Goal: Task Accomplishment & Management: Use online tool/utility

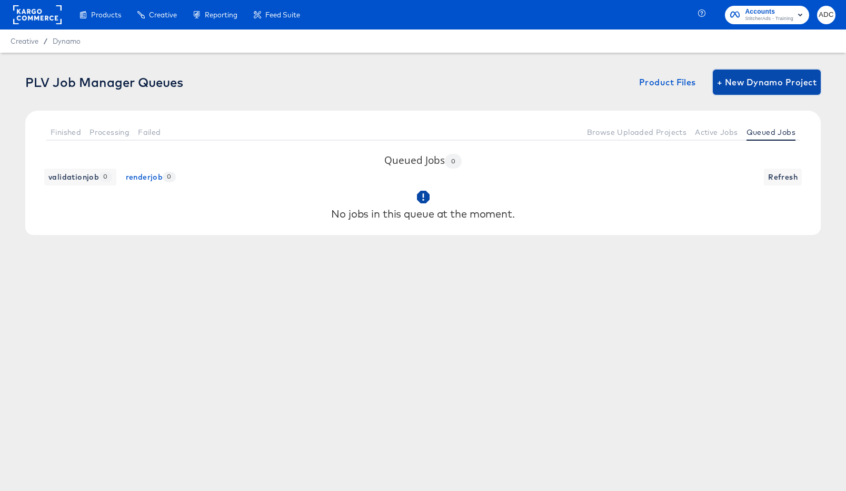
click at [765, 80] on span "+ New Dynamo Project" at bounding box center [767, 82] width 100 height 15
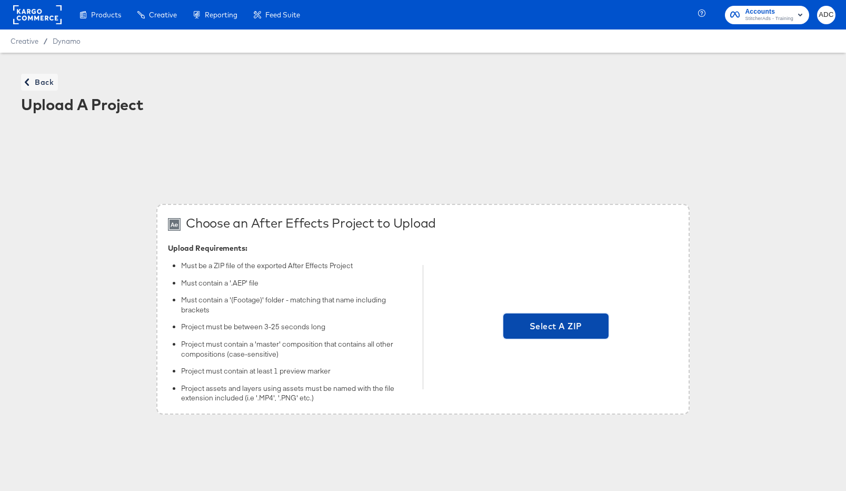
click at [564, 319] on span "Select A ZIP" at bounding box center [556, 326] width 97 height 15
click at [556, 327] on input "Select A ZIP" at bounding box center [556, 327] width 0 height 0
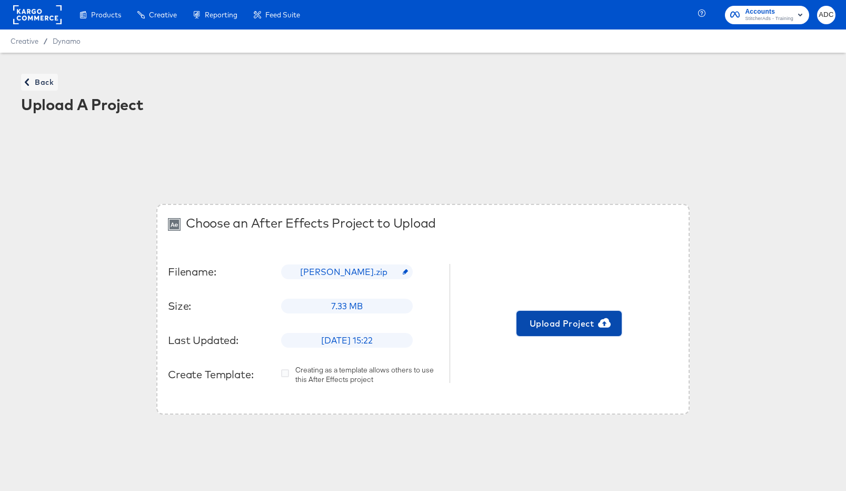
click at [580, 322] on span "Upload Project" at bounding box center [569, 323] width 97 height 15
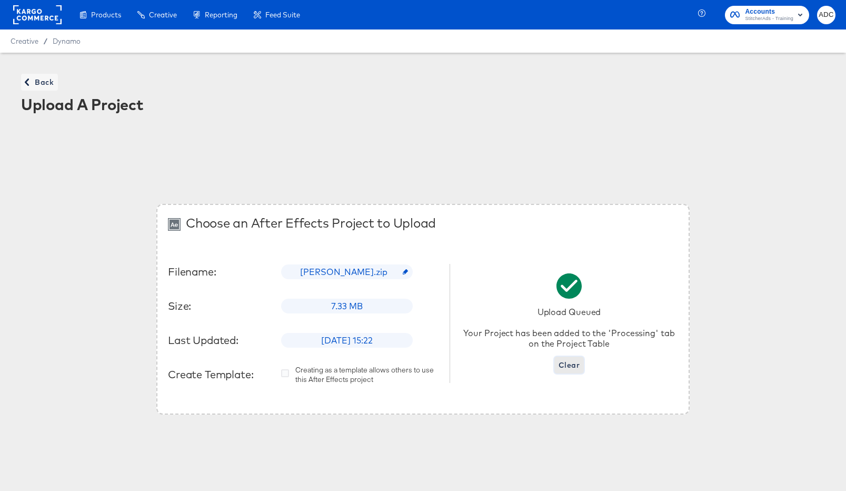
drag, startPoint x: 561, startPoint y: 363, endPoint x: 552, endPoint y: 364, distance: 9.1
click at [556, 364] on button "Clear" at bounding box center [569, 365] width 29 height 17
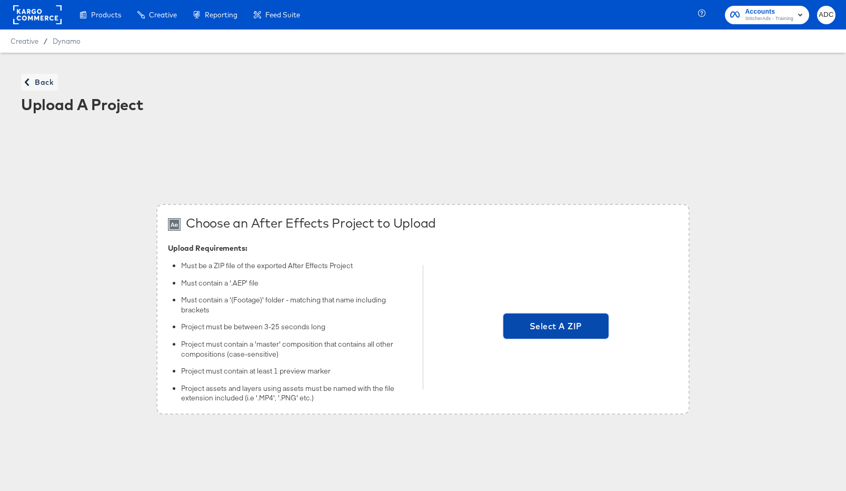
click at [535, 325] on span "Select A ZIP" at bounding box center [556, 326] width 97 height 15
click at [556, 327] on input "Select A ZIP" at bounding box center [556, 327] width 0 height 0
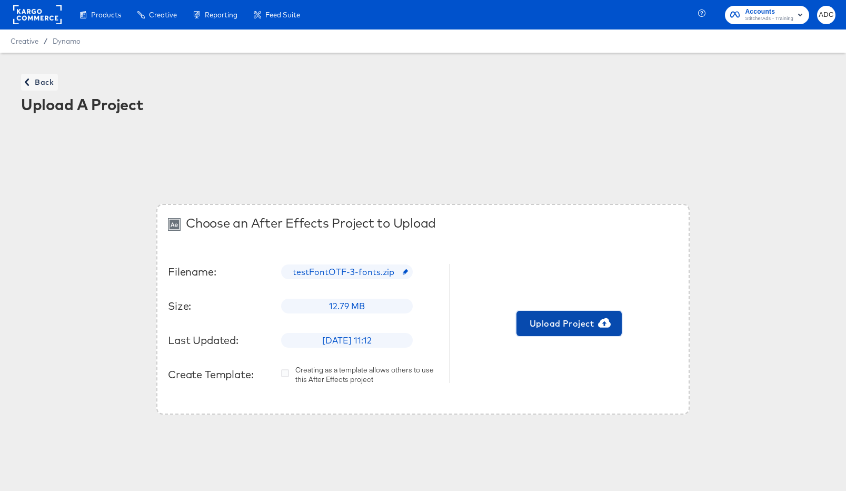
click at [556, 331] on button "Upload Project" at bounding box center [569, 323] width 105 height 25
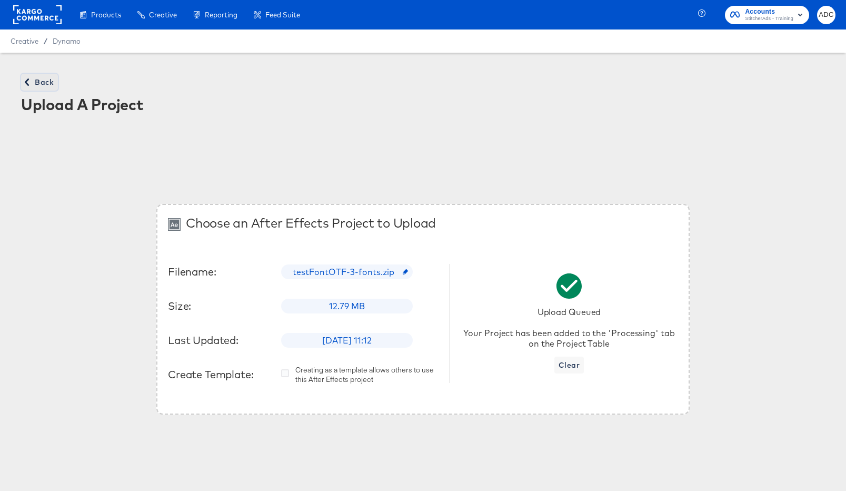
click at [51, 82] on span "Back" at bounding box center [39, 82] width 28 height 13
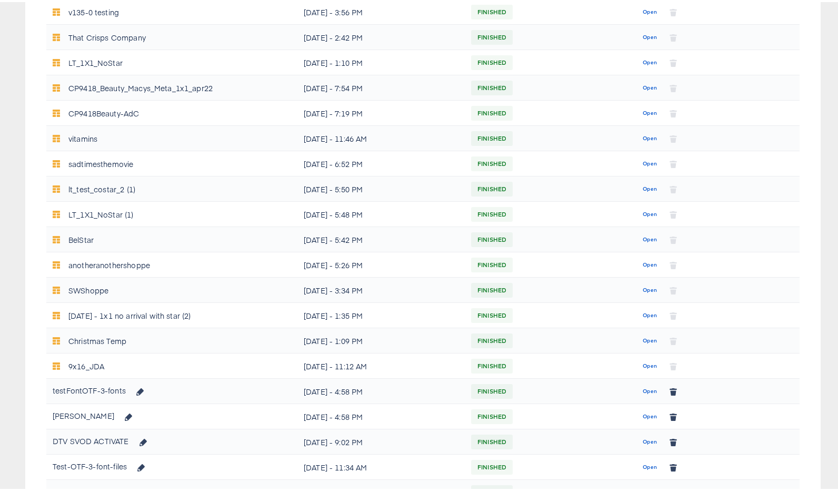
scroll to position [337, 0]
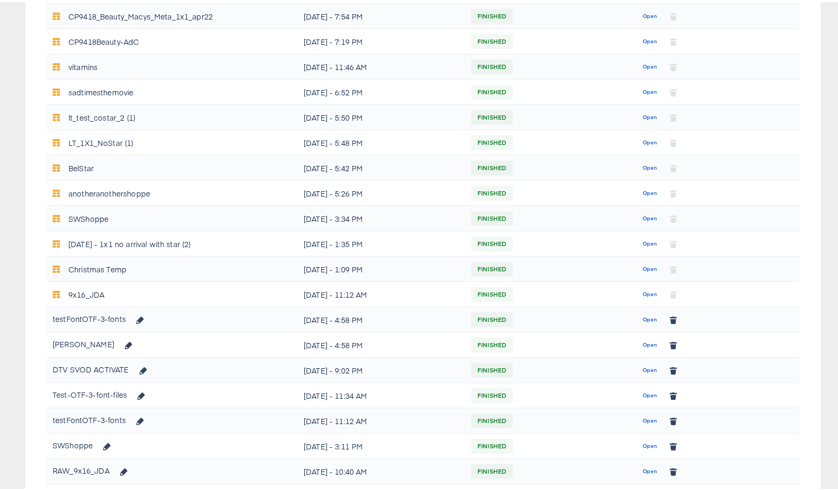
click at [651, 314] on button "Open" at bounding box center [650, 317] width 23 height 17
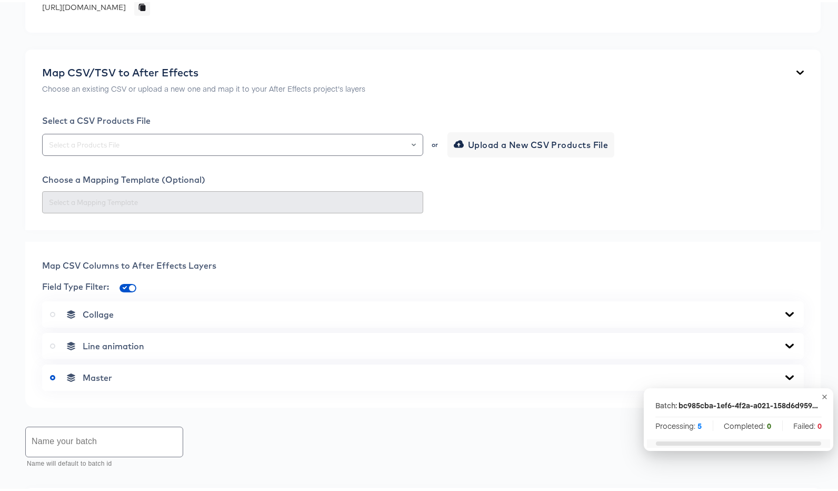
scroll to position [196, 0]
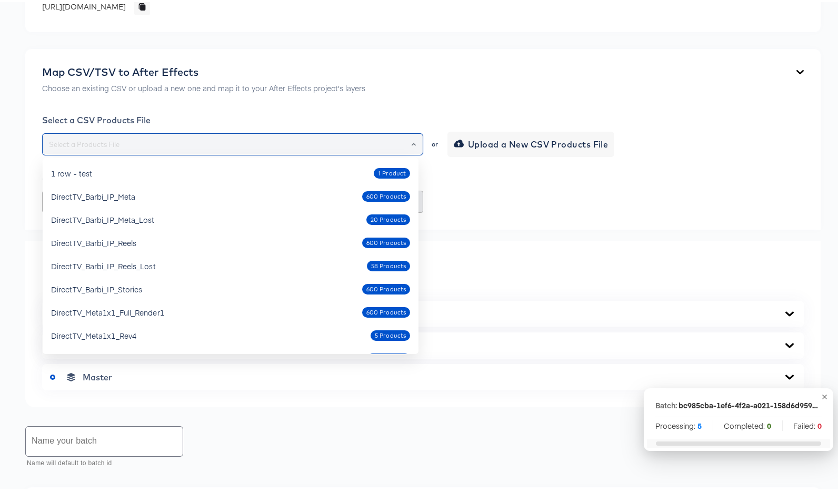
click at [158, 140] on input "text" at bounding box center [233, 142] width 372 height 12
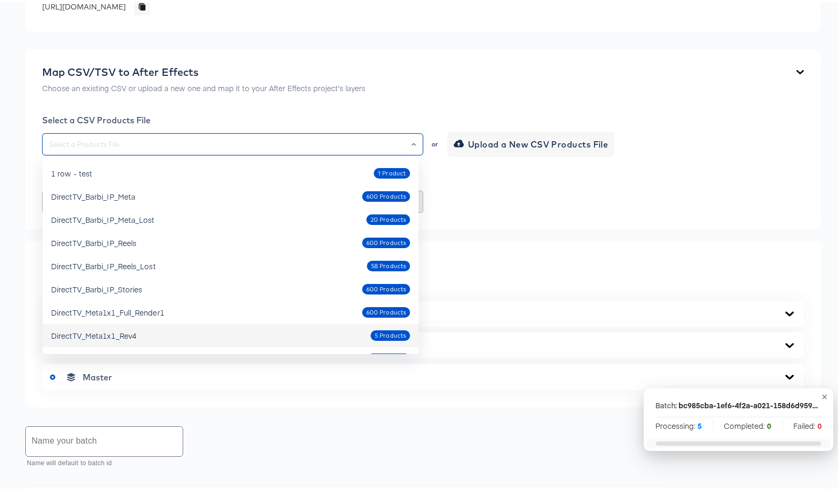
click at [115, 327] on div "DirectTV_Meta1x1_Rev4 5 Products" at bounding box center [230, 333] width 359 height 17
type input "DirectTV_Meta1x1_Rev4"
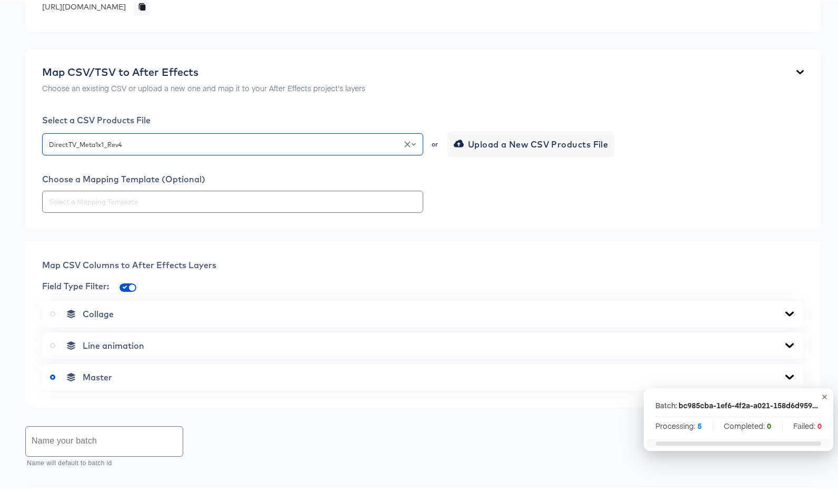
click at [821, 397] on icon "button" at bounding box center [825, 395] width 8 height 8
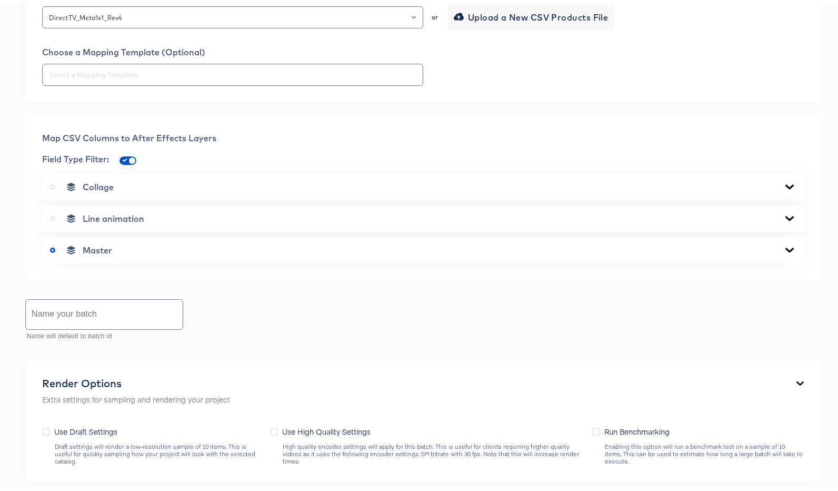
scroll to position [331, 0]
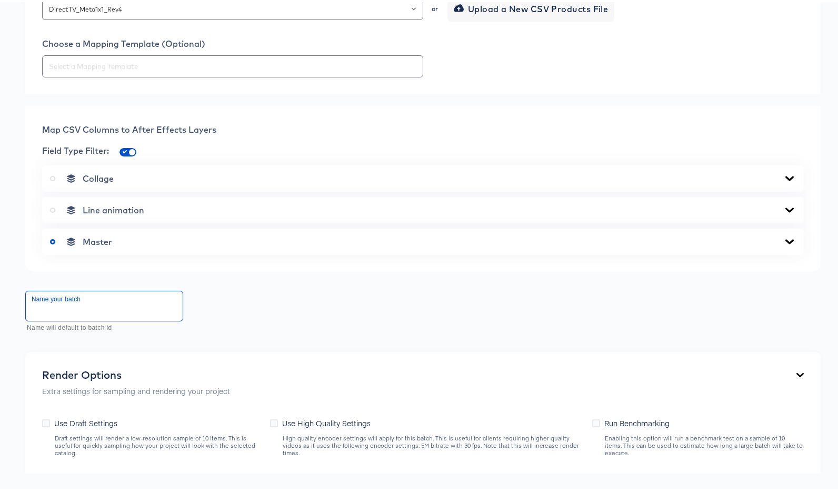
click at [91, 298] on input "text" at bounding box center [104, 303] width 157 height 29
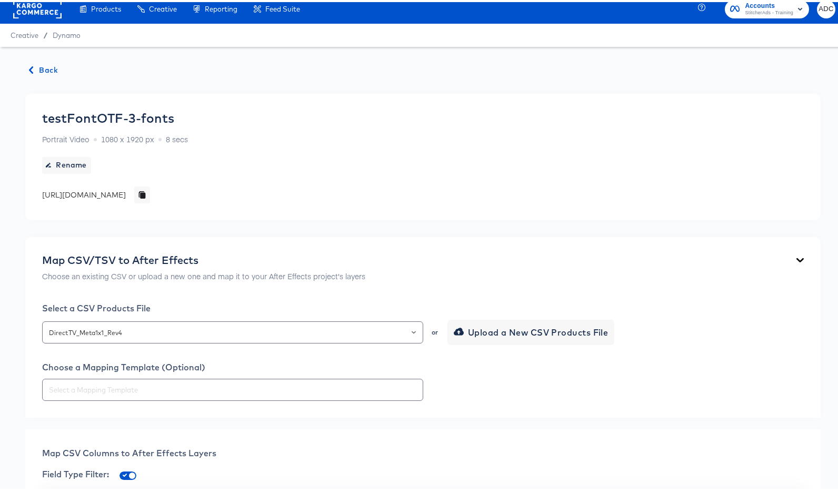
scroll to position [0, 0]
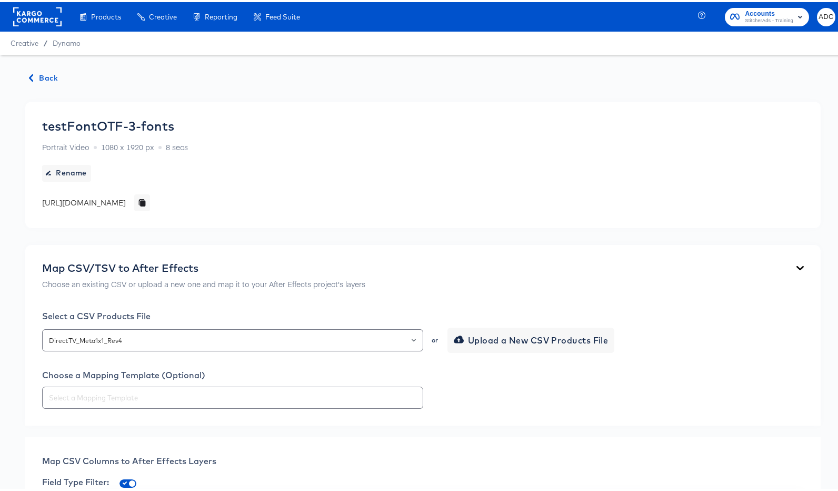
type input "5 rows"
click at [57, 74] on span "Back" at bounding box center [43, 76] width 28 height 13
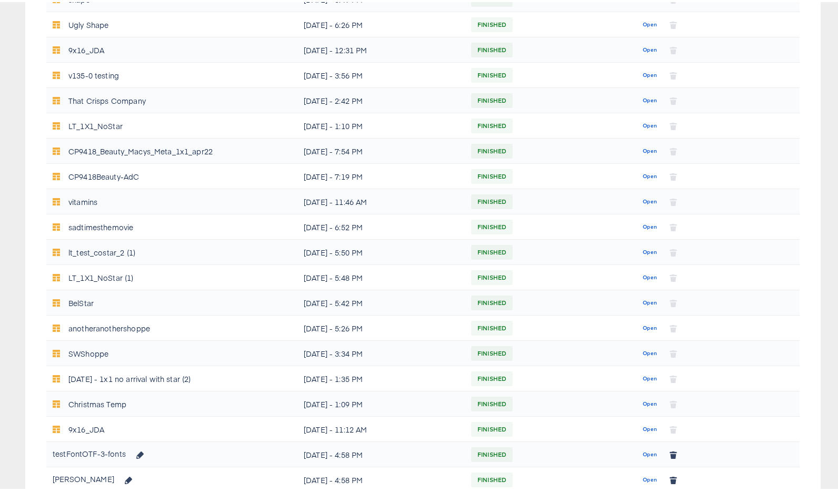
scroll to position [203, 0]
click at [645, 477] on span "Open" at bounding box center [650, 476] width 14 height 9
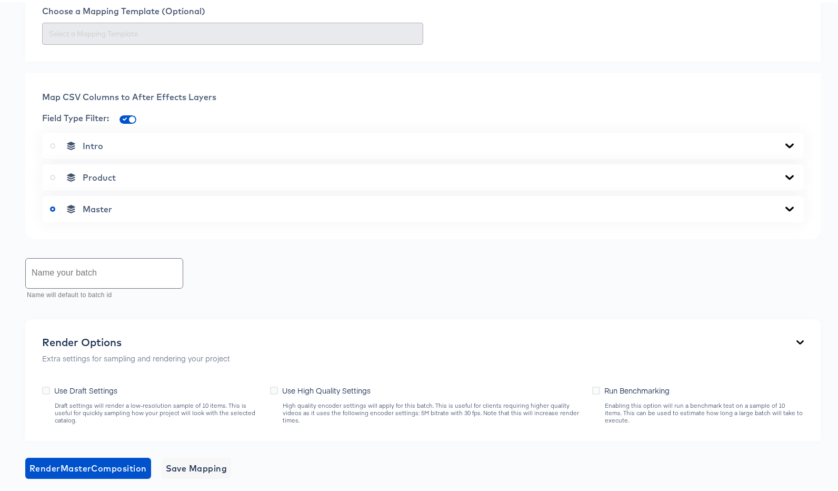
scroll to position [114, 0]
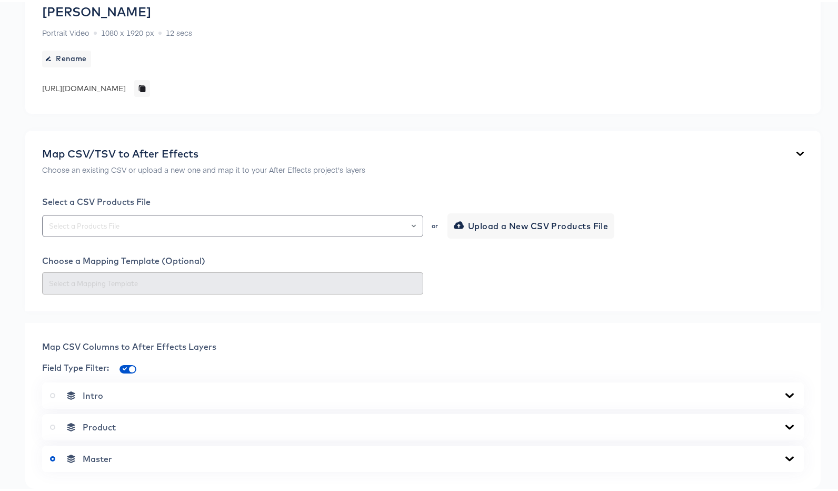
click at [83, 238] on div "Select a CSV Products File or Upload a New CSV Products File Choose a Mapping T…" at bounding box center [423, 243] width 762 height 98
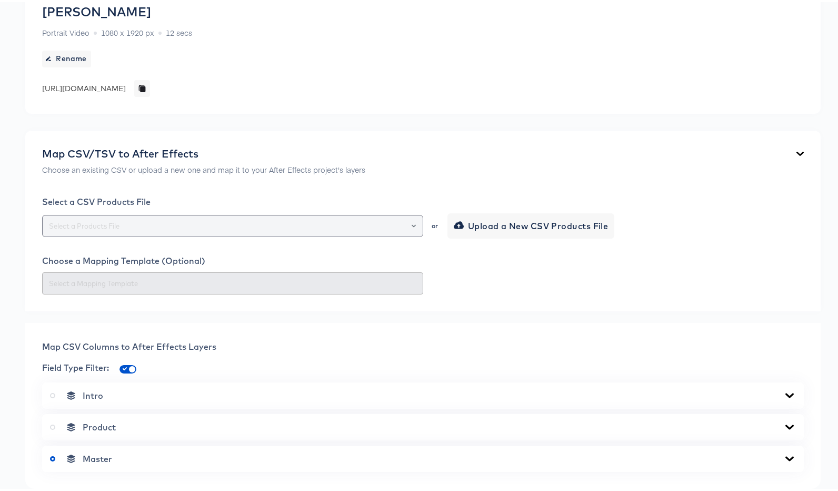
click at [87, 219] on input "text" at bounding box center [233, 224] width 372 height 12
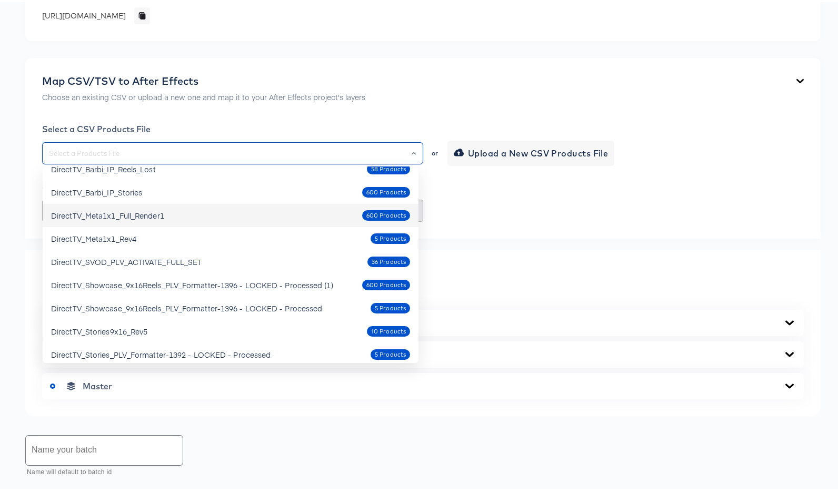
scroll to position [167, 0]
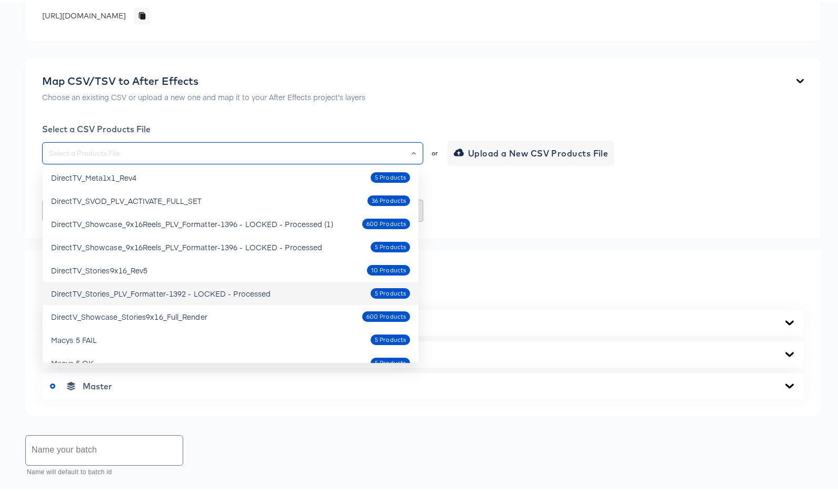
click at [125, 289] on div "DirectTV_Stories_PLV_Formatter-1392 - LOCKED - Processed" at bounding box center [161, 291] width 220 height 11
type input "DirectTV_Stories_PLV_Formatter-1392 - LOCKED - Processed"
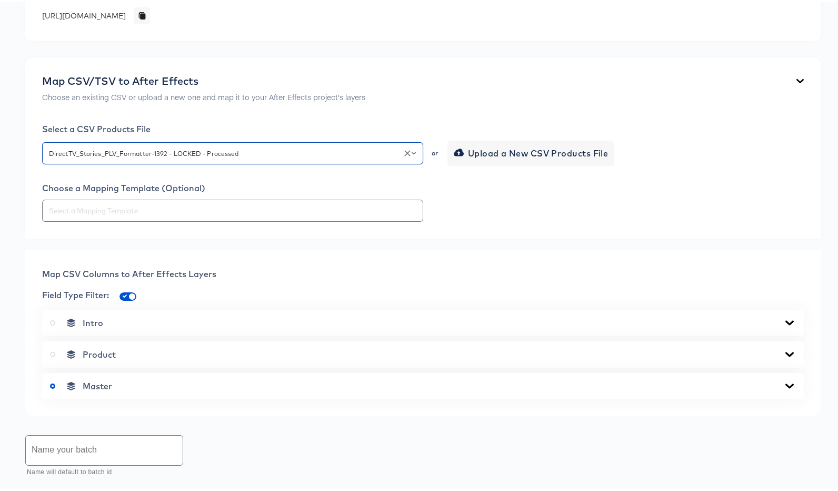
click at [18, 293] on div "Back Liam_otf_testing Portrait Video 1080 x 1920 px 12 secs Rename https://dyna…" at bounding box center [423, 318] width 846 height 904
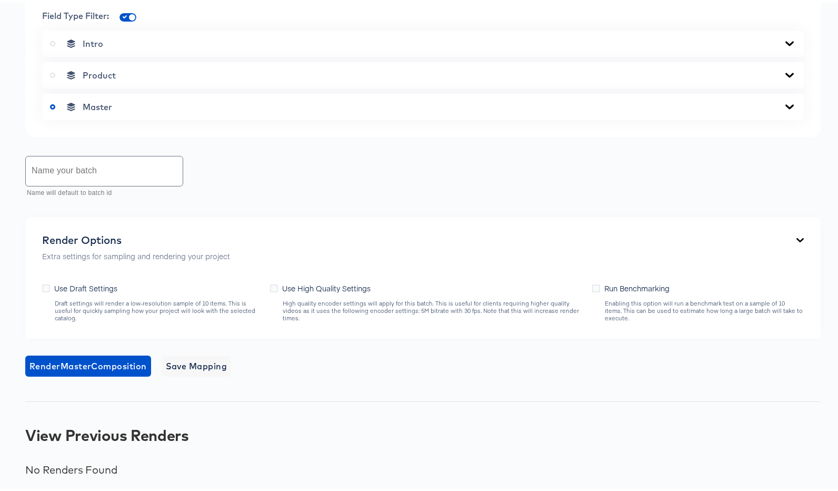
click at [73, 167] on input "text" at bounding box center [104, 168] width 157 height 29
click at [60, 366] on span "Render Master Composition" at bounding box center [87, 364] width 117 height 15
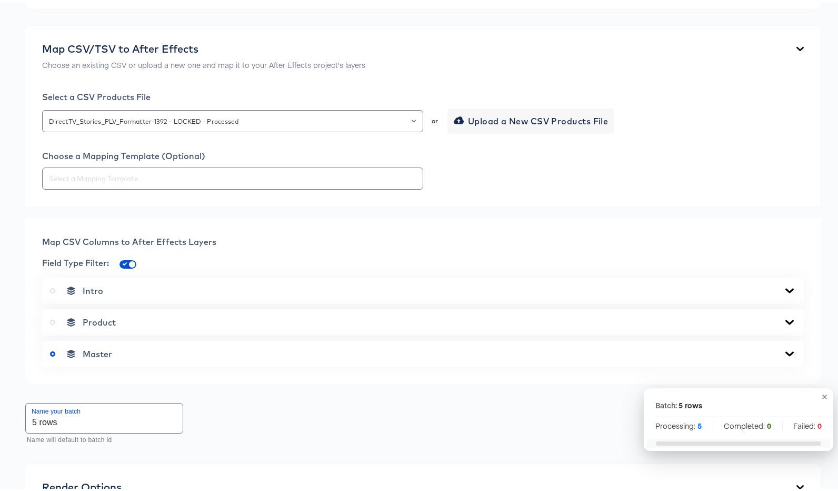
scroll to position [474, 0]
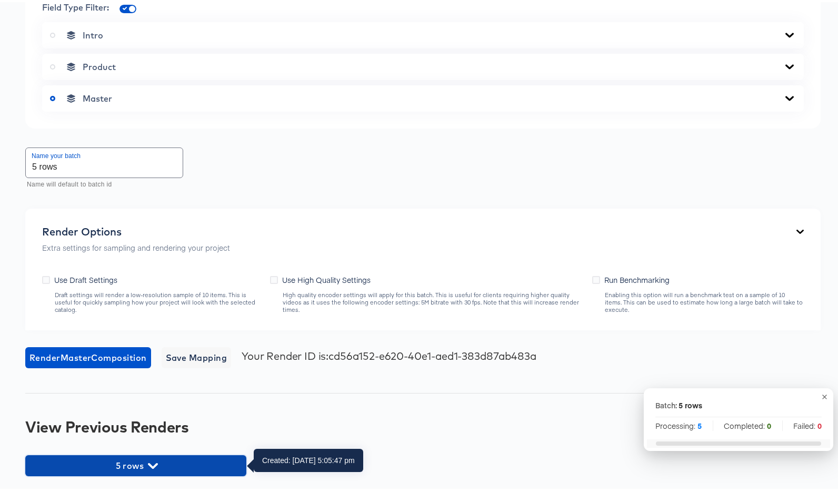
click at [127, 460] on span "5 rows" at bounding box center [136, 463] width 211 height 15
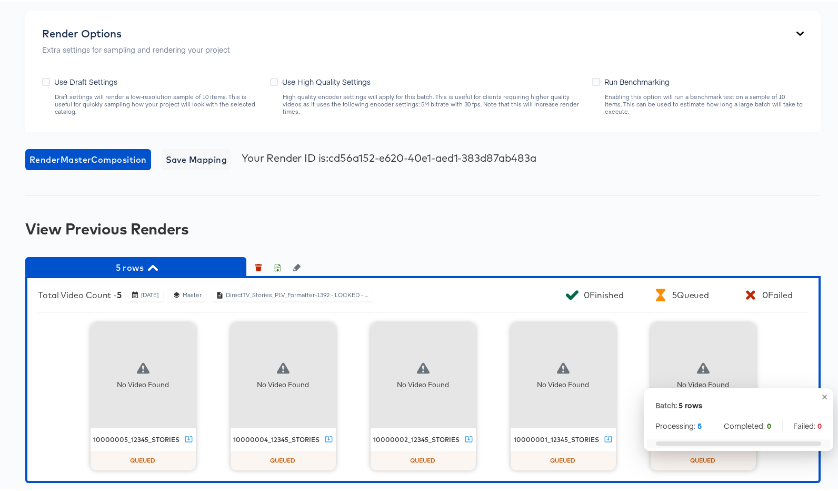
scroll to position [679, 0]
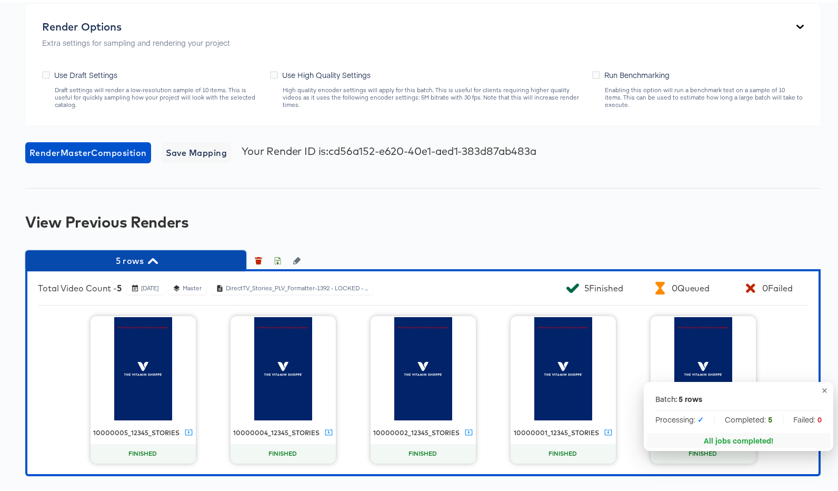
click at [138, 257] on span "5 rows" at bounding box center [136, 258] width 211 height 15
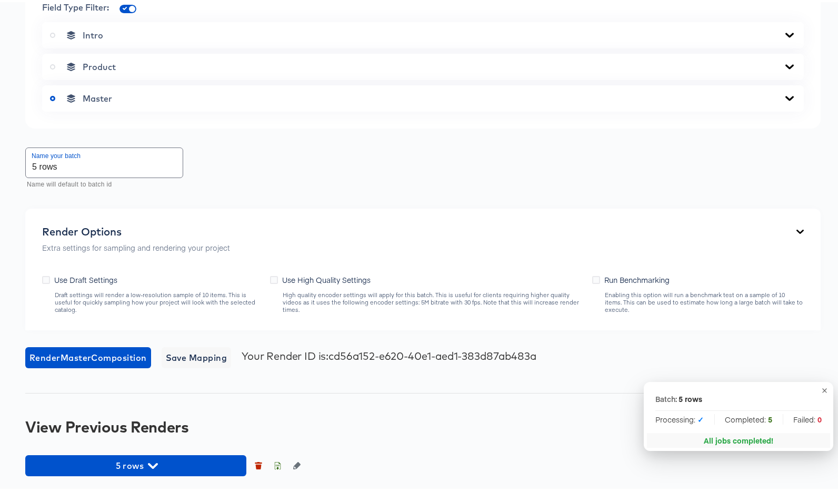
scroll to position [474, 0]
click at [121, 157] on input "5 rows" at bounding box center [104, 160] width 157 height 29
click at [123, 163] on input "5 rows" at bounding box center [104, 160] width 157 height 29
type input "5 rows B"
click at [117, 361] on span "Render Master Composition" at bounding box center [87, 355] width 117 height 15
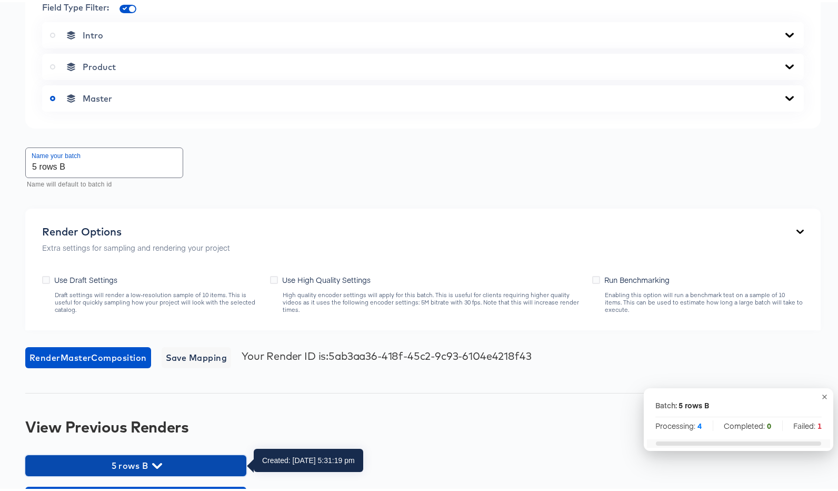
drag, startPoint x: 161, startPoint y: 458, endPoint x: 170, endPoint y: 447, distance: 13.9
click at [161, 458] on span "5 rows B" at bounding box center [136, 463] width 211 height 15
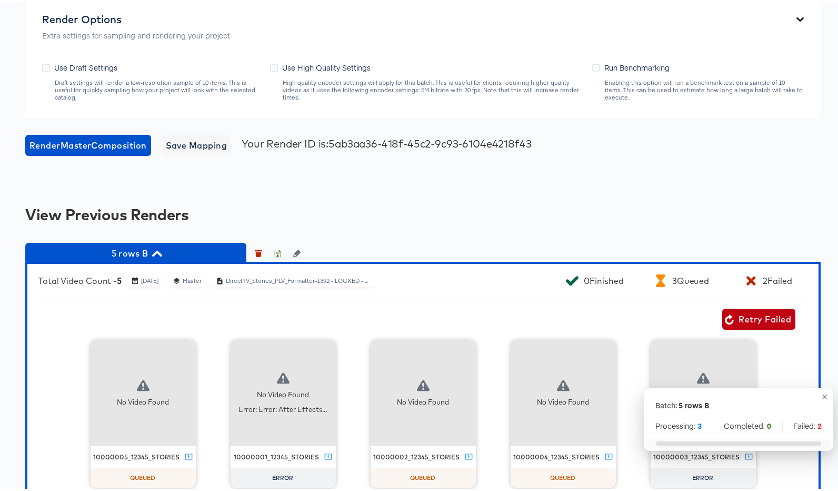
scroll to position [690, 0]
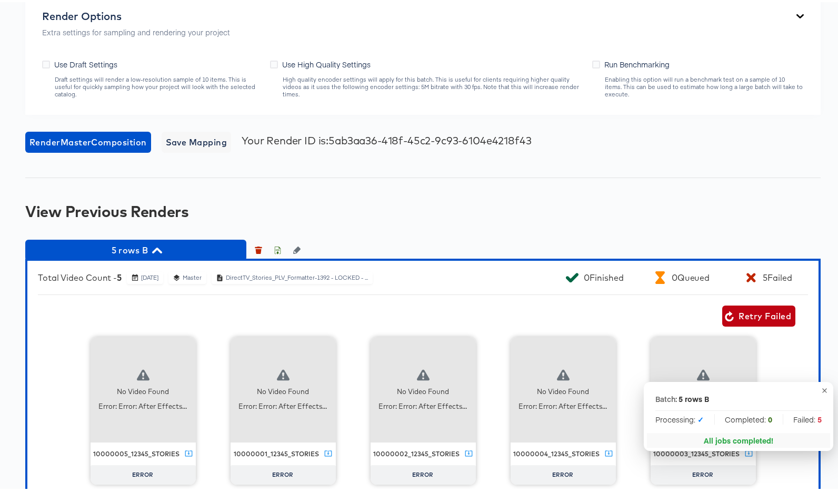
click at [821, 384] on icon "button" at bounding box center [825, 388] width 8 height 8
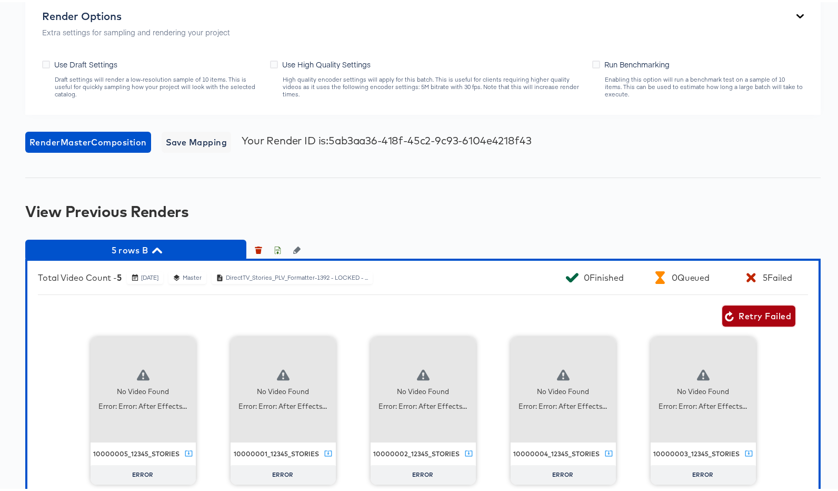
click at [752, 314] on span "Retry Failed" at bounding box center [759, 313] width 65 height 15
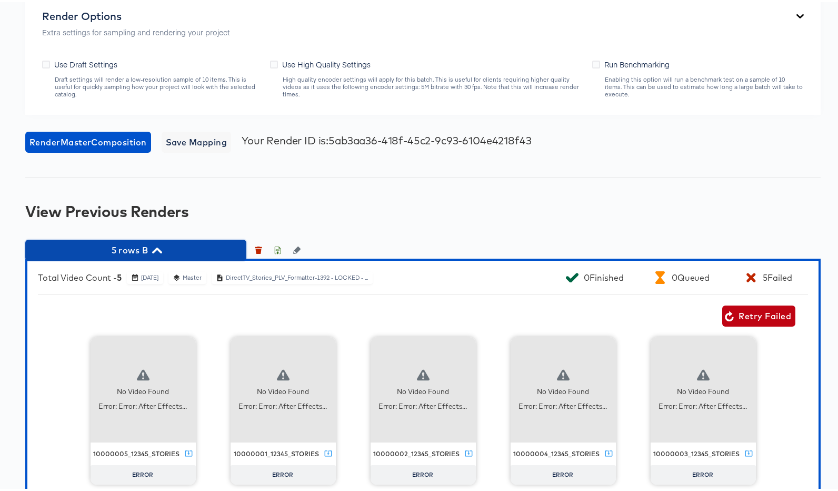
click at [181, 248] on span "5 rows B" at bounding box center [136, 248] width 211 height 15
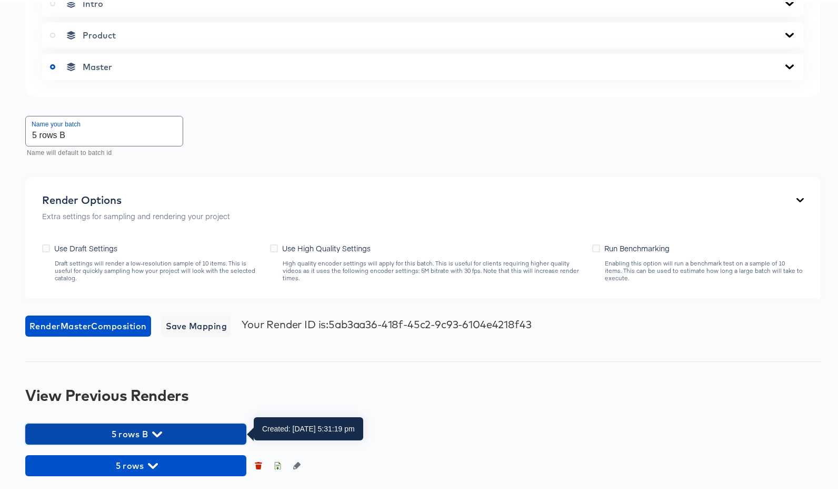
click at [179, 427] on span "5 rows B" at bounding box center [136, 431] width 211 height 15
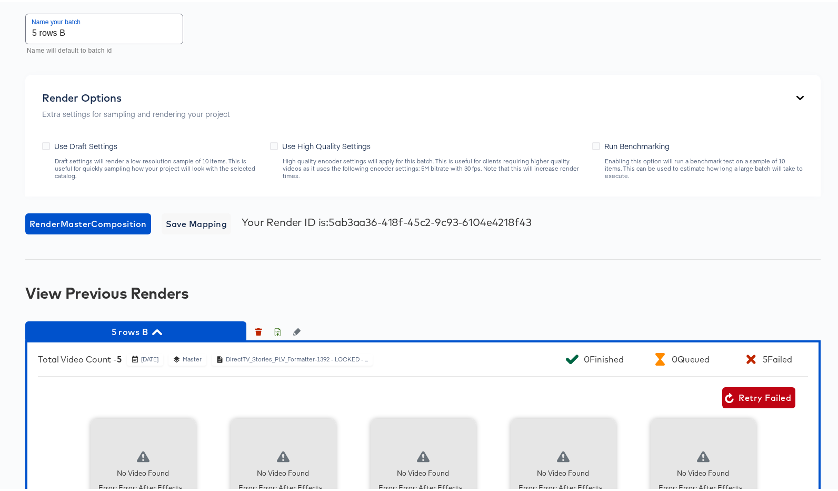
scroll to position [743, 0]
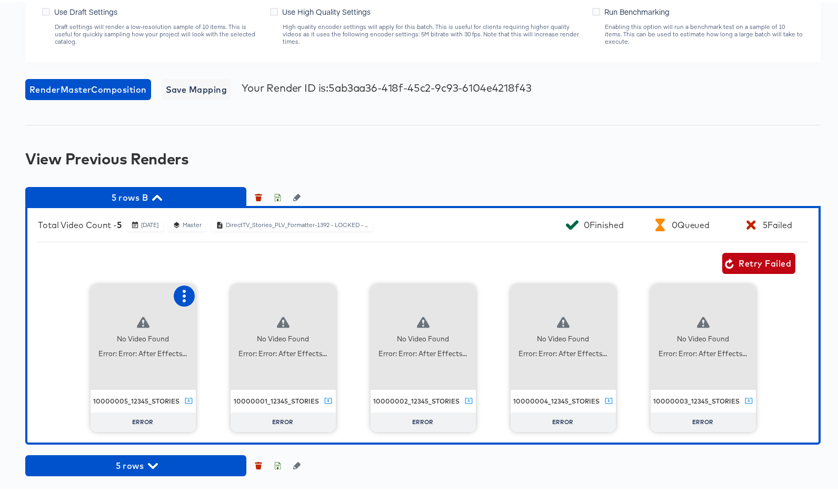
click at [183, 294] on icon "button" at bounding box center [184, 294] width 3 height 13
click at [213, 293] on div "Retry" at bounding box center [223, 293] width 21 height 8
click at [760, 268] on span "Retry Failed" at bounding box center [759, 261] width 65 height 15
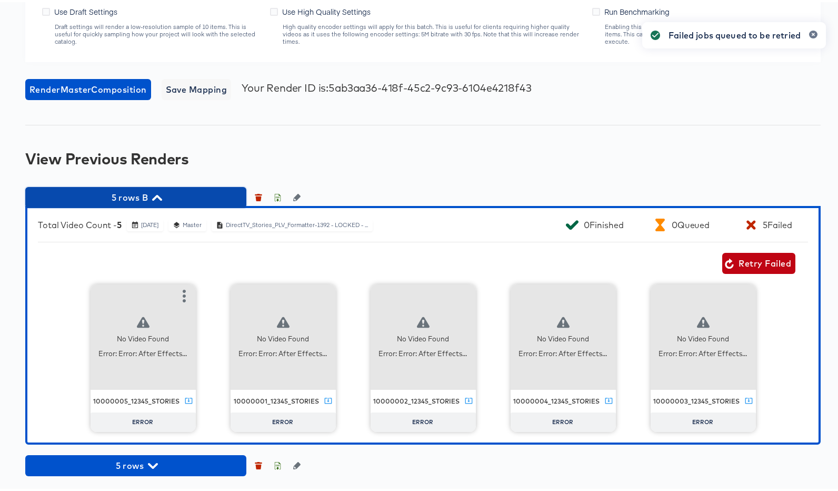
click at [180, 192] on span "5 rows B" at bounding box center [136, 195] width 211 height 15
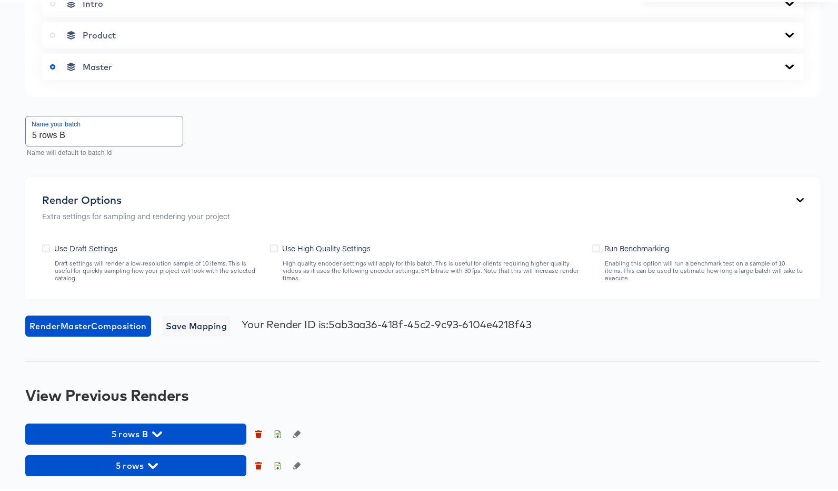
scroll to position [506, 0]
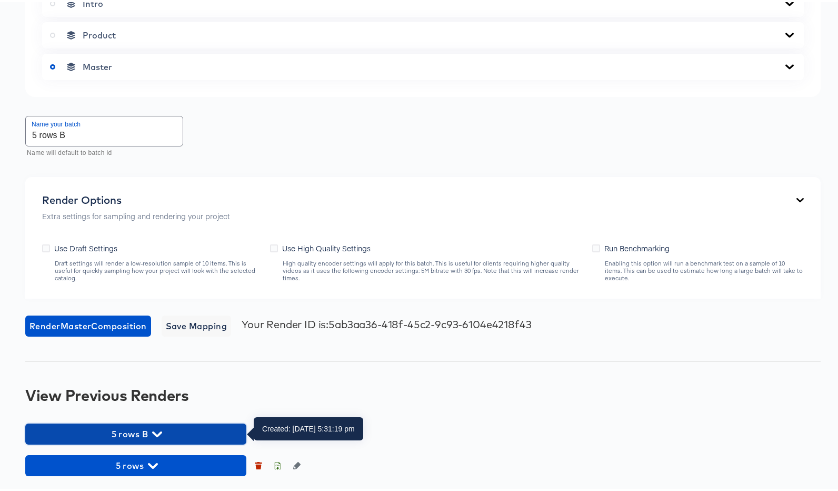
click at [167, 425] on span "5 rows B" at bounding box center [136, 431] width 211 height 15
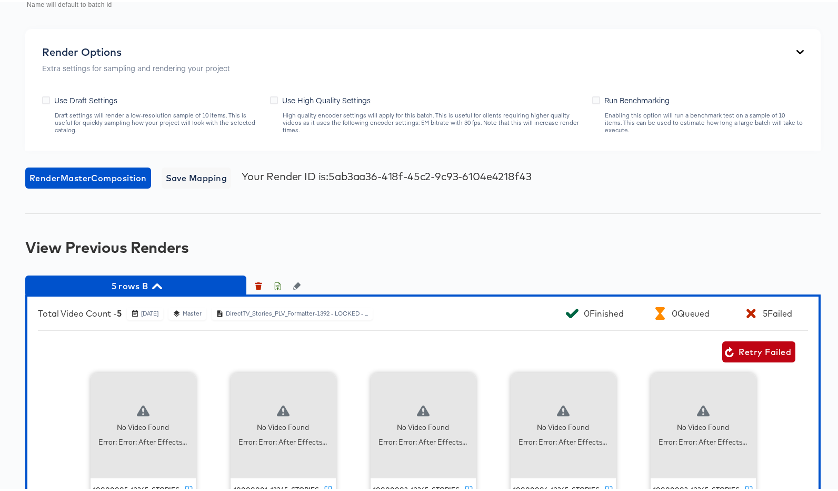
scroll to position [743, 0]
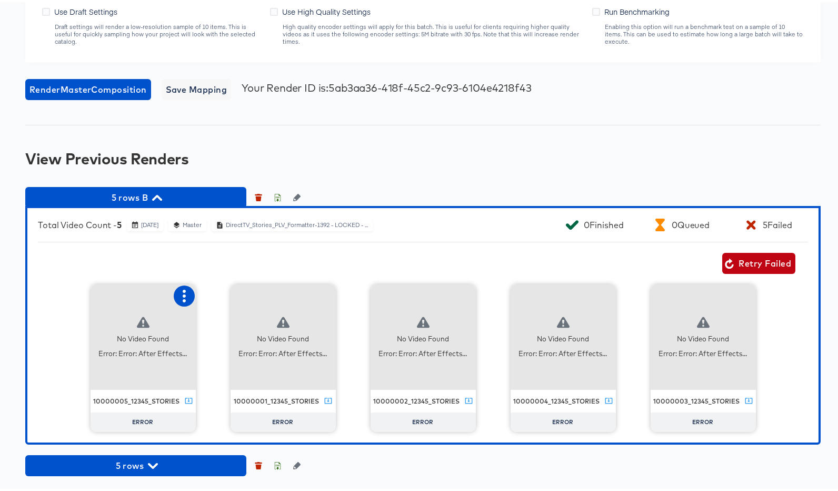
click at [185, 298] on icon "button" at bounding box center [184, 294] width 13 height 13
click at [220, 294] on div "Retry" at bounding box center [223, 293] width 21 height 8
click at [742, 262] on span "Retry Failed" at bounding box center [759, 261] width 65 height 15
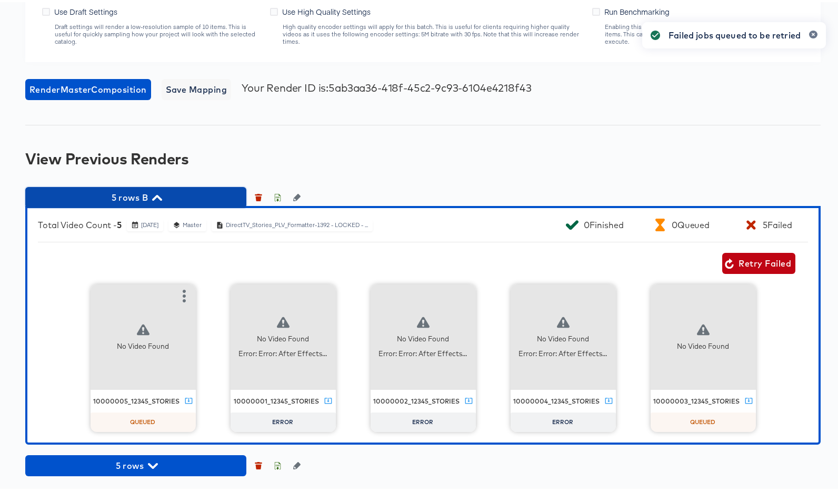
click at [126, 193] on span "5 rows B" at bounding box center [136, 195] width 211 height 15
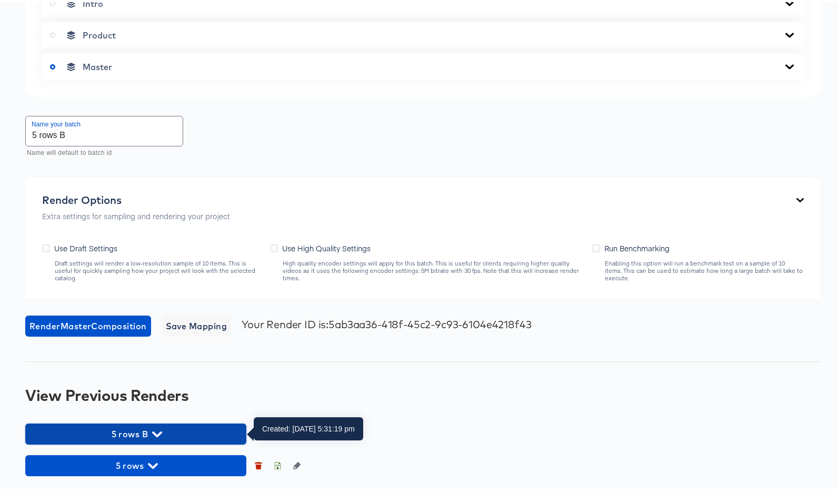
click at [153, 432] on icon "button" at bounding box center [157, 432] width 10 height 10
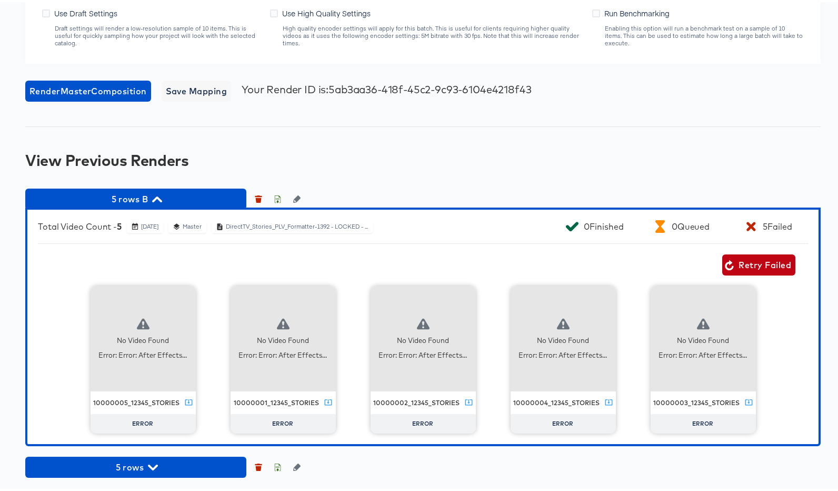
scroll to position [743, 0]
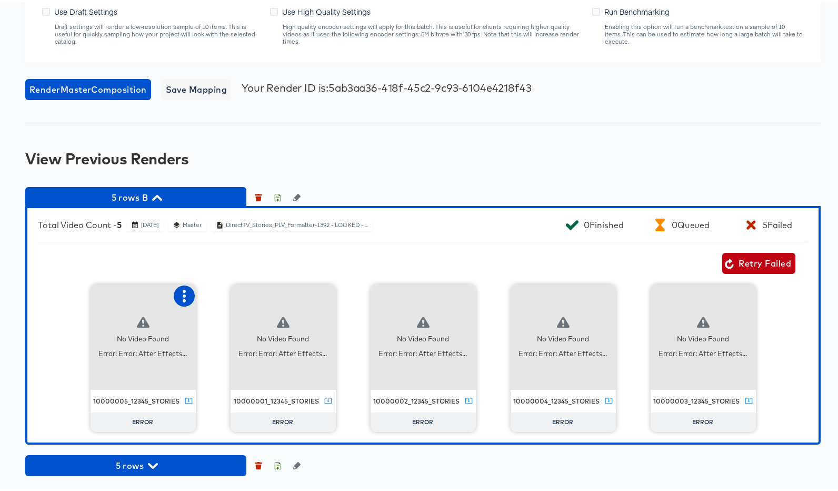
click at [183, 293] on icon "button" at bounding box center [184, 294] width 3 height 13
click at [220, 295] on div "Retry" at bounding box center [223, 293] width 21 height 8
click at [179, 298] on icon "button" at bounding box center [184, 294] width 13 height 13
click at [234, 263] on div "Retry Failed" at bounding box center [417, 261] width 758 height 21
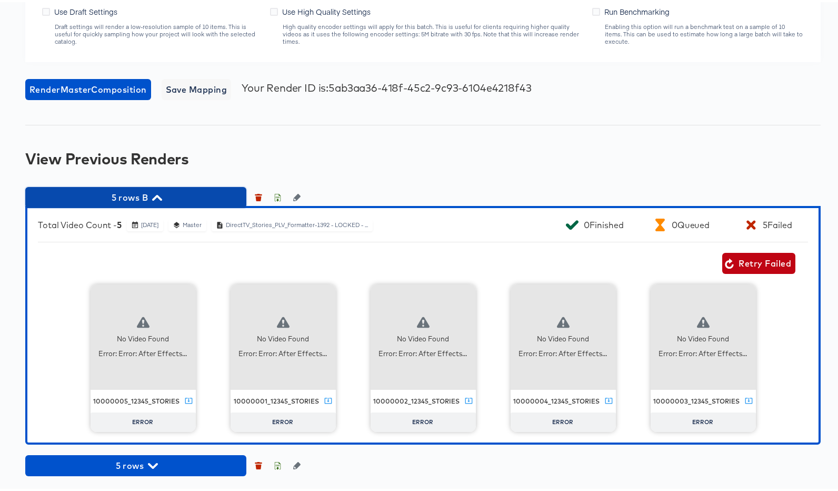
click at [168, 192] on span "5 rows B" at bounding box center [136, 195] width 211 height 15
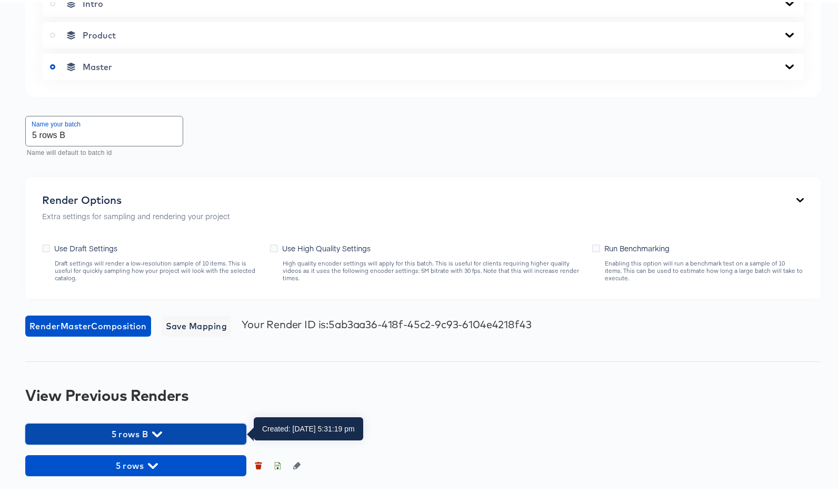
click at [134, 429] on span "5 rows B" at bounding box center [136, 431] width 211 height 15
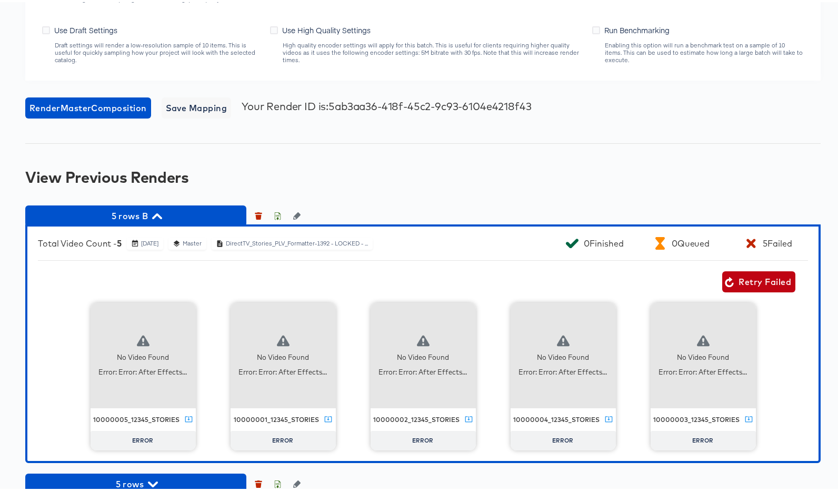
scroll to position [743, 0]
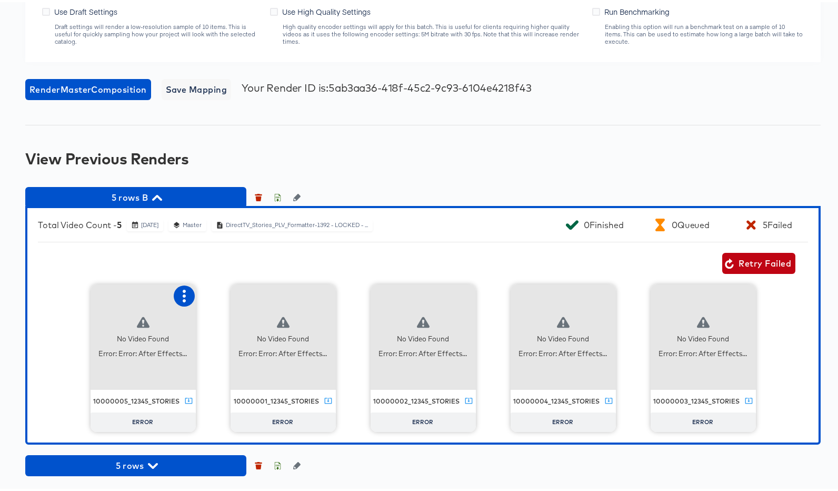
click at [189, 296] on button "button" at bounding box center [184, 293] width 21 height 21
click at [220, 296] on div "Retry" at bounding box center [223, 293] width 21 height 8
click at [325, 291] on icon "button" at bounding box center [324, 294] width 13 height 13
click at [361, 293] on div "Retry" at bounding box center [363, 293] width 21 height 8
click at [392, 265] on div "Retry Failed" at bounding box center [417, 261] width 758 height 21
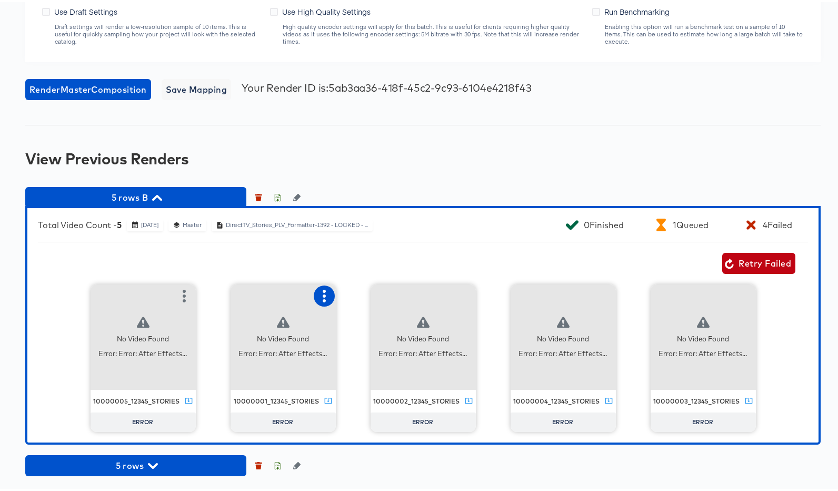
click at [323, 294] on icon "button" at bounding box center [324, 294] width 3 height 13
click at [429, 267] on div "Retry Failed" at bounding box center [417, 261] width 758 height 21
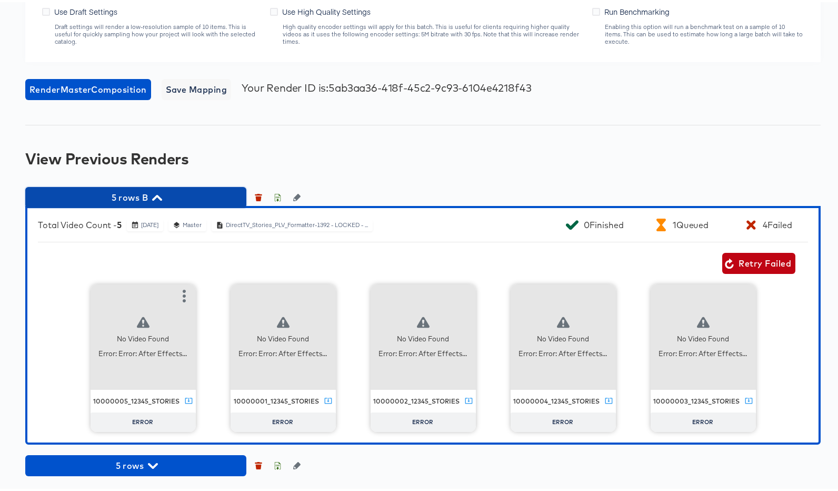
click at [180, 193] on span "5 rows B" at bounding box center [136, 195] width 211 height 15
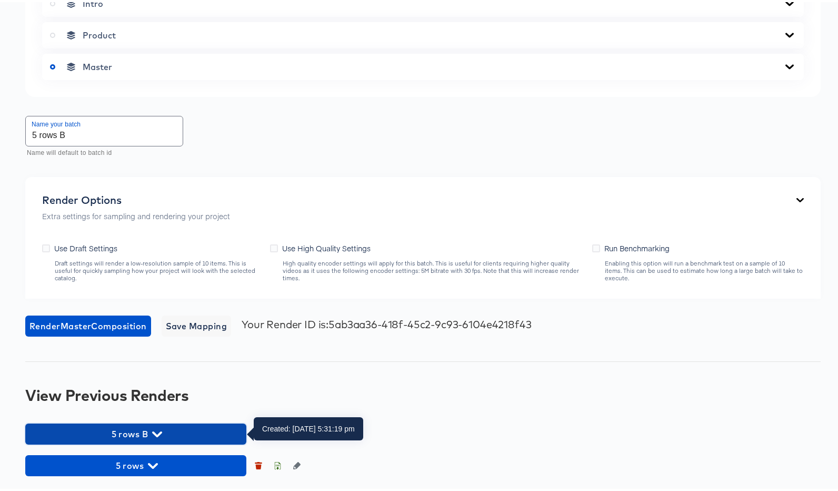
click at [157, 434] on icon "button" at bounding box center [157, 432] width 10 height 6
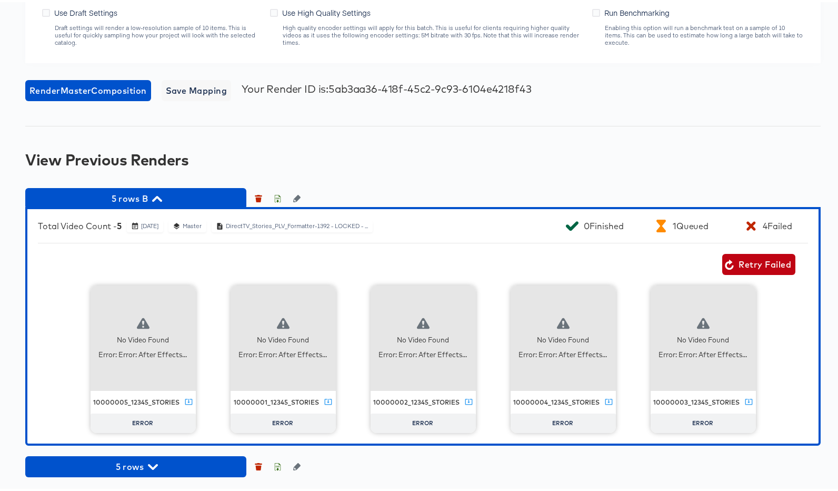
scroll to position [743, 0]
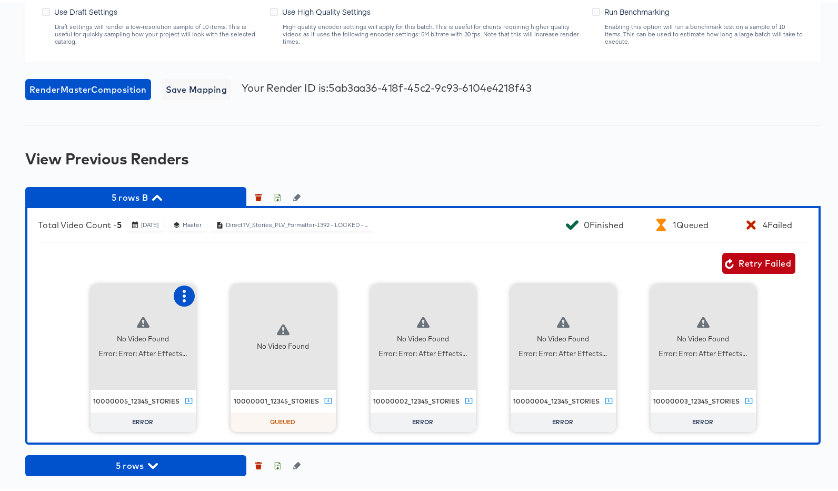
click at [181, 292] on icon "button" at bounding box center [184, 294] width 13 height 13
click at [221, 294] on div "Retry" at bounding box center [223, 293] width 21 height 8
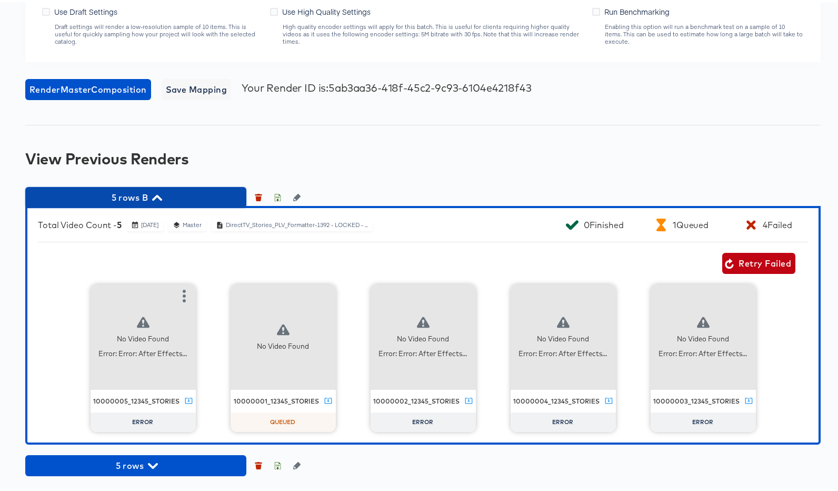
click at [156, 200] on icon "button" at bounding box center [157, 196] width 10 height 10
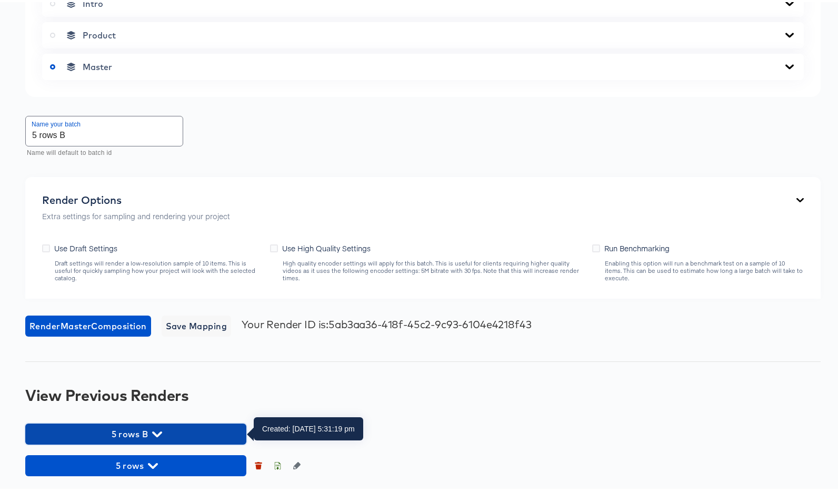
click at [160, 429] on icon "button" at bounding box center [157, 432] width 10 height 10
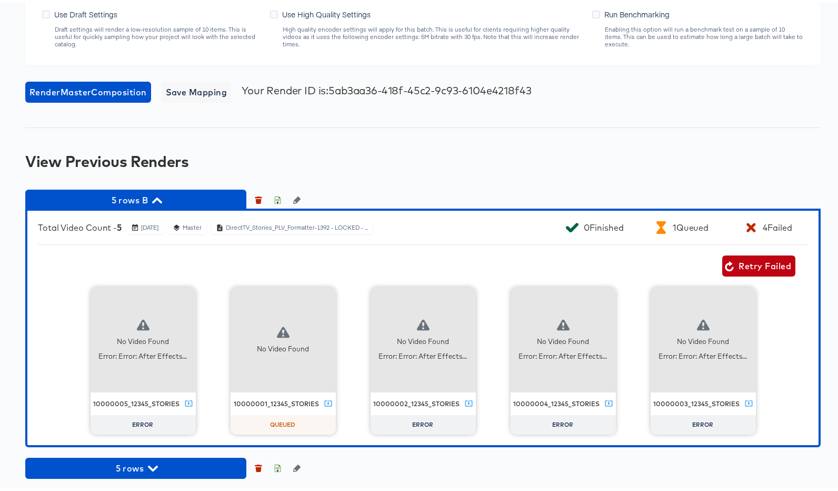
scroll to position [743, 0]
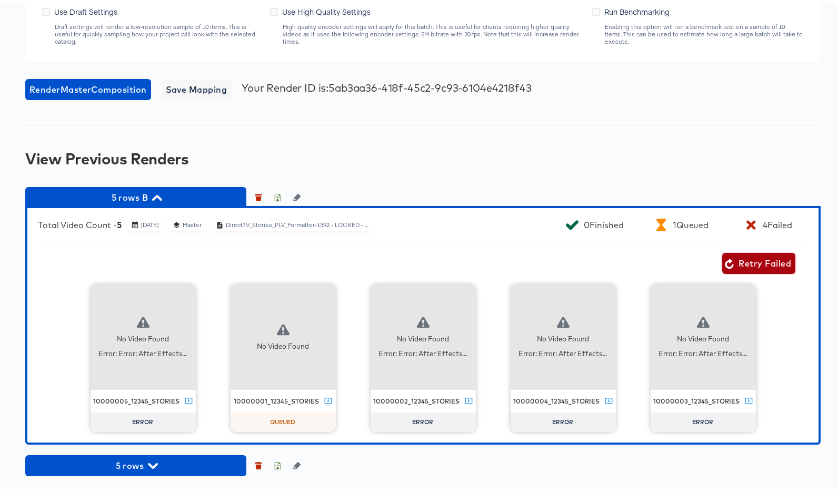
click at [743, 266] on span "Retry Failed" at bounding box center [759, 261] width 65 height 15
click at [323, 298] on icon "button" at bounding box center [324, 294] width 13 height 13
drag, startPoint x: 292, startPoint y: 264, endPoint x: 260, endPoint y: 273, distance: 33.9
click at [293, 264] on div "Retry Failed" at bounding box center [417, 261] width 758 height 21
click at [183, 294] on icon "button" at bounding box center [184, 294] width 3 height 13
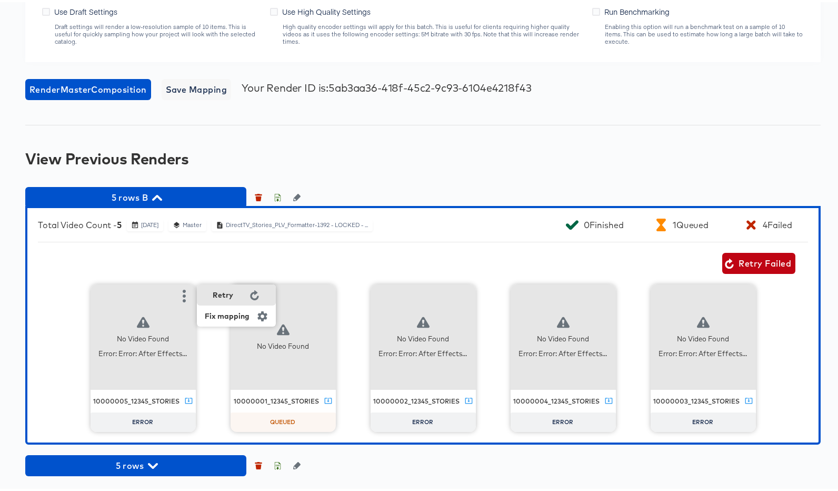
click at [216, 298] on div "Retry" at bounding box center [236, 292] width 79 height 21
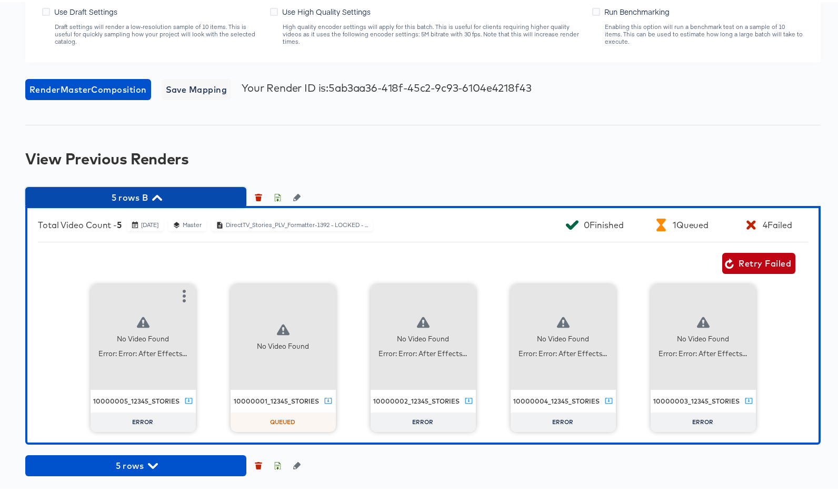
click at [146, 200] on span "5 rows B" at bounding box center [136, 195] width 211 height 15
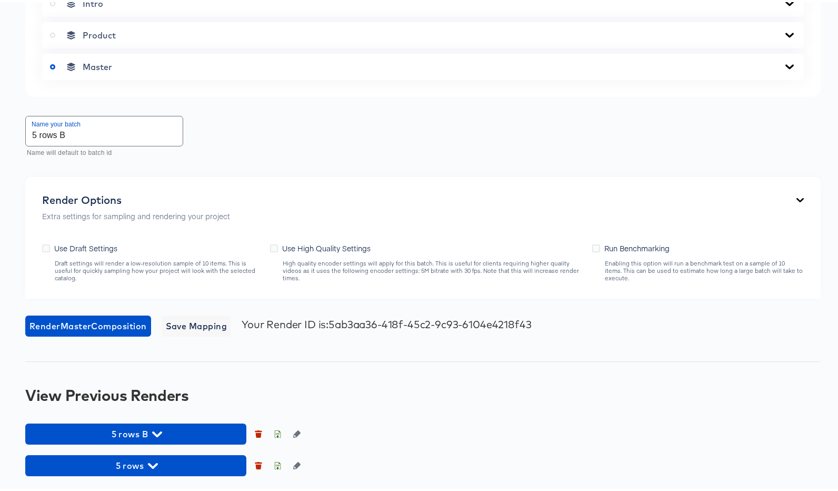
scroll to position [506, 0]
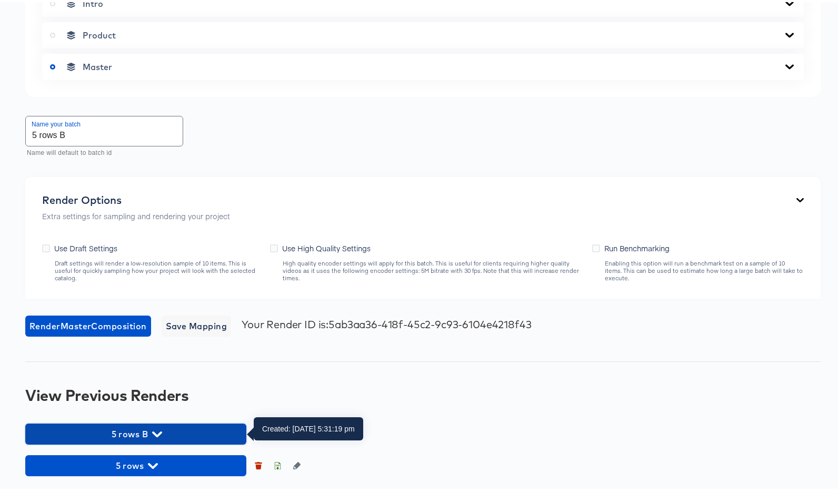
click at [152, 429] on icon "button" at bounding box center [157, 432] width 10 height 10
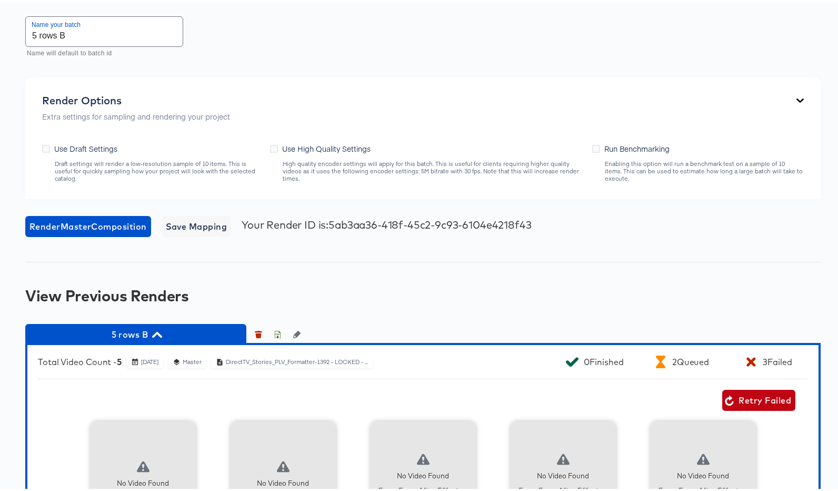
scroll to position [743, 0]
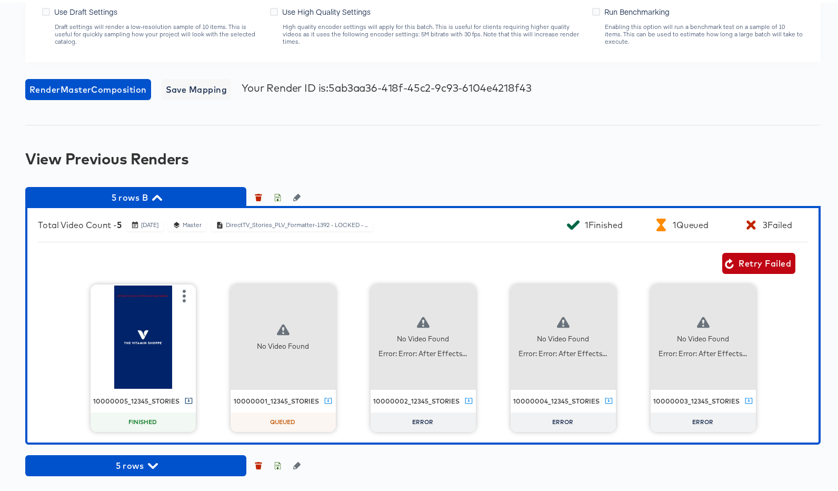
click at [185, 395] on icon at bounding box center [188, 398] width 7 height 6
click at [318, 293] on icon "button" at bounding box center [324, 294] width 13 height 13
click at [348, 237] on div "Total Video Count - 5 October 9th 2025 Master DirectTV_Stories_PLV_Formatter-13…" at bounding box center [423, 323] width 796 height 239
click at [458, 298] on icon "button" at bounding box center [464, 294] width 13 height 13
click at [730, 260] on span "Retry Failed" at bounding box center [759, 261] width 65 height 15
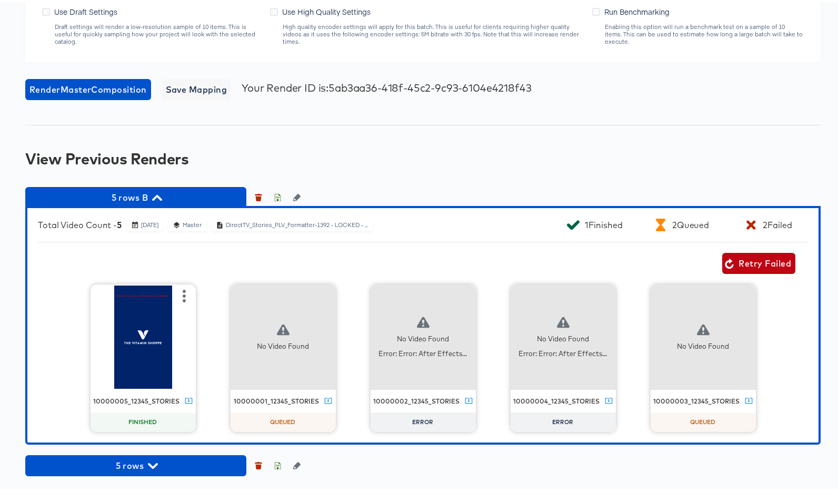
click at [127, 400] on div "10000005_12345_stories" at bounding box center [136, 399] width 86 height 8
copy div "10000005_12345_stories"
click at [178, 291] on icon "button" at bounding box center [184, 294] width 13 height 13
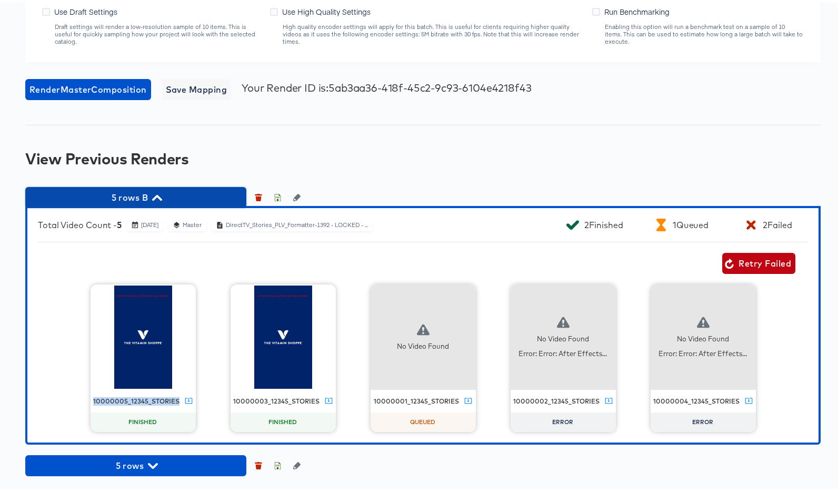
click at [152, 194] on span "5 rows B" at bounding box center [136, 195] width 211 height 15
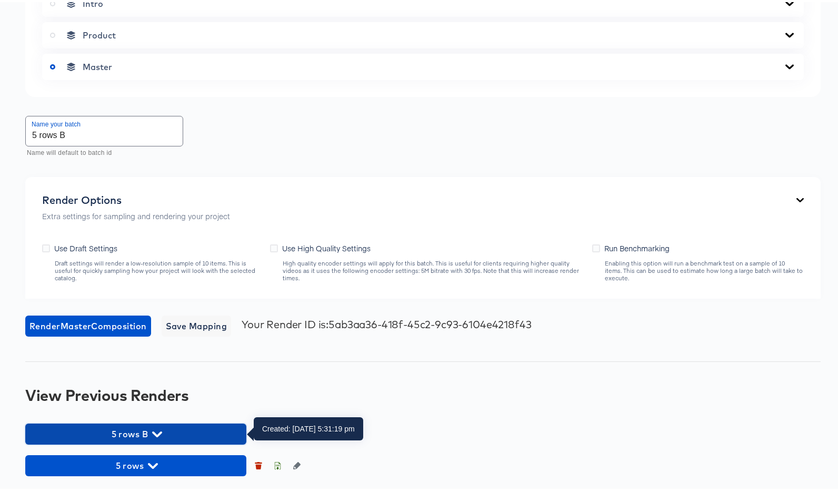
click at [155, 428] on icon "button" at bounding box center [157, 432] width 10 height 10
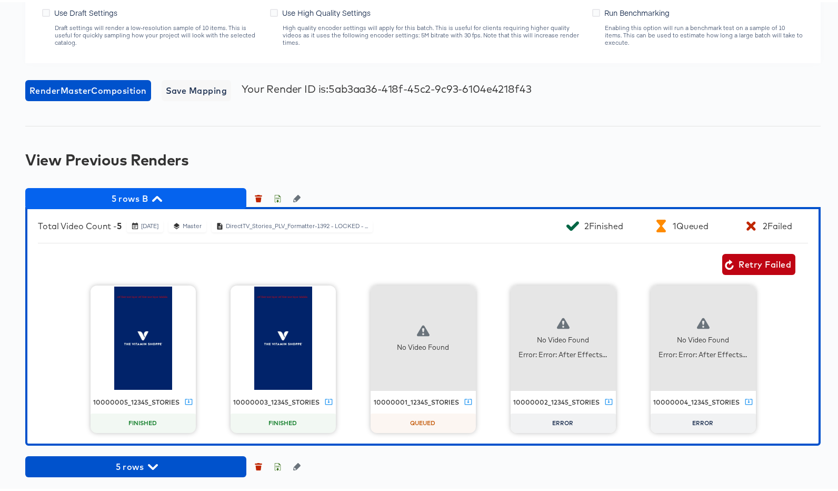
scroll to position [743, 0]
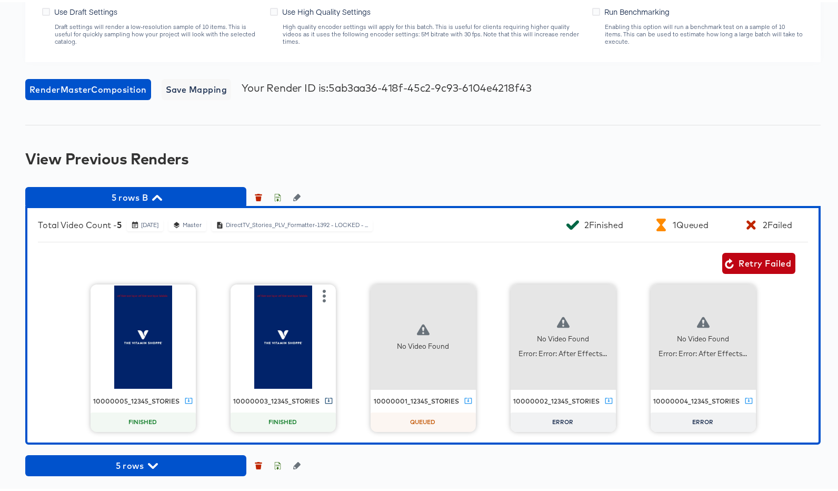
click at [325, 400] on icon at bounding box center [329, 398] width 8 height 8
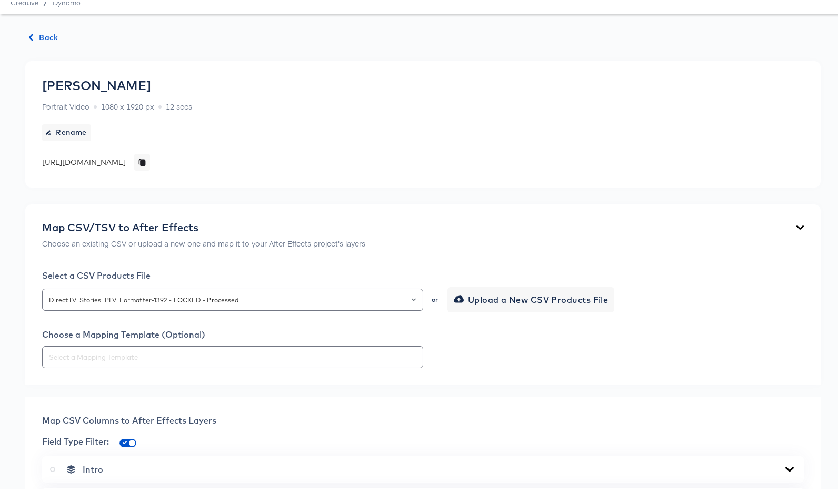
scroll to position [0, 0]
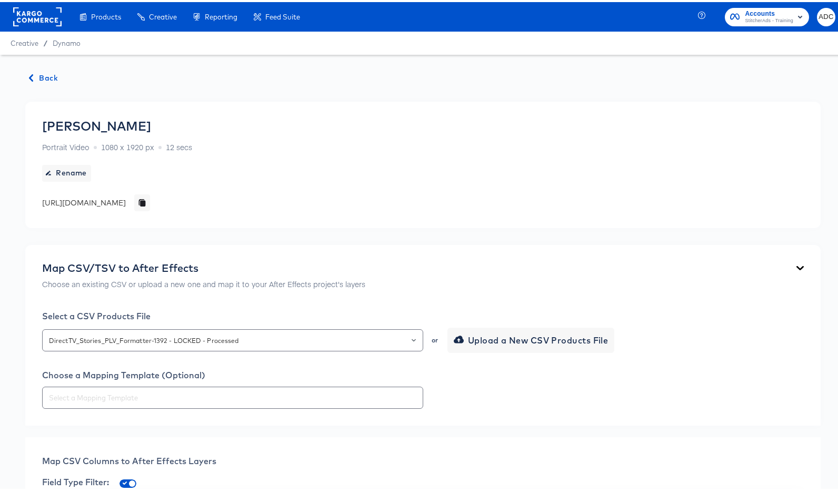
click at [46, 71] on span "Back" at bounding box center [43, 76] width 28 height 13
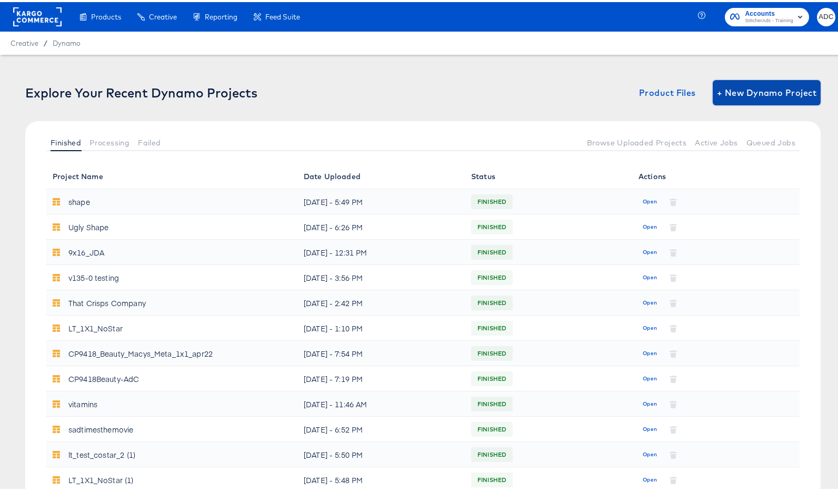
click at [728, 92] on span "+ New Dynamo Project" at bounding box center [767, 90] width 100 height 15
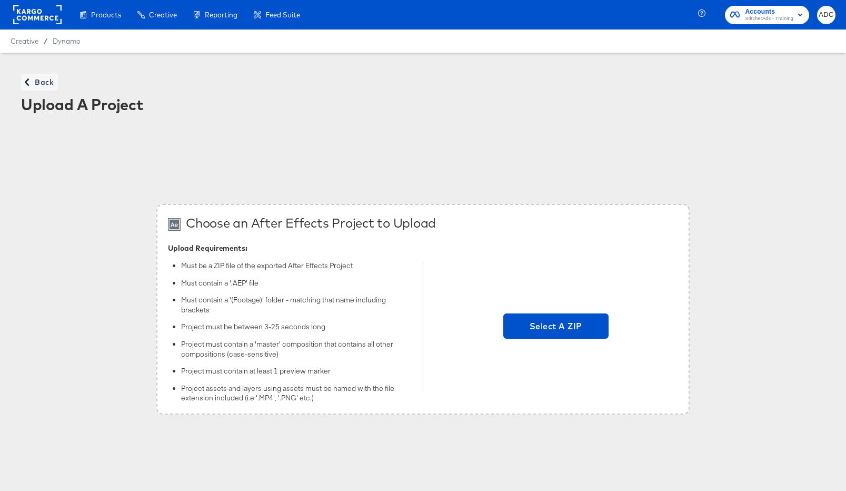
click at [556, 340] on div "Select A ZIP" at bounding box center [555, 327] width 244 height 166
click at [553, 336] on span "Select A ZIP" at bounding box center [555, 325] width 105 height 25
click at [556, 327] on input "Select A ZIP" at bounding box center [556, 327] width 0 height 0
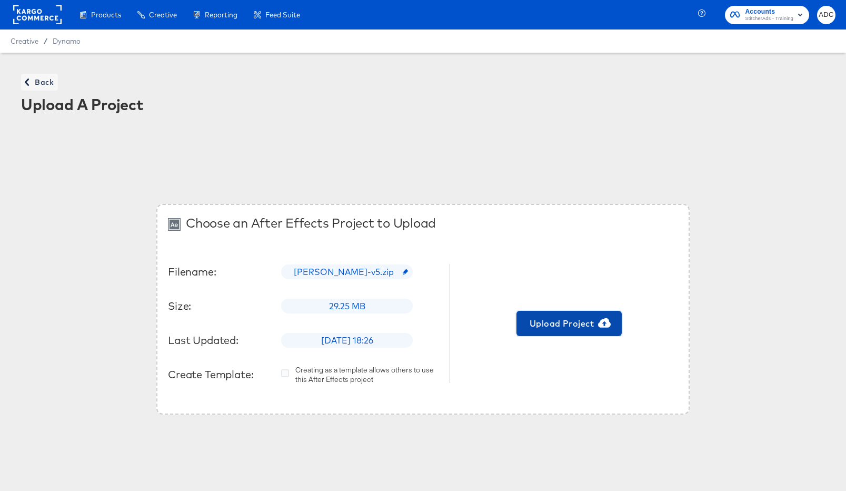
click at [558, 327] on span "Upload Project" at bounding box center [569, 323] width 97 height 15
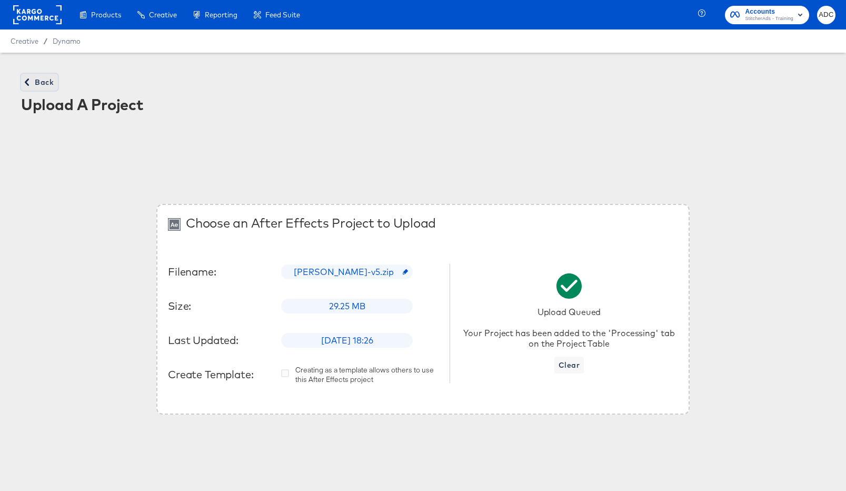
click at [49, 84] on span "Back" at bounding box center [39, 82] width 28 height 13
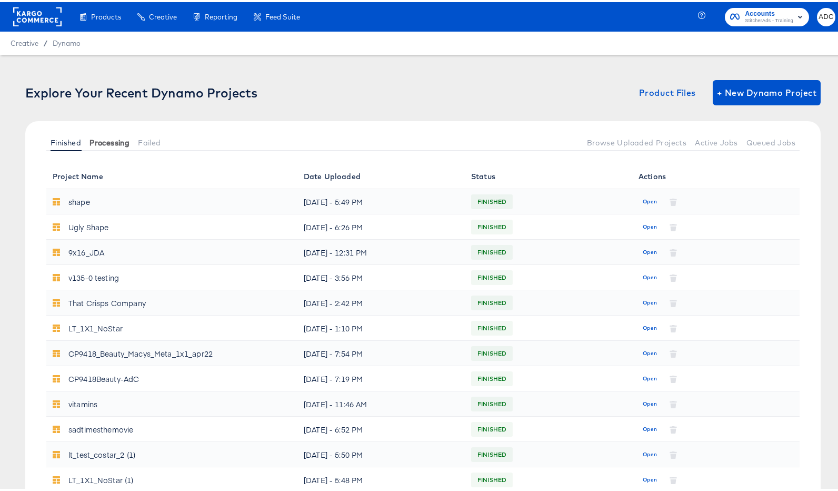
click at [104, 139] on span "Processing" at bounding box center [110, 140] width 40 height 8
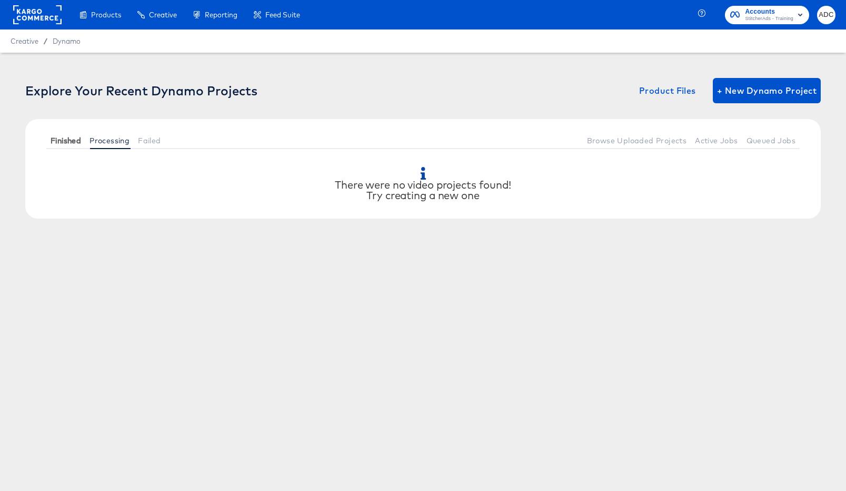
click at [66, 144] on span "Finished" at bounding box center [66, 140] width 31 height 8
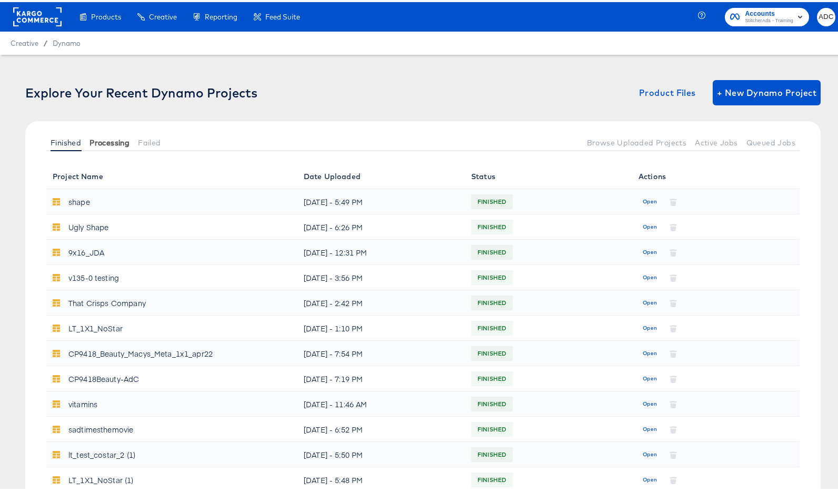
click at [117, 143] on span "Processing" at bounding box center [110, 140] width 40 height 8
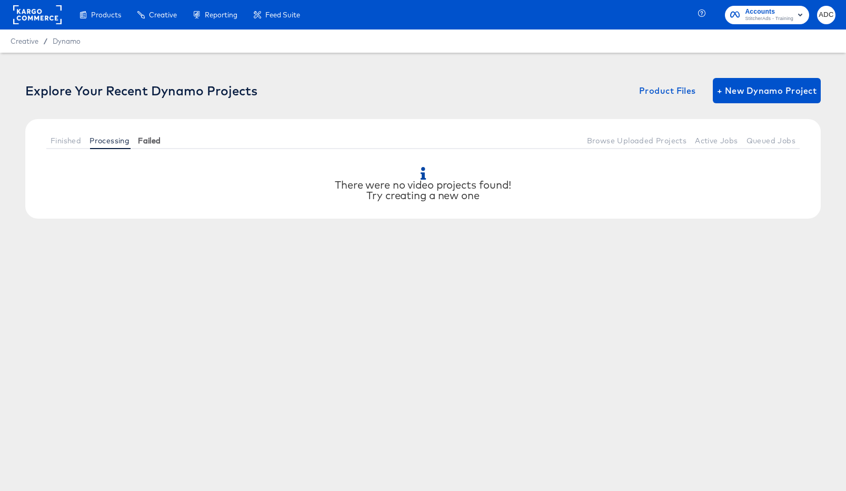
click at [152, 142] on span "Failed" at bounding box center [149, 140] width 23 height 8
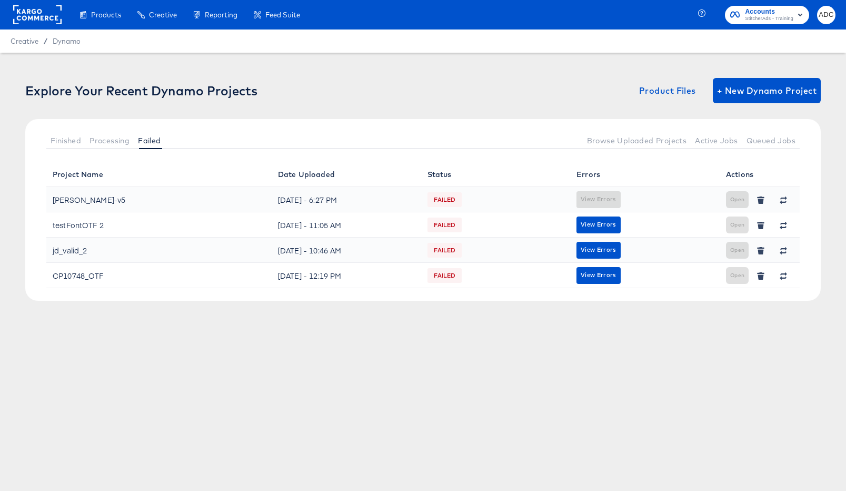
click at [592, 197] on div "View Errors" at bounding box center [645, 199] width 137 height 17
click at [660, 184] on th "Errors" at bounding box center [645, 174] width 150 height 25
click at [758, 138] on span "Queued Jobs" at bounding box center [771, 140] width 49 height 8
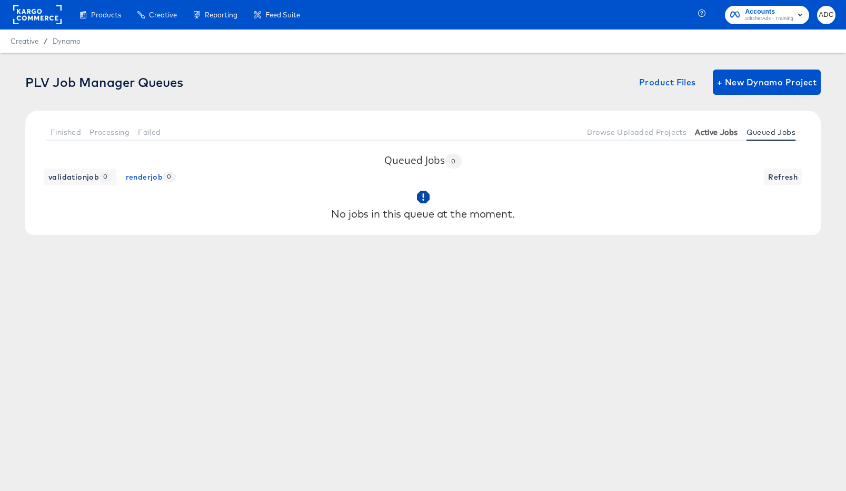
click at [722, 132] on span "Active Jobs" at bounding box center [716, 132] width 43 height 8
click at [140, 126] on button "Failed" at bounding box center [149, 131] width 31 height 17
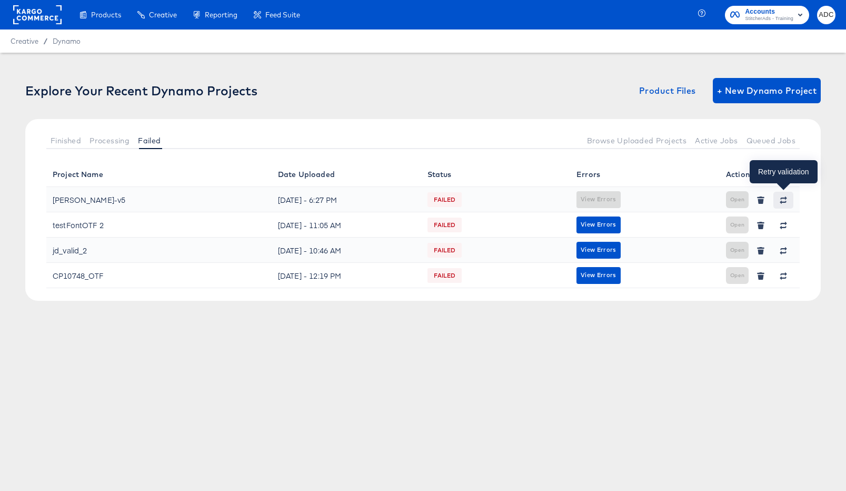
click at [779, 195] on button "button" at bounding box center [784, 200] width 20 height 17
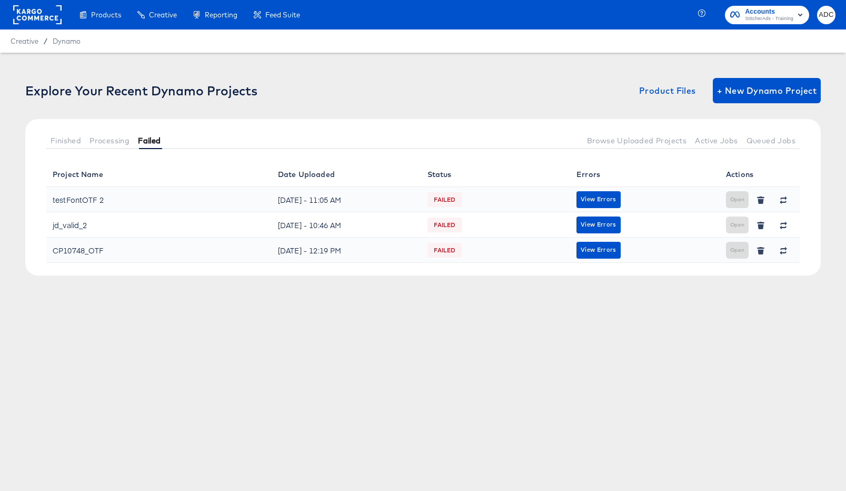
click at [157, 138] on span "Failed" at bounding box center [149, 140] width 23 height 8
click at [111, 142] on span "Processing" at bounding box center [110, 140] width 40 height 8
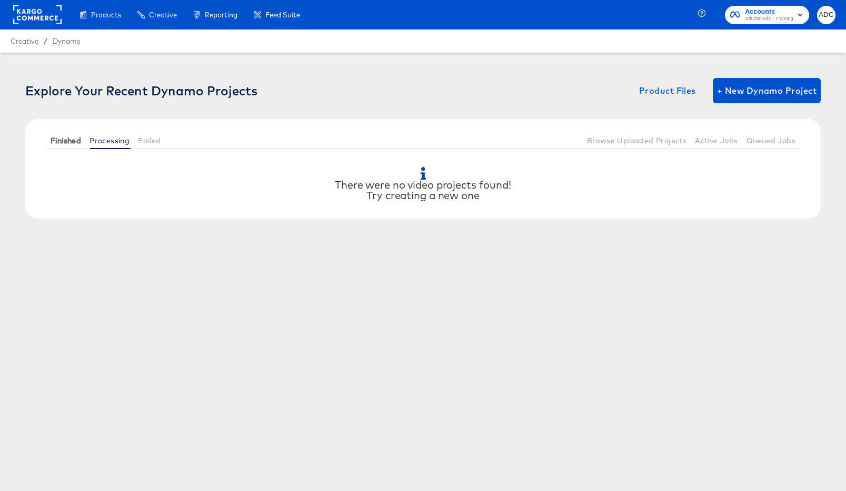
click at [67, 140] on span "Finished" at bounding box center [66, 140] width 31 height 8
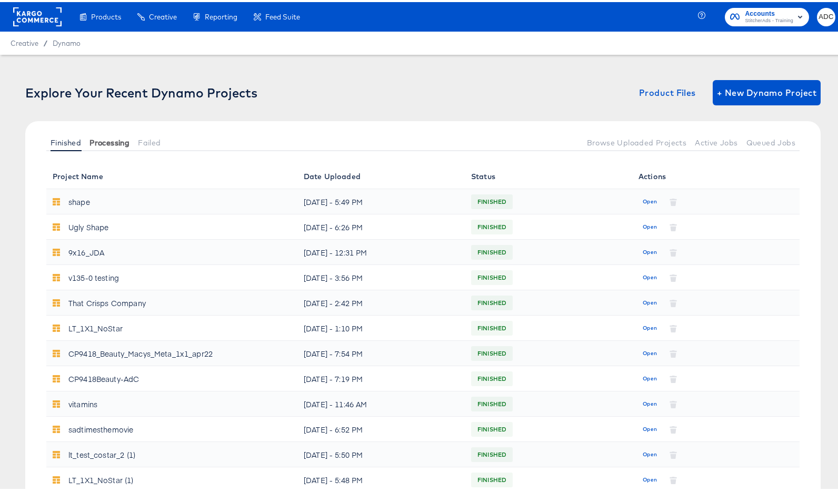
click at [110, 139] on span "Processing" at bounding box center [110, 140] width 40 height 8
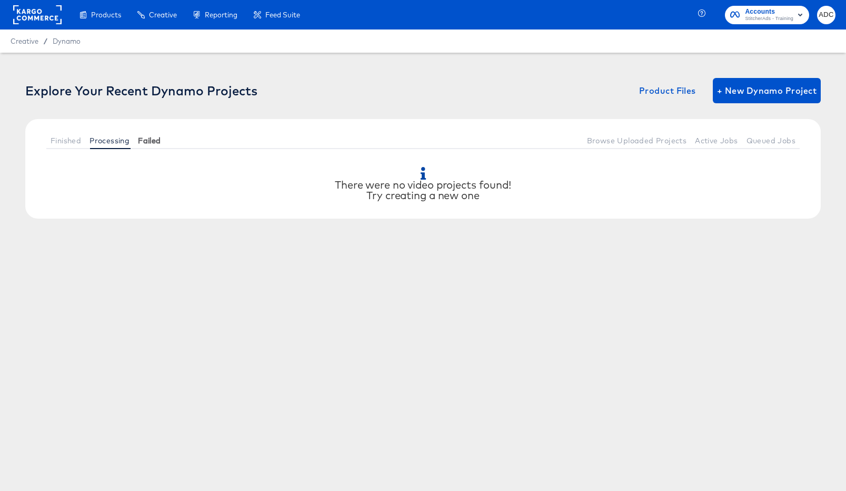
click at [155, 140] on span "Failed" at bounding box center [149, 140] width 23 height 8
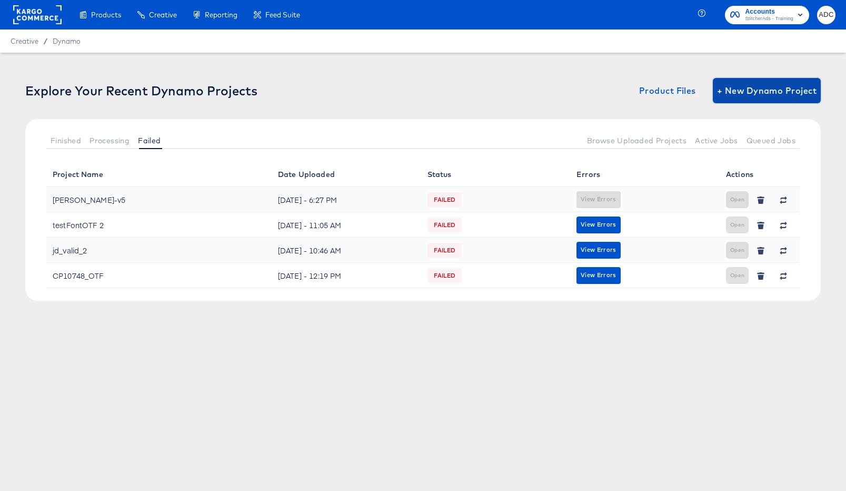
click at [764, 82] on button "+ New Dynamo Project" at bounding box center [767, 90] width 108 height 25
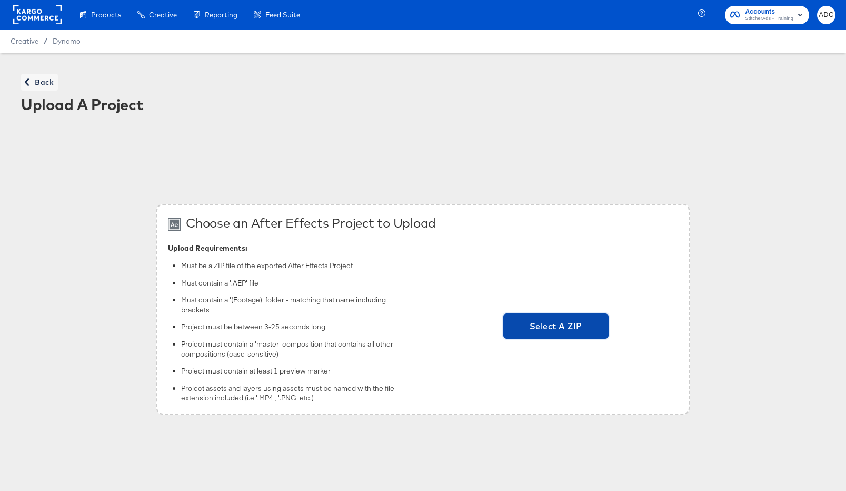
click at [577, 319] on span "Select A ZIP" at bounding box center [556, 326] width 97 height 15
click at [556, 327] on input "Select A ZIP" at bounding box center [556, 327] width 0 height 0
click at [566, 325] on span "Select A ZIP" at bounding box center [556, 326] width 97 height 15
click at [556, 327] on input "Select A ZIP" at bounding box center [556, 327] width 0 height 0
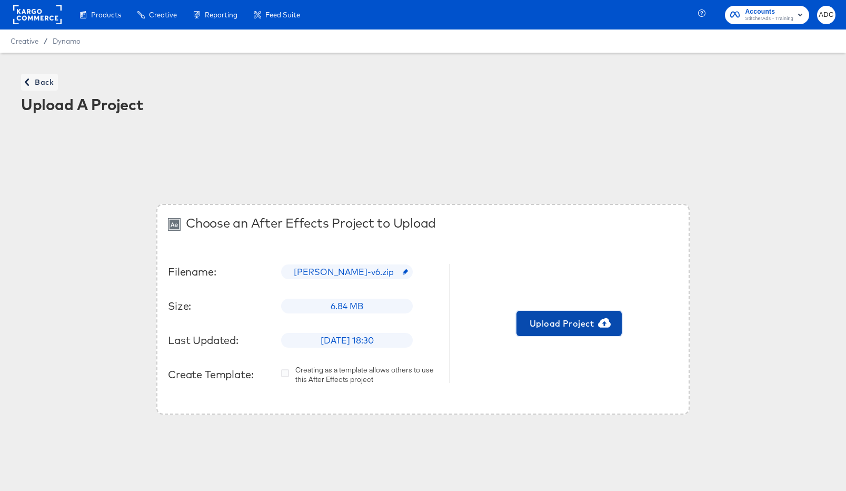
click at [590, 328] on span "Upload Project" at bounding box center [569, 323] width 97 height 15
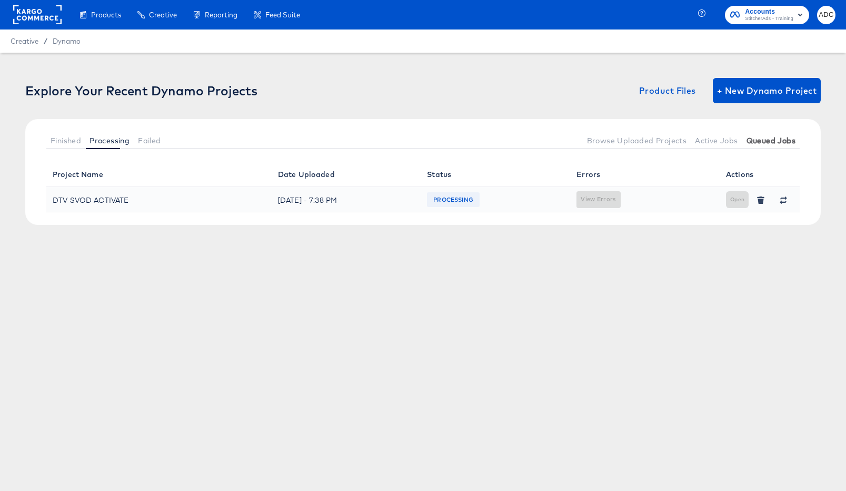
click at [771, 136] on span "Queued Jobs" at bounding box center [771, 140] width 49 height 8
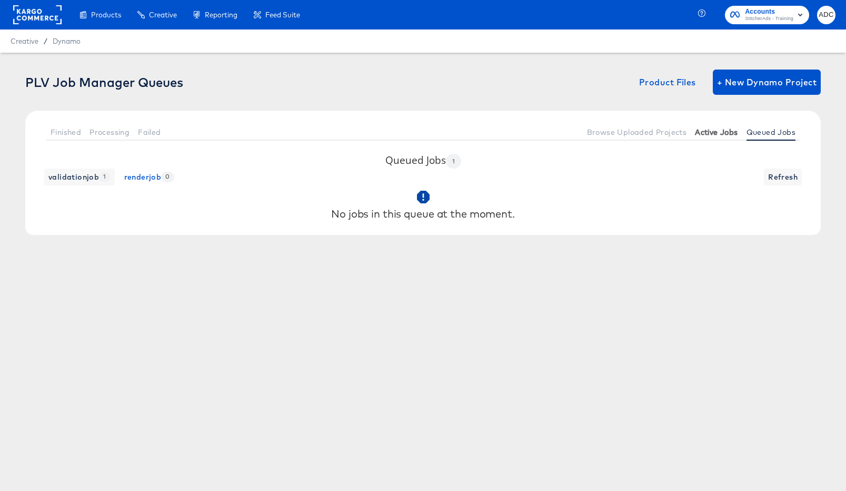
click at [712, 131] on span "Active Jobs" at bounding box center [716, 132] width 43 height 8
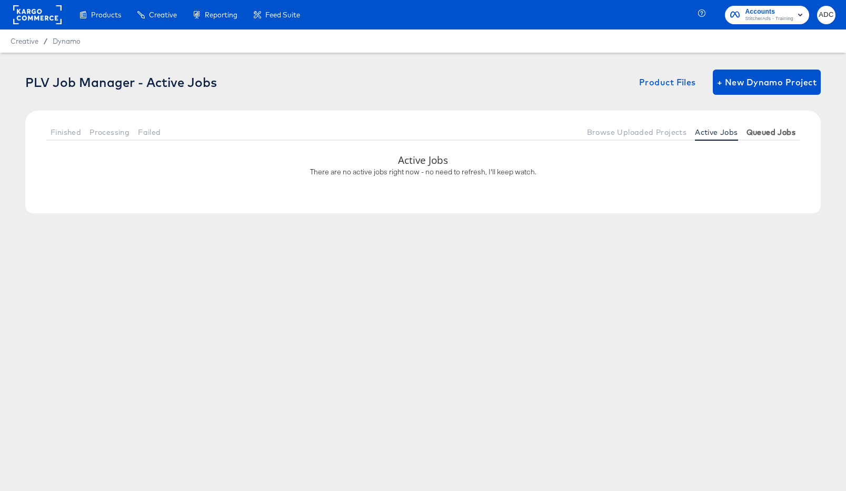
click at [782, 131] on span "Queued Jobs" at bounding box center [771, 132] width 49 height 8
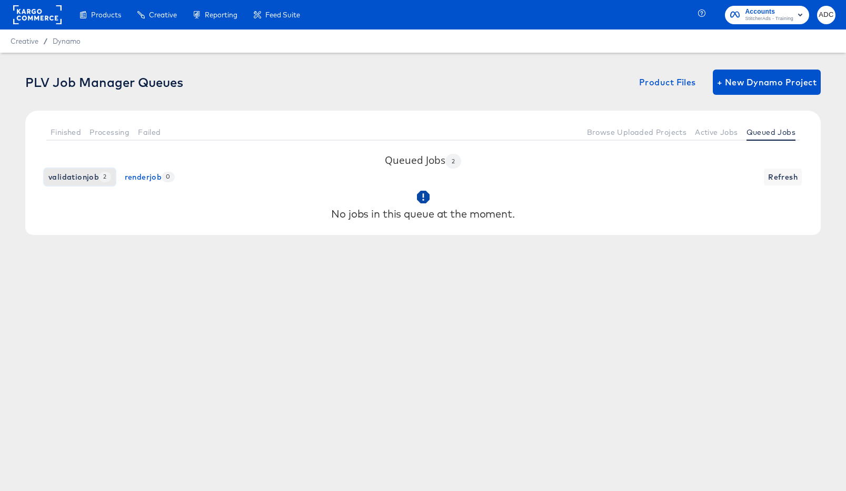
click at [71, 175] on span "validationjob 2" at bounding box center [79, 177] width 63 height 13
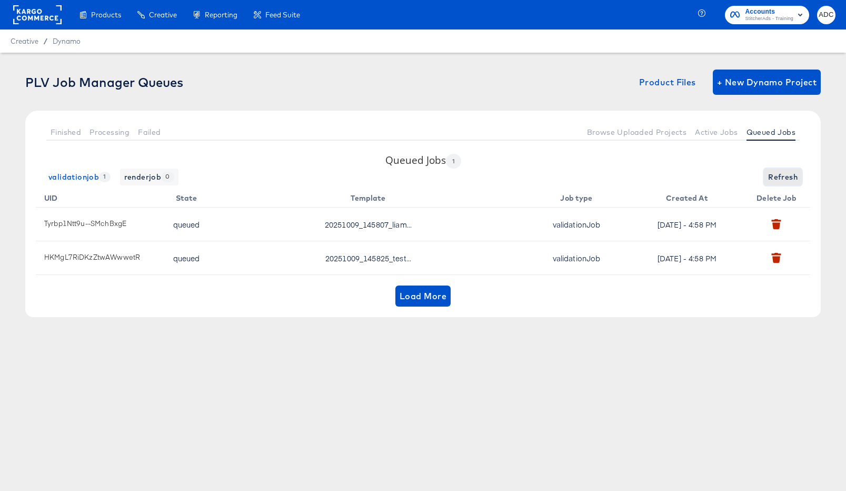
click at [777, 180] on span "Refresh" at bounding box center [782, 177] width 29 height 13
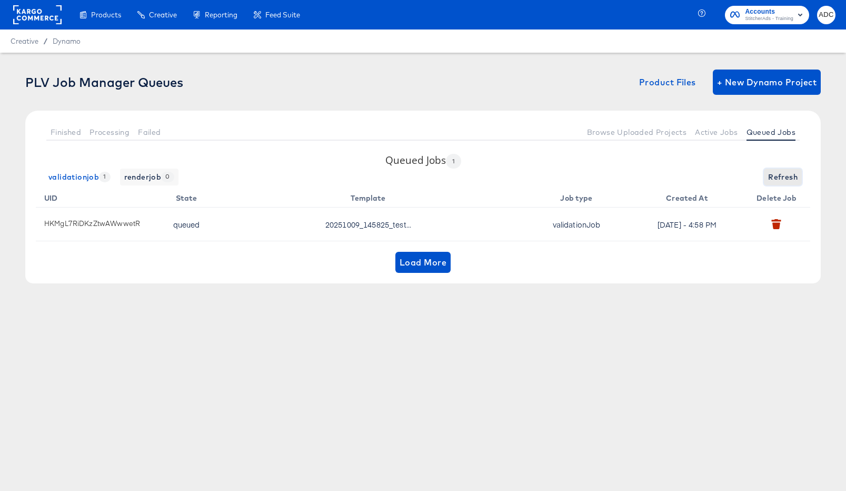
click at [777, 180] on span "Refresh" at bounding box center [782, 177] width 29 height 13
click at [712, 130] on span "Active Jobs" at bounding box center [716, 132] width 43 height 8
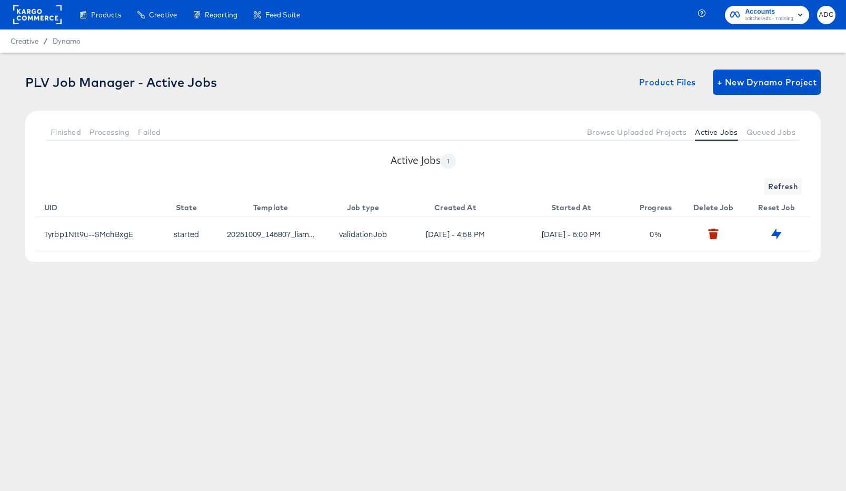
click at [805, 182] on div "Refresh" at bounding box center [423, 186] width 775 height 17
click at [796, 185] on span "Refresh" at bounding box center [782, 186] width 29 height 13
click at [768, 183] on button "Refresh" at bounding box center [783, 186] width 38 height 17
click at [768, 184] on button "Refresh" at bounding box center [783, 186] width 38 height 17
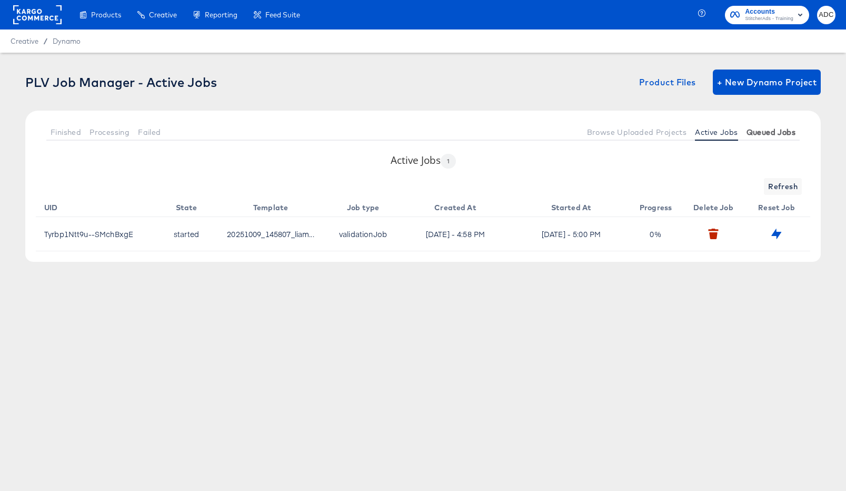
click at [773, 135] on span "Queued Jobs" at bounding box center [771, 132] width 49 height 8
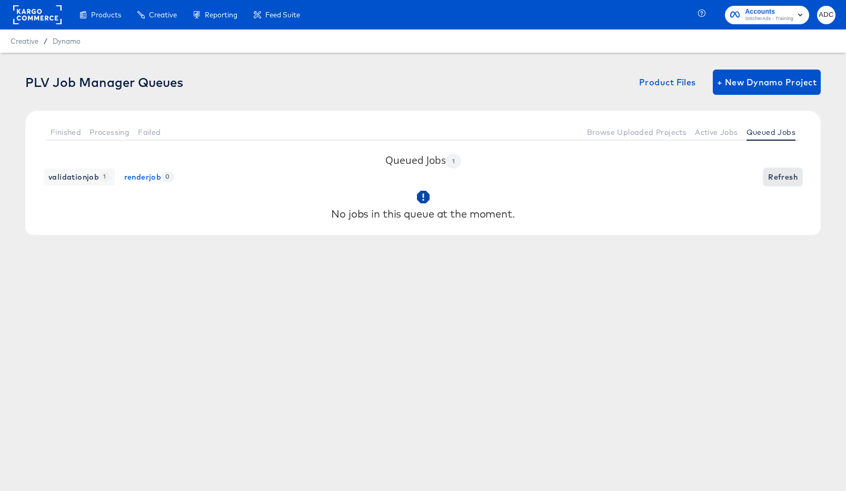
click at [787, 175] on span "Refresh" at bounding box center [782, 177] width 29 height 13
click at [716, 133] on span "Active Jobs" at bounding box center [716, 132] width 43 height 8
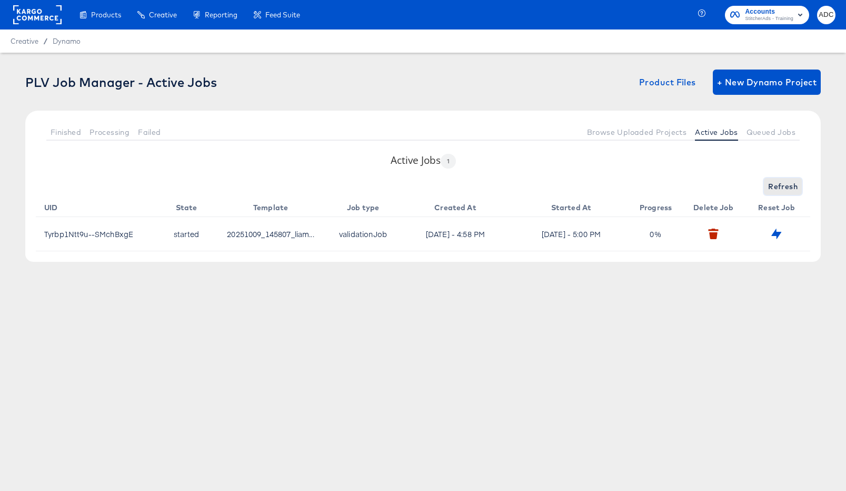
click at [776, 185] on span "Refresh" at bounding box center [782, 186] width 29 height 13
click at [64, 136] on button "Finished" at bounding box center [65, 131] width 39 height 17
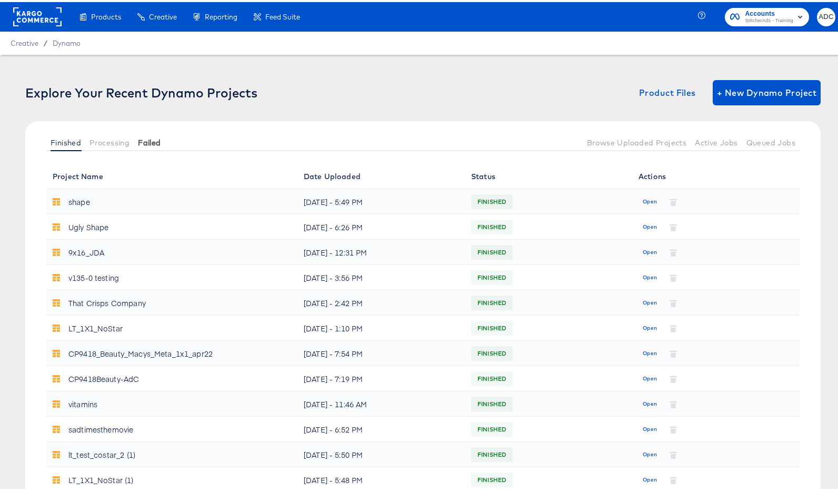
click at [142, 140] on span "Failed" at bounding box center [149, 140] width 23 height 8
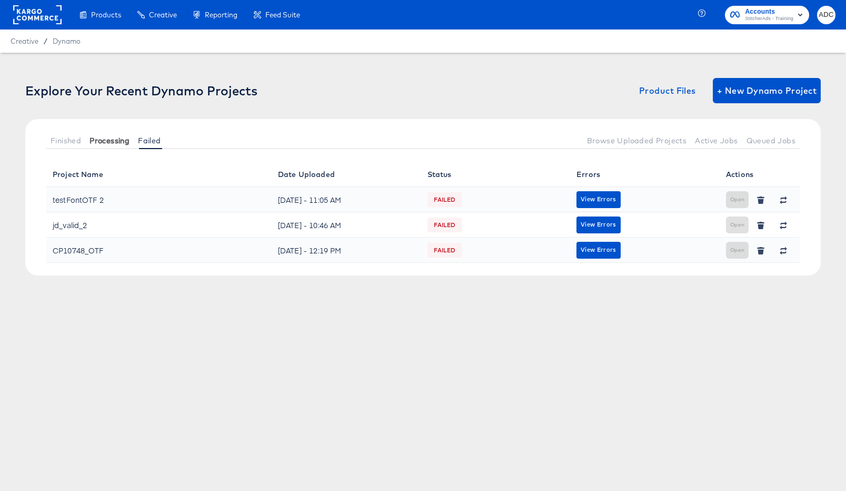
click at [92, 142] on span "Processing" at bounding box center [110, 140] width 40 height 8
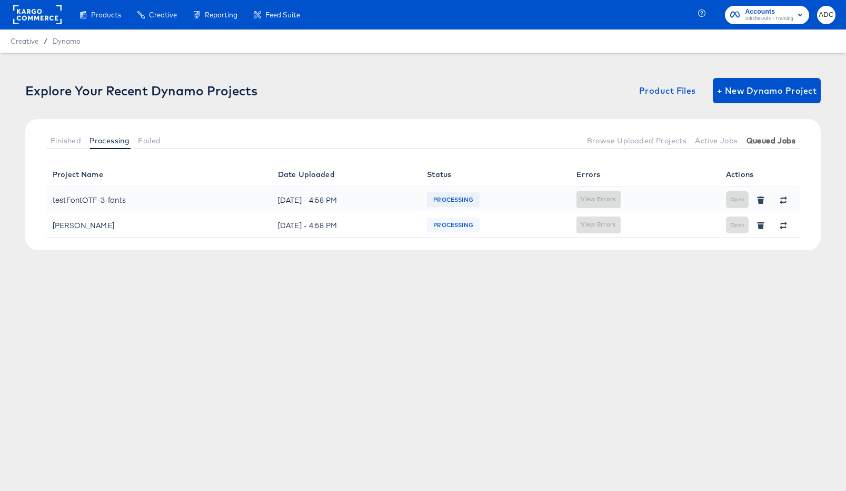
click at [769, 143] on span "Queued Jobs" at bounding box center [771, 140] width 49 height 8
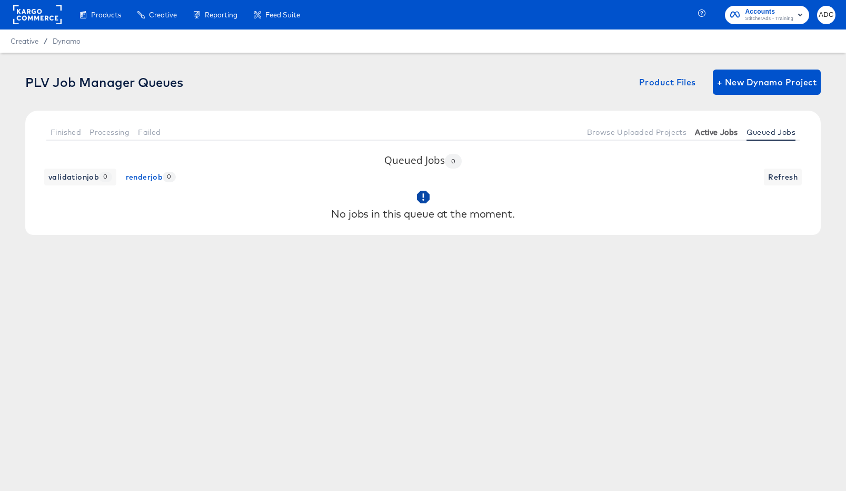
click at [706, 128] on span "Active Jobs" at bounding box center [716, 132] width 43 height 8
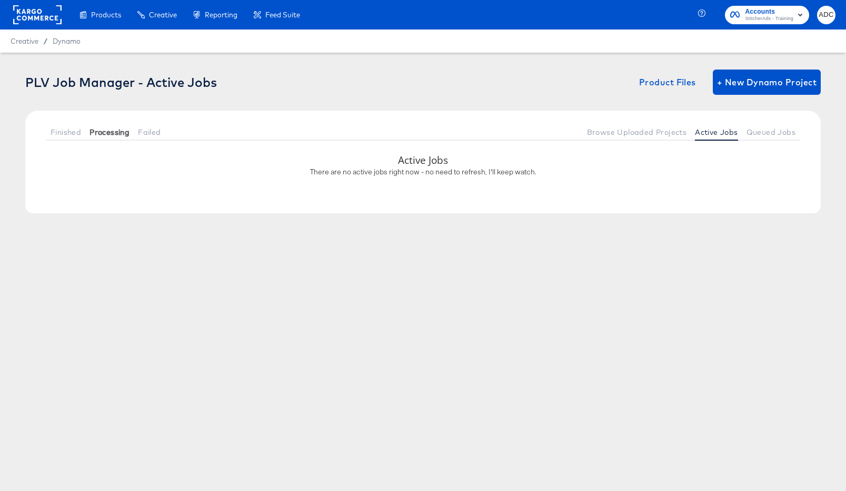
click at [114, 133] on span "Processing" at bounding box center [110, 132] width 40 height 8
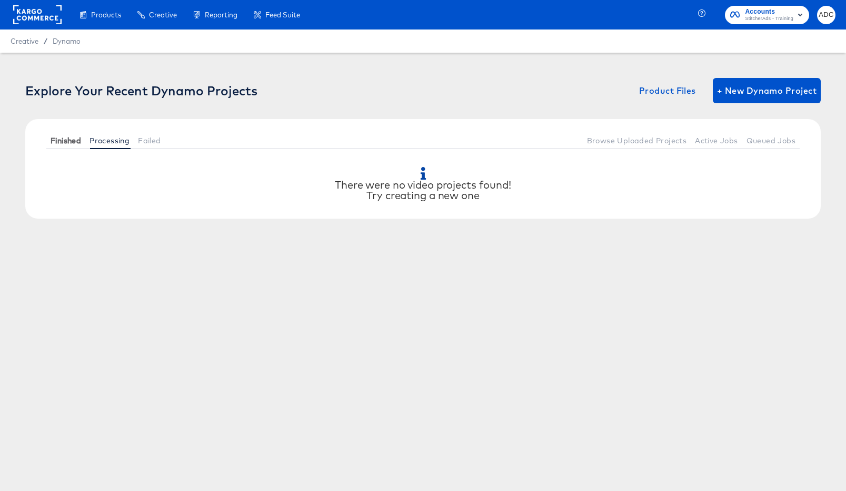
click at [57, 137] on span "Finished" at bounding box center [66, 140] width 31 height 8
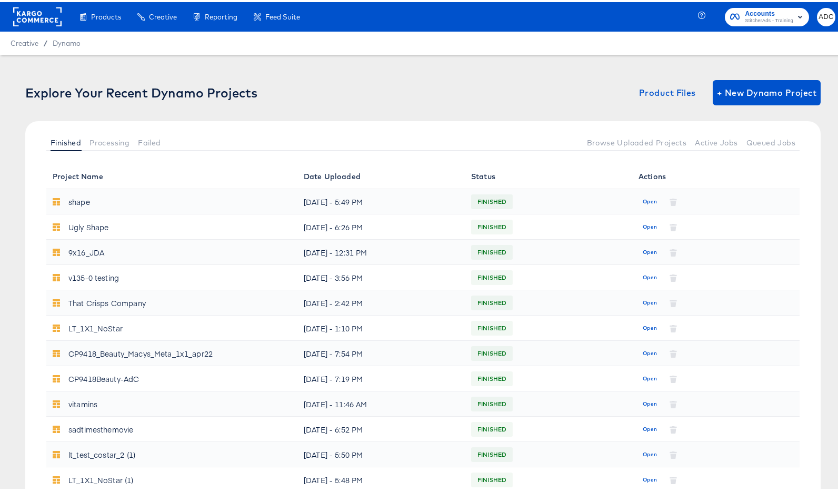
scroll to position [353, 0]
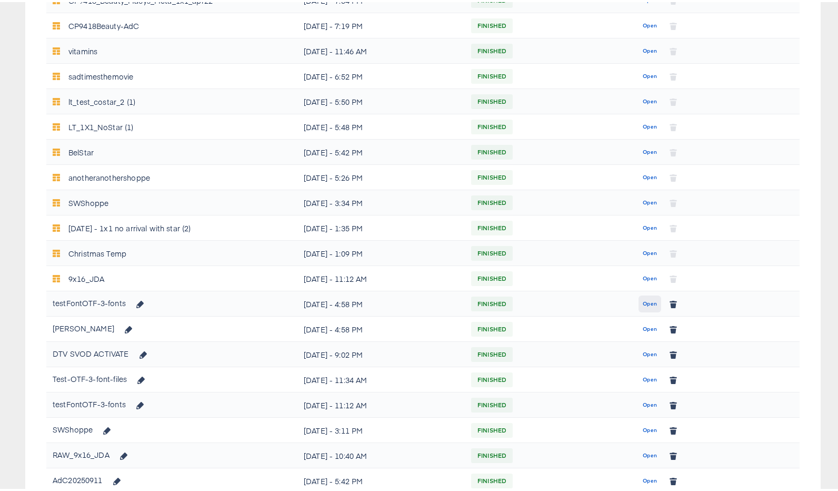
click at [647, 304] on span "Open" at bounding box center [650, 301] width 14 height 9
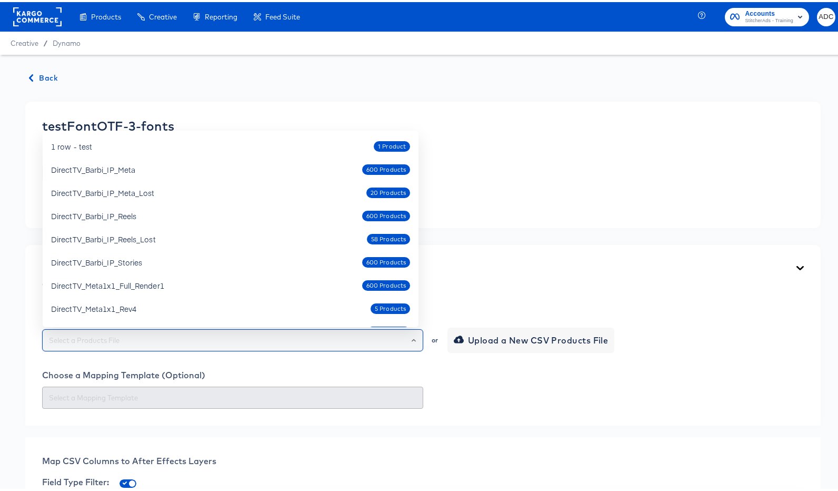
click at [124, 340] on input "text" at bounding box center [233, 338] width 372 height 12
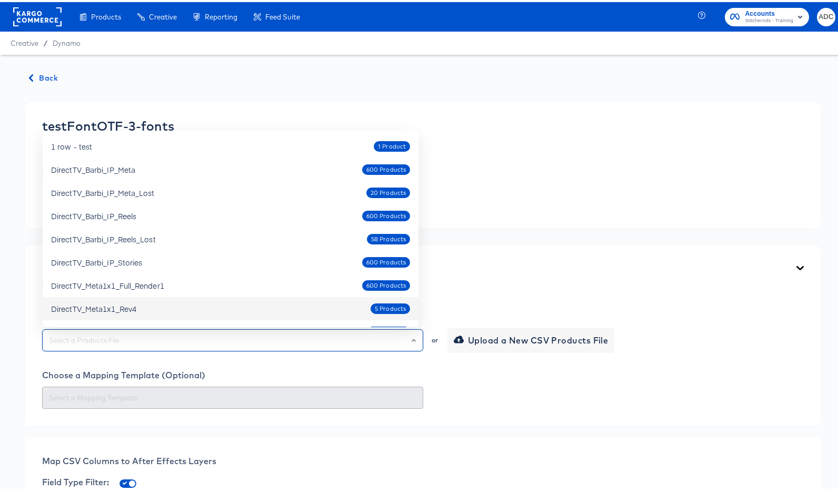
click at [128, 303] on div "DirectTV_Meta1x1_Rev4" at bounding box center [93, 306] width 85 height 11
type input "DirectTV_Meta1x1_Rev4"
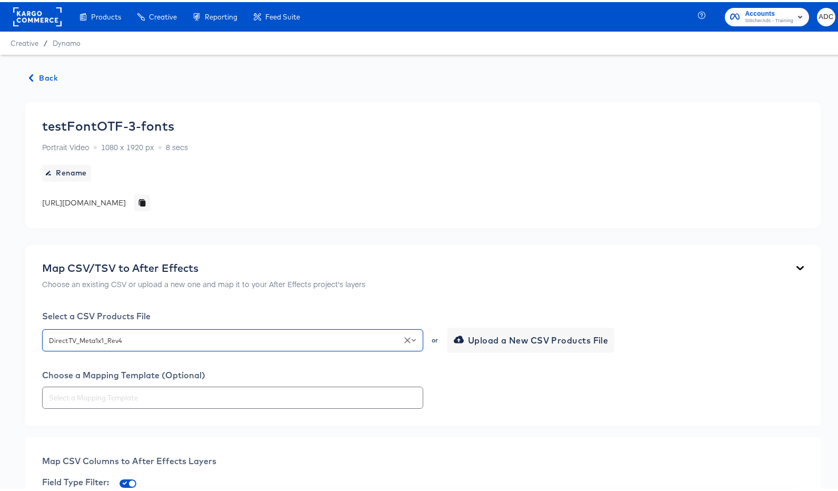
click at [32, 297] on div "Map CSV/TSV to After Effects Choose an existing CSV or upload a new one and map…" at bounding box center [423, 333] width 796 height 181
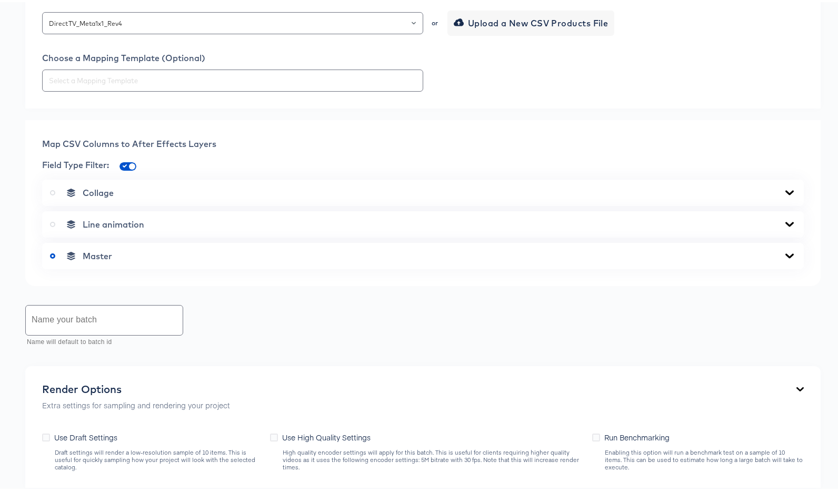
scroll to position [466, 0]
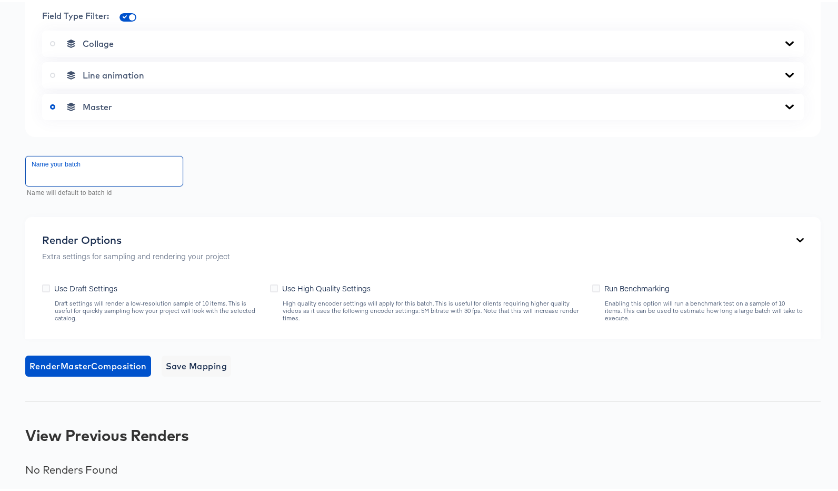
click at [89, 179] on input "text" at bounding box center [104, 168] width 157 height 29
click at [84, 364] on span "Render Master Composition" at bounding box center [87, 364] width 117 height 15
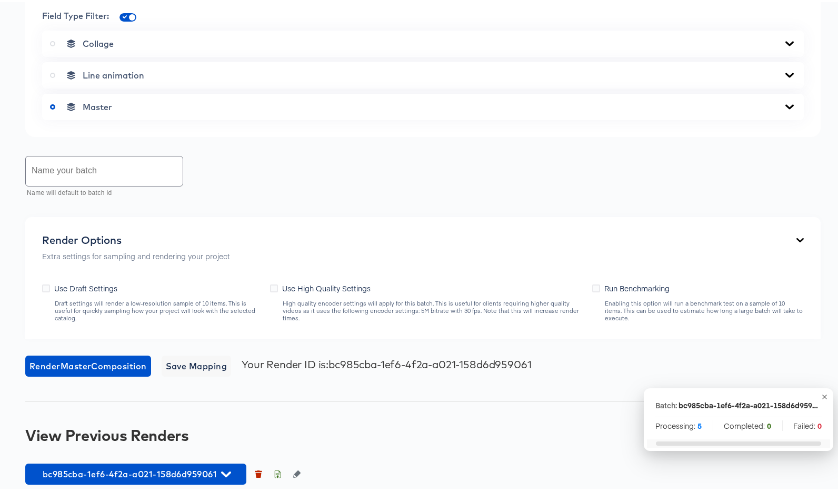
click at [821, 393] on icon "button" at bounding box center [825, 395] width 8 height 8
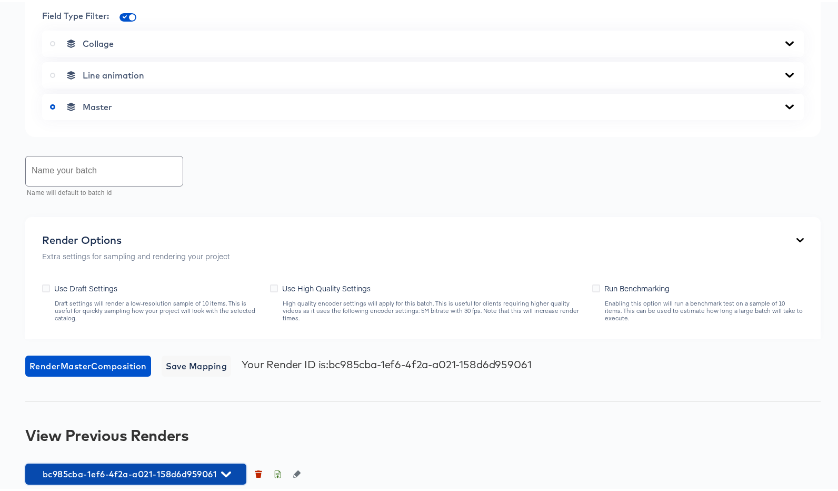
click at [180, 469] on span "bc985cba-1ef6-4f2a-a021-158d6d959061" at bounding box center [136, 471] width 211 height 15
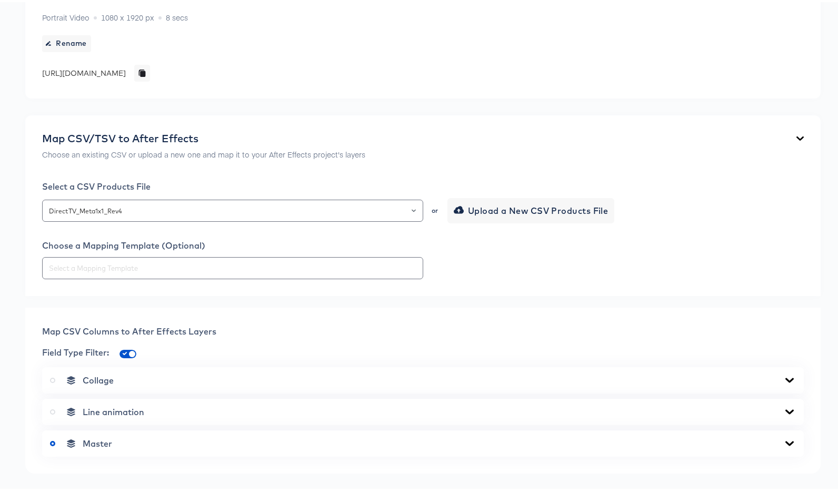
scroll to position [0, 0]
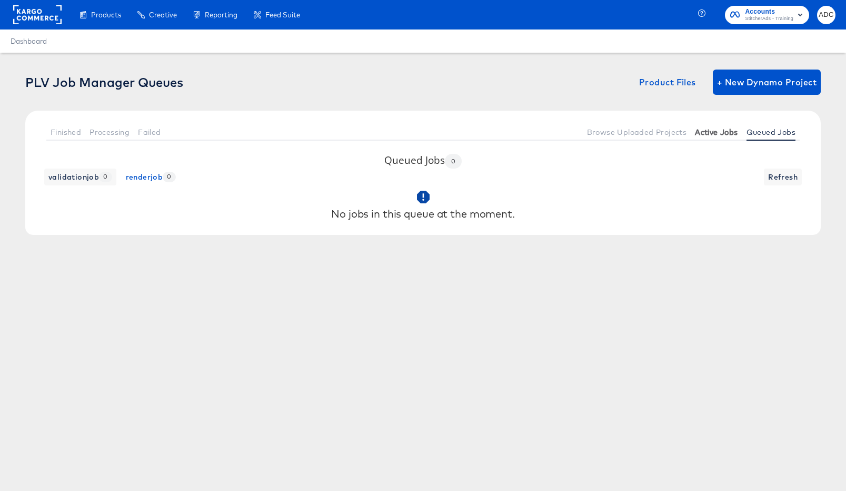
click at [721, 134] on span "Active Jobs" at bounding box center [716, 132] width 43 height 8
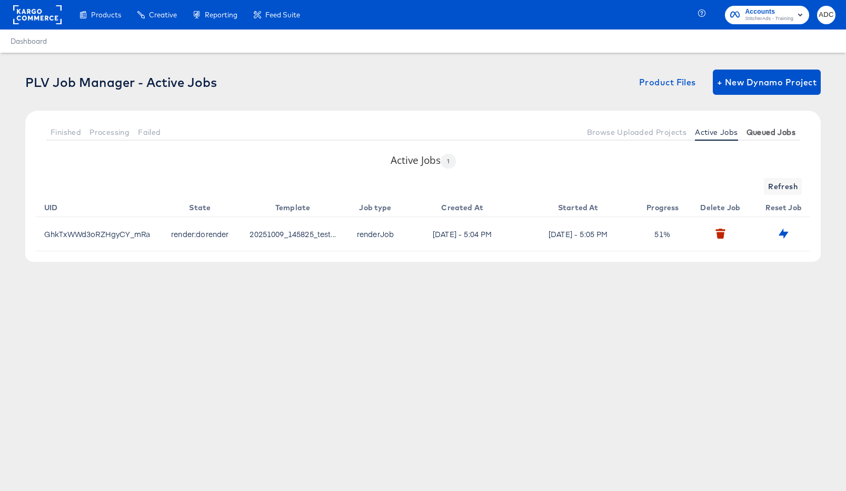
click at [766, 132] on span "Queued Jobs" at bounding box center [771, 132] width 49 height 8
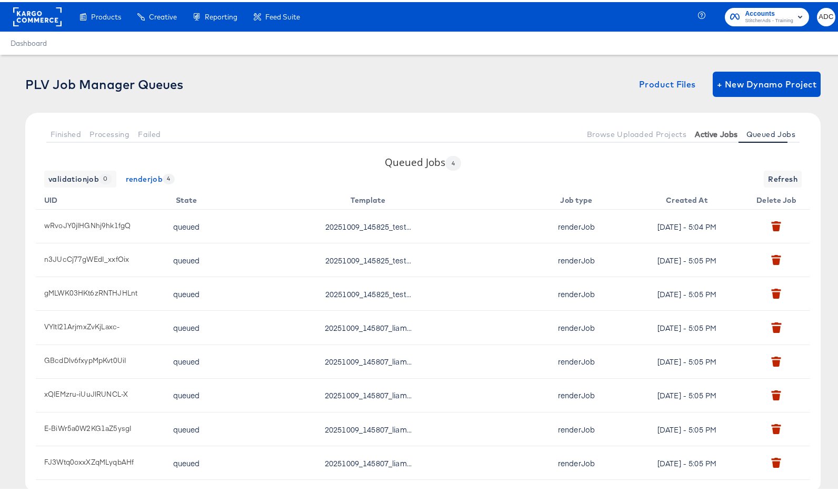
click at [695, 128] on span "Active Jobs" at bounding box center [716, 132] width 43 height 8
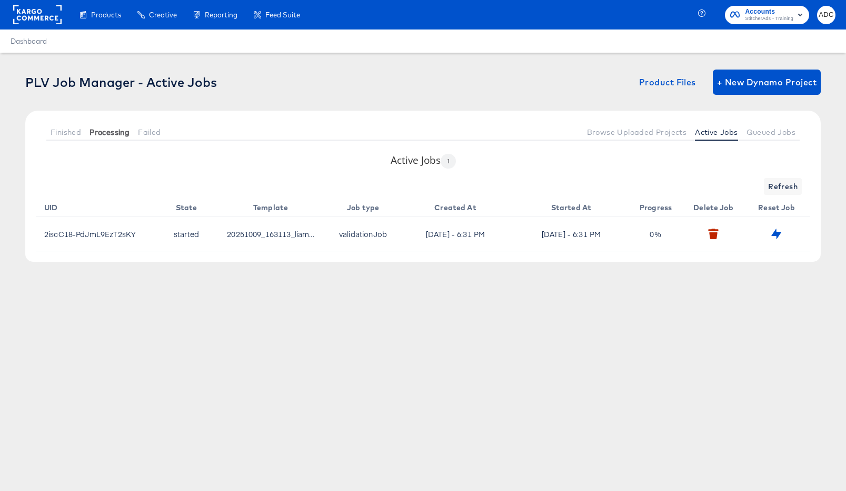
click at [116, 131] on span "Processing" at bounding box center [110, 132] width 40 height 8
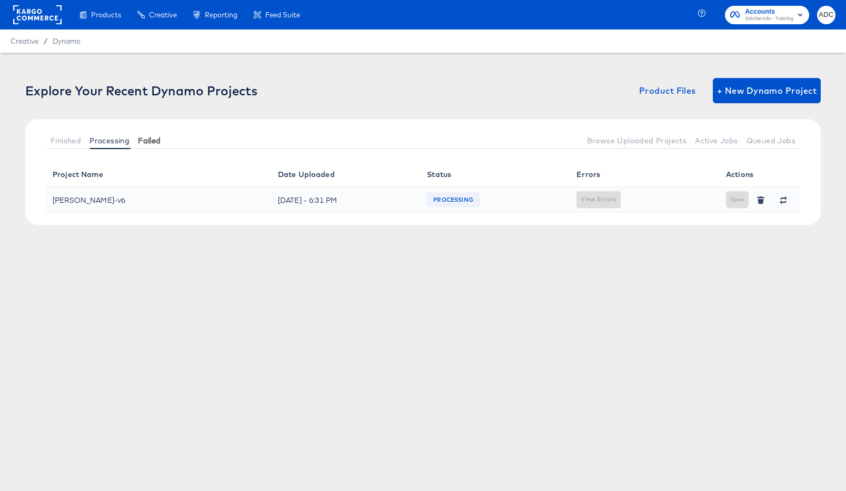
click at [150, 142] on span "Failed" at bounding box center [149, 140] width 23 height 8
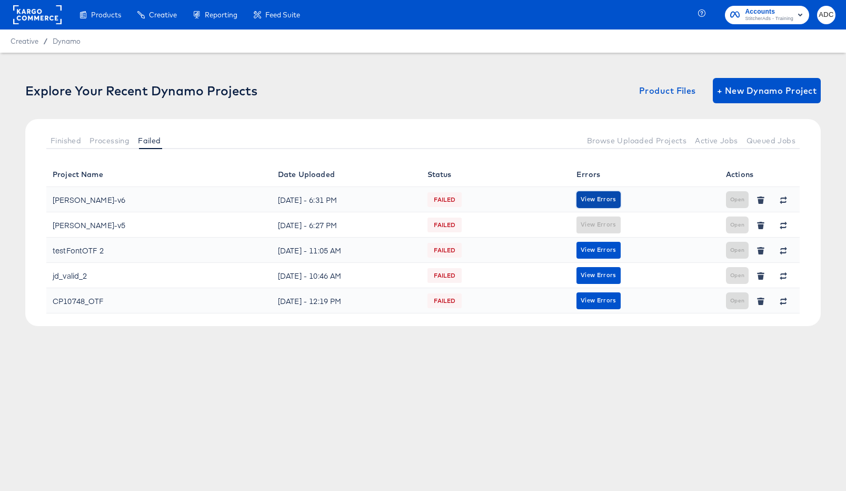
click at [599, 196] on span "View Errors" at bounding box center [598, 199] width 35 height 10
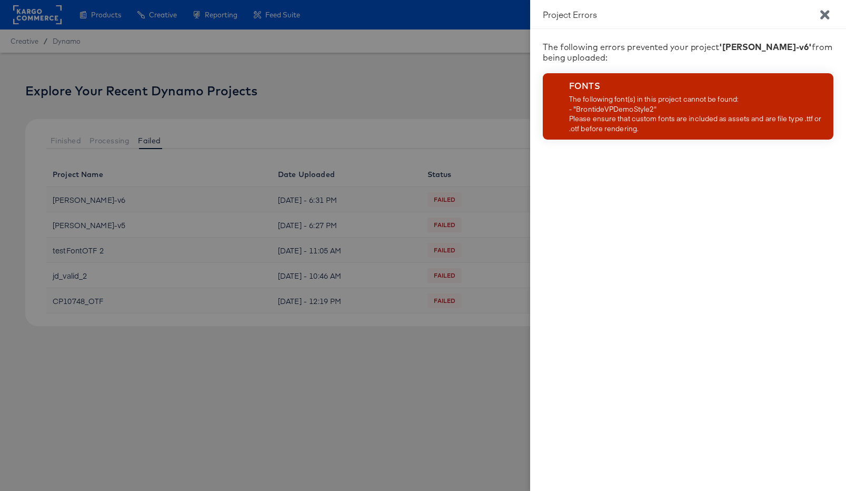
click at [615, 115] on div "The following font(s) in this project cannot be found: - "BrontideVPDemoStyle2"…" at bounding box center [699, 113] width 260 height 39
click at [615, 112] on div "The following font(s) in this project cannot be found: - "BrontideVPDemoStyle2"…" at bounding box center [699, 113] width 260 height 39
click at [601, 101] on div "The following font(s) in this project cannot be found: - "BrontideVPDemoStyle2"…" at bounding box center [699, 113] width 260 height 39
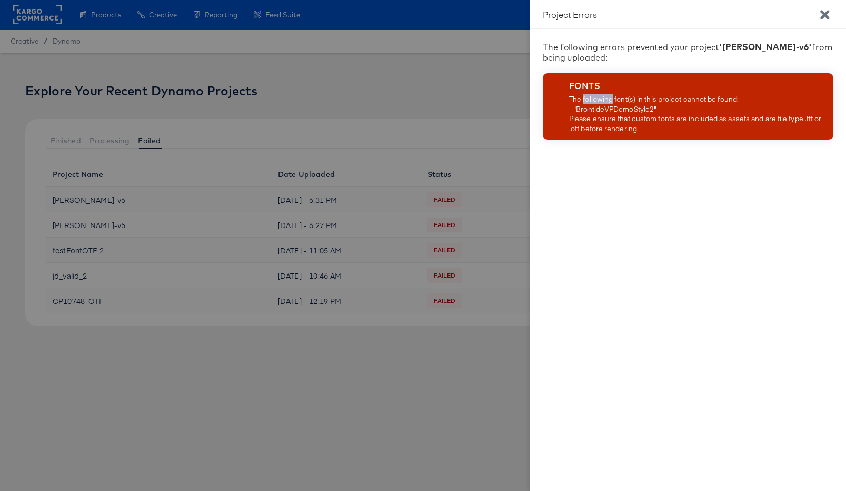
click at [601, 101] on div "The following font(s) in this project cannot be found: - "BrontideVPDemoStyle2"…" at bounding box center [699, 113] width 260 height 39
copy div "The following font(s) in this project cannot be found:"
click at [823, 18] on icon "Close" at bounding box center [824, 14] width 9 height 9
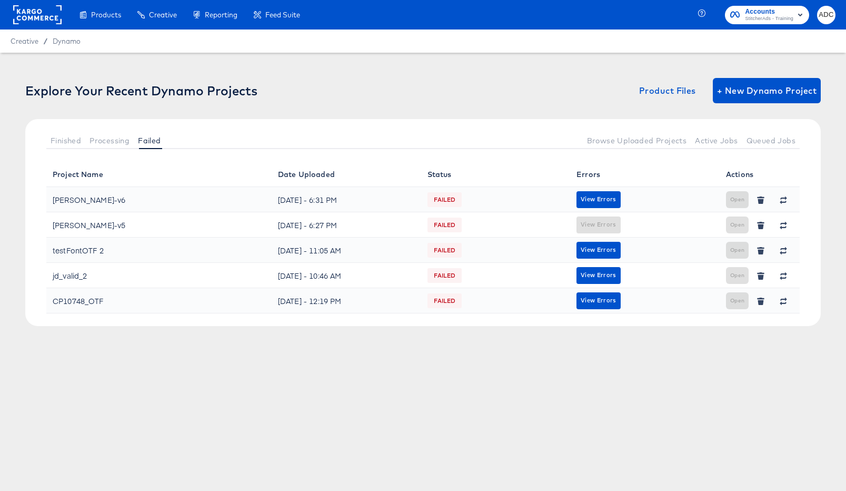
click at [681, 174] on th "Errors" at bounding box center [645, 174] width 150 height 25
click at [780, 200] on icon "button" at bounding box center [783, 199] width 7 height 7
click at [781, 197] on icon "button" at bounding box center [783, 197] width 7 height 3
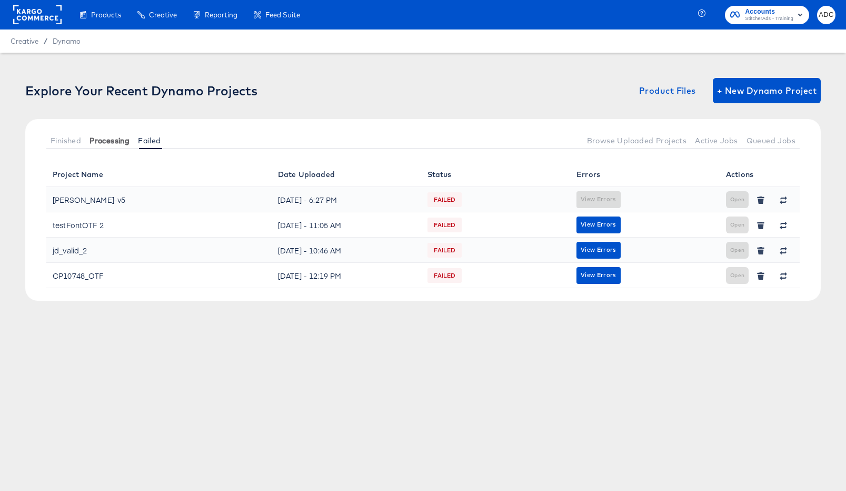
click at [106, 141] on span "Processing" at bounding box center [110, 140] width 40 height 8
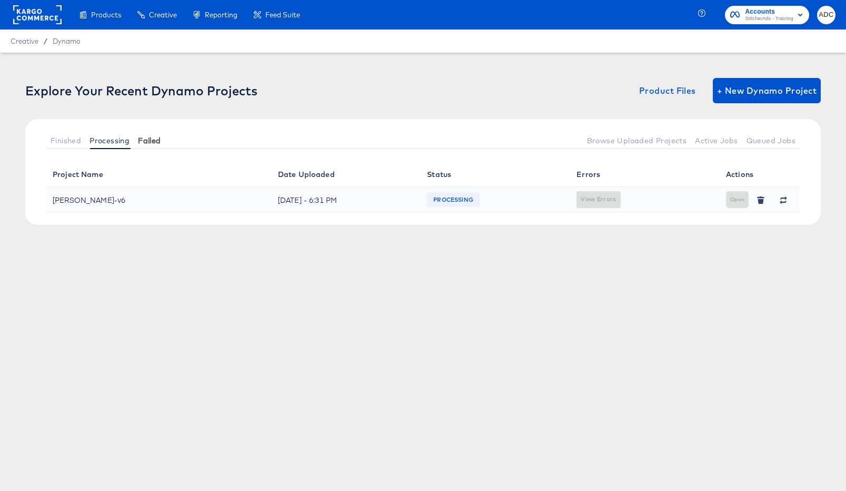
click at [152, 142] on span "Failed" at bounding box center [149, 140] width 23 height 8
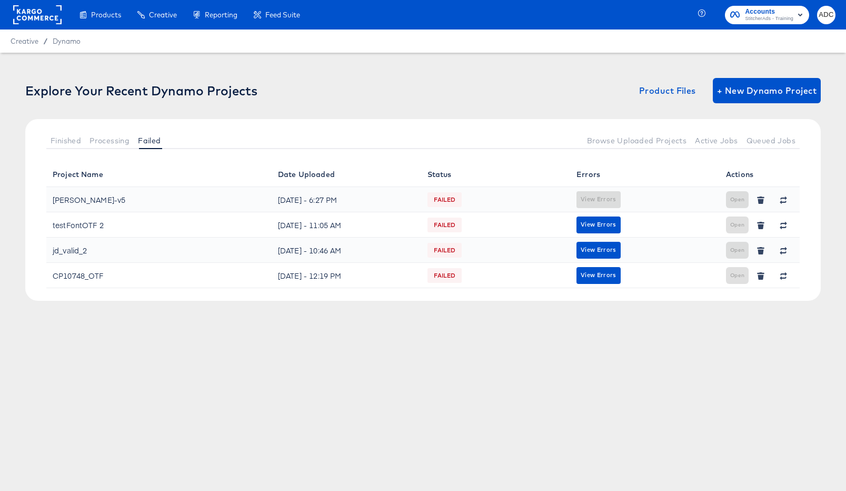
click at [376, 421] on div "Products Products Product Catalogs Enhance Your Product Catalog, Map Them to Pu…" at bounding box center [423, 245] width 846 height 491
click at [121, 148] on button "Processing" at bounding box center [109, 140] width 48 height 17
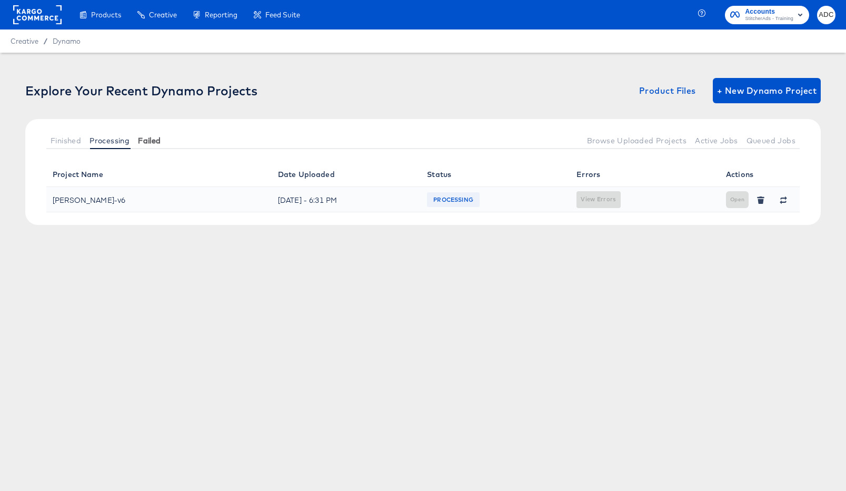
click at [151, 142] on span "Failed" at bounding box center [149, 140] width 23 height 8
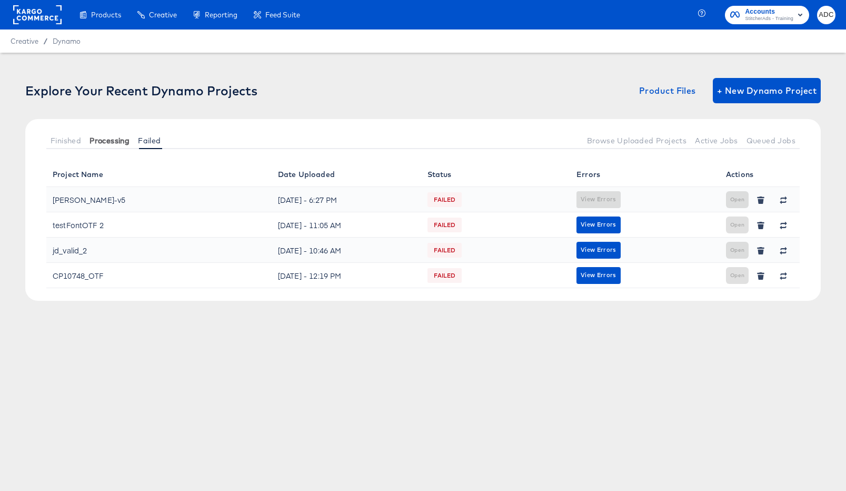
click at [108, 138] on span "Processing" at bounding box center [110, 140] width 40 height 8
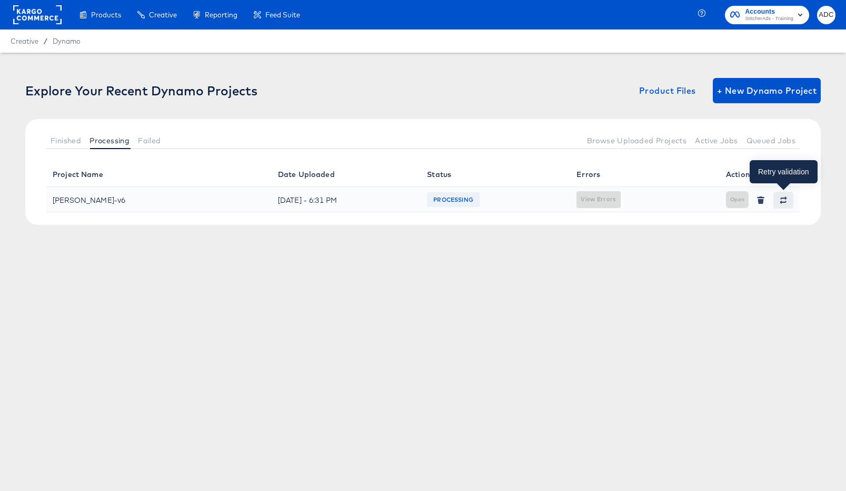
click at [784, 200] on icon "button" at bounding box center [783, 199] width 7 height 7
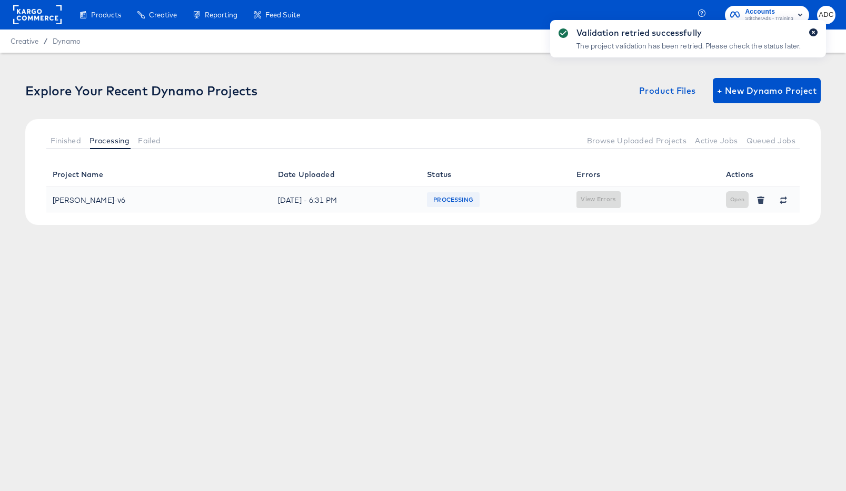
click at [816, 32] on button "button" at bounding box center [813, 32] width 8 height 8
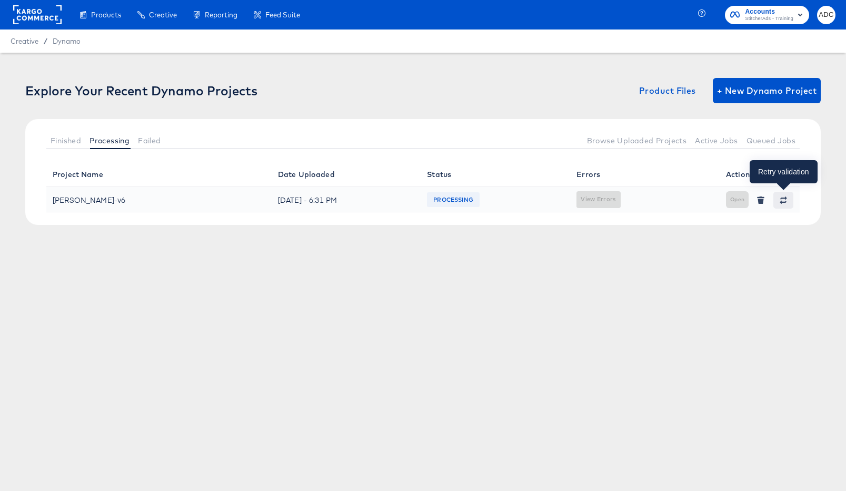
click at [789, 204] on button "button" at bounding box center [784, 200] width 20 height 17
click at [782, 201] on icon "button" at bounding box center [783, 199] width 7 height 7
click at [782, 202] on icon "button" at bounding box center [783, 201] width 7 height 3
click at [784, 198] on icon "button" at bounding box center [783, 199] width 7 height 7
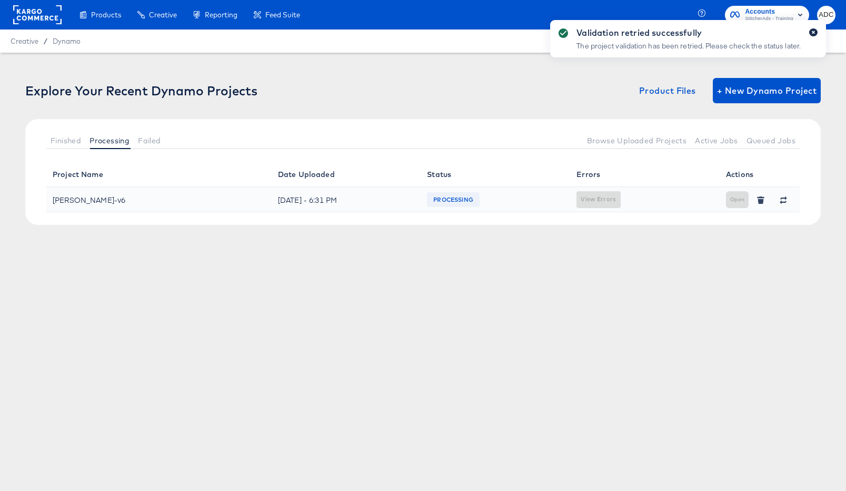
click at [814, 31] on icon "button" at bounding box center [813, 32] width 4 height 6
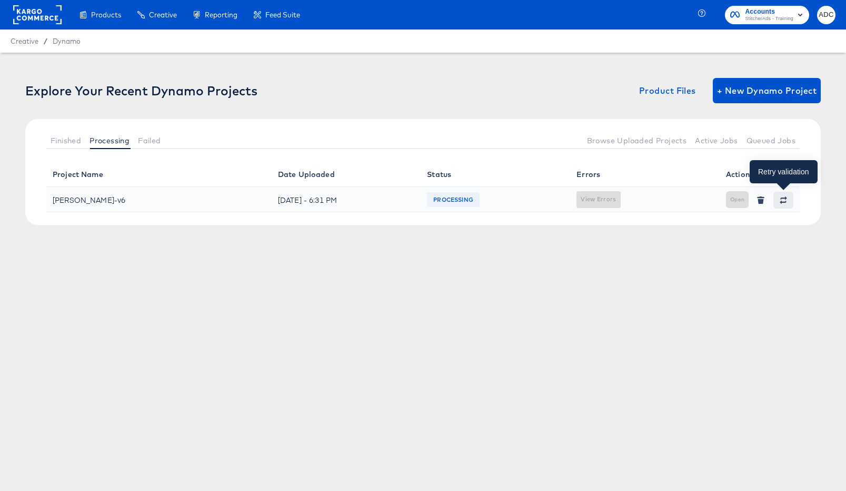
click at [781, 199] on icon "button" at bounding box center [783, 199] width 7 height 7
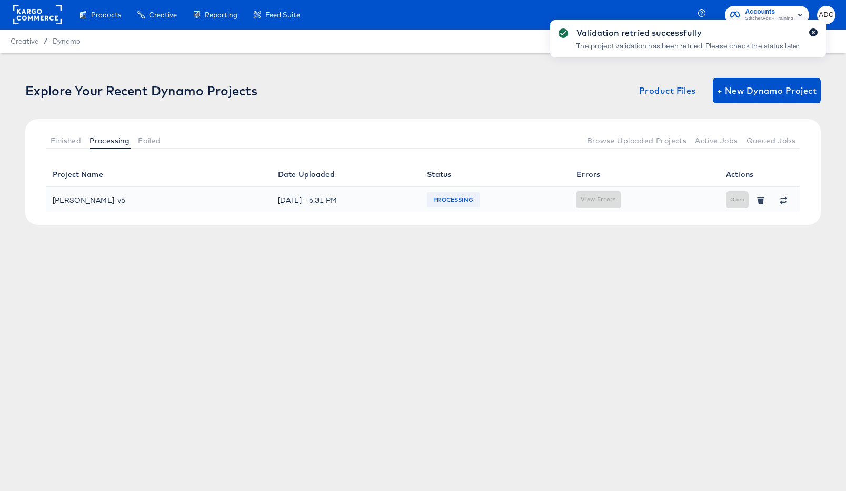
click at [813, 32] on icon "button" at bounding box center [813, 32] width 3 height 3
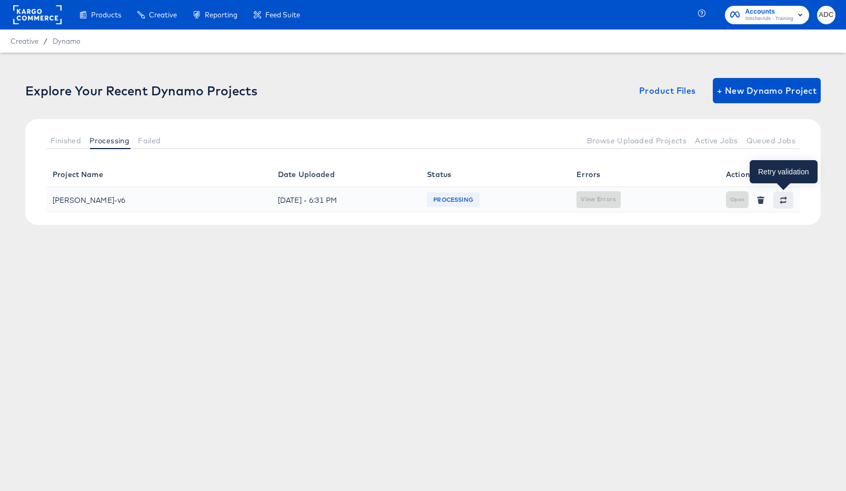
click at [783, 204] on button "button" at bounding box center [784, 200] width 20 height 17
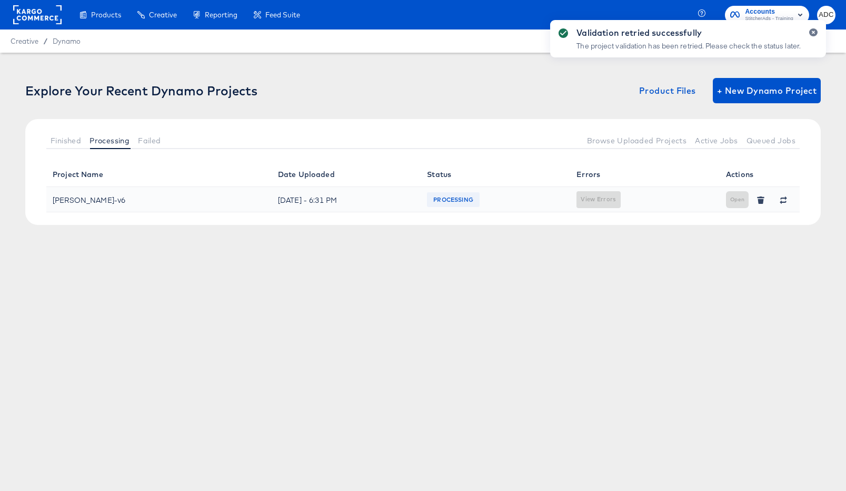
click at [767, 135] on div "Validation retried successfully The project validation has been retried. Please…" at bounding box center [688, 226] width 297 height 434
click at [814, 35] on icon "button" at bounding box center [813, 32] width 4 height 6
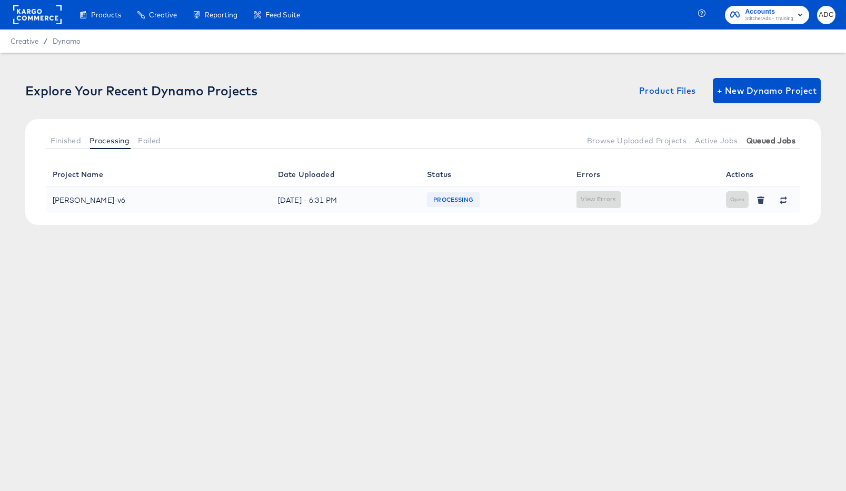
click at [770, 142] on span "Queued Jobs" at bounding box center [771, 140] width 49 height 8
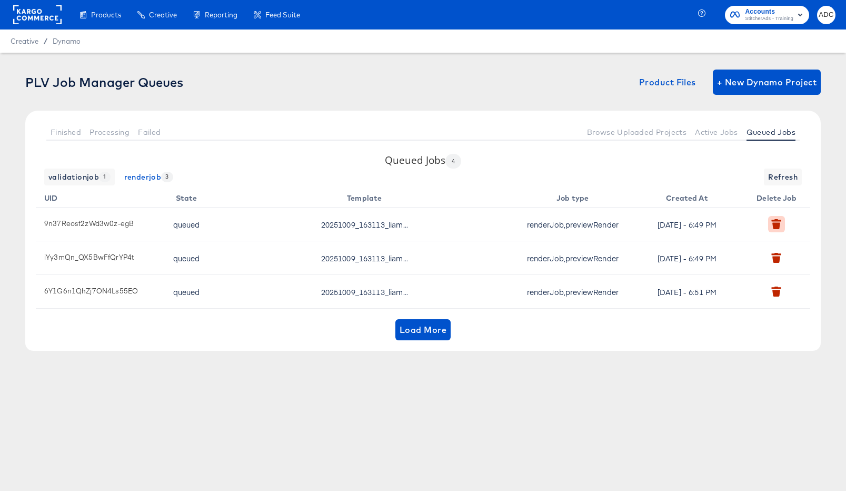
click at [780, 225] on icon "button" at bounding box center [777, 226] width 8 height 7
click at [778, 258] on icon "button" at bounding box center [777, 259] width 8 height 7
click at [779, 296] on icon "button" at bounding box center [777, 293] width 8 height 7
click at [776, 170] on button "Refresh" at bounding box center [783, 177] width 38 height 17
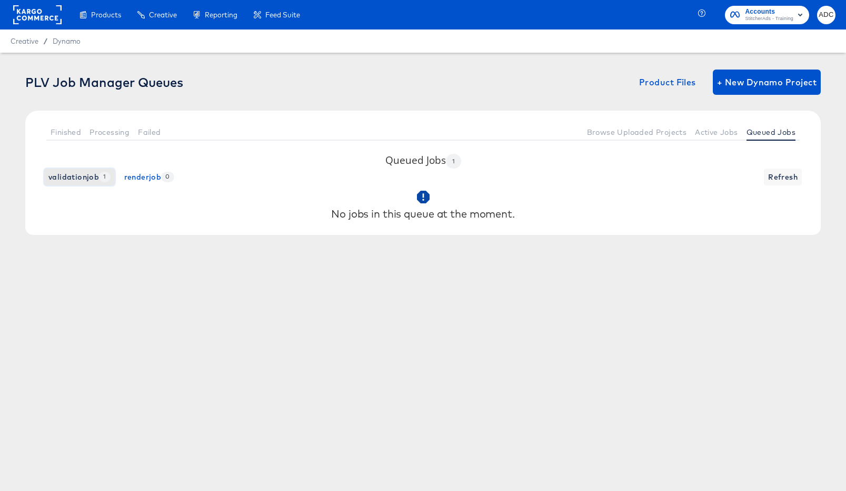
click at [74, 171] on span "validationjob 1" at bounding box center [79, 177] width 62 height 13
click at [149, 131] on span "Failed" at bounding box center [149, 132] width 23 height 8
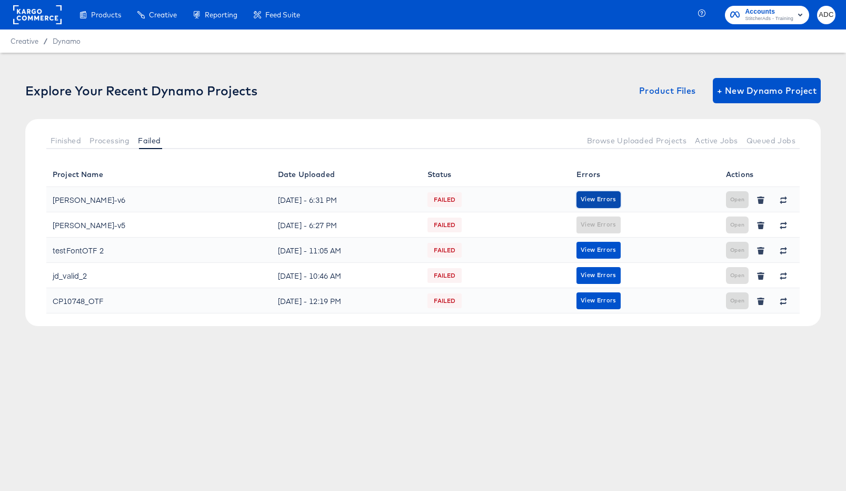
click at [600, 200] on span "View Errors" at bounding box center [598, 199] width 35 height 10
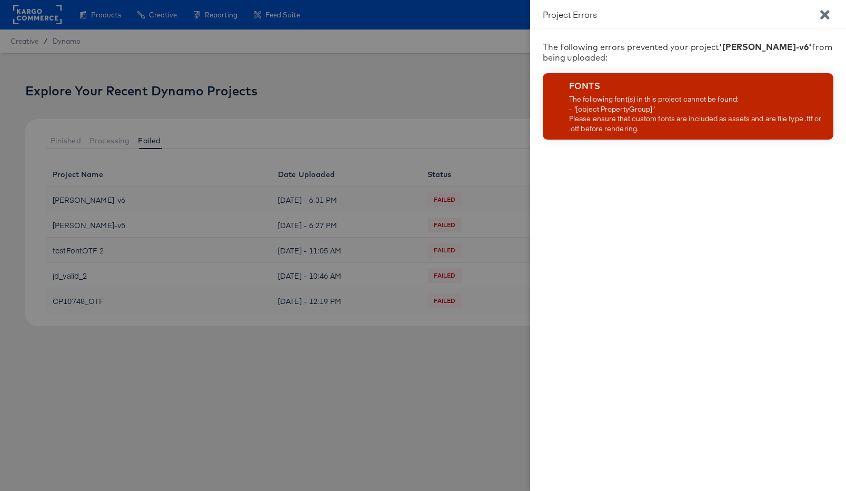
click at [825, 16] on icon "Close" at bounding box center [824, 14] width 9 height 9
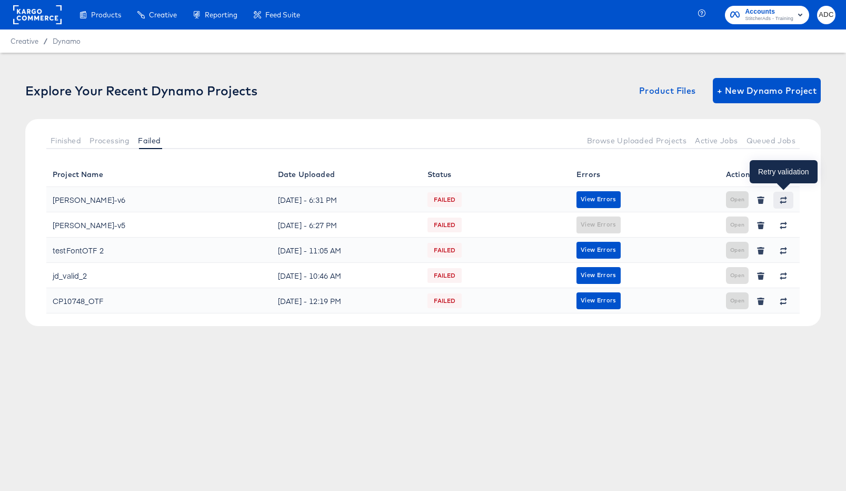
click at [783, 201] on icon "button" at bounding box center [783, 201] width 7 height 3
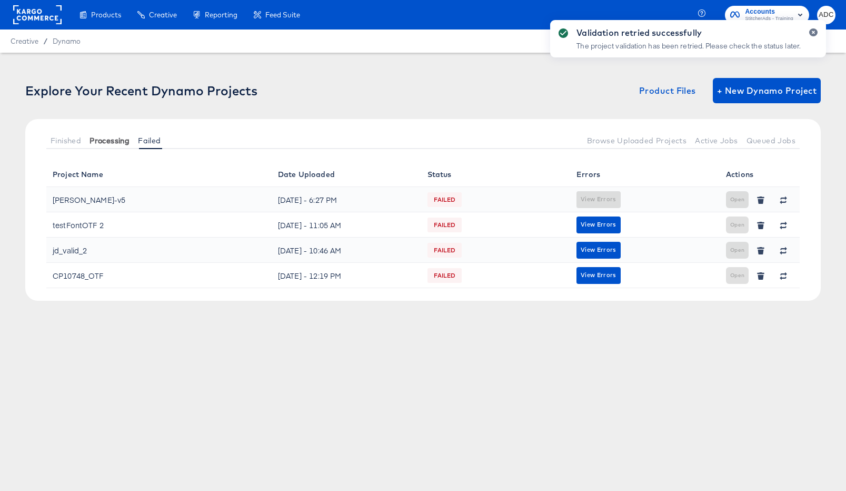
click at [118, 146] on button "Processing" at bounding box center [109, 140] width 48 height 17
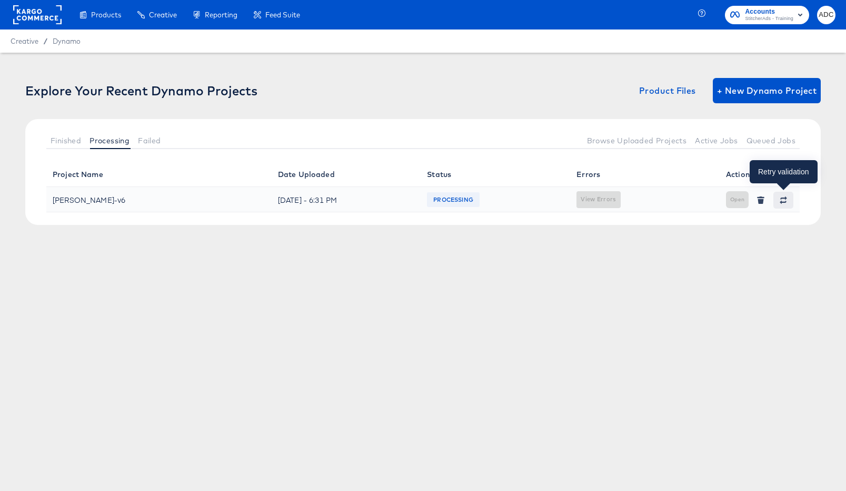
click at [783, 207] on button "button" at bounding box center [784, 200] width 20 height 17
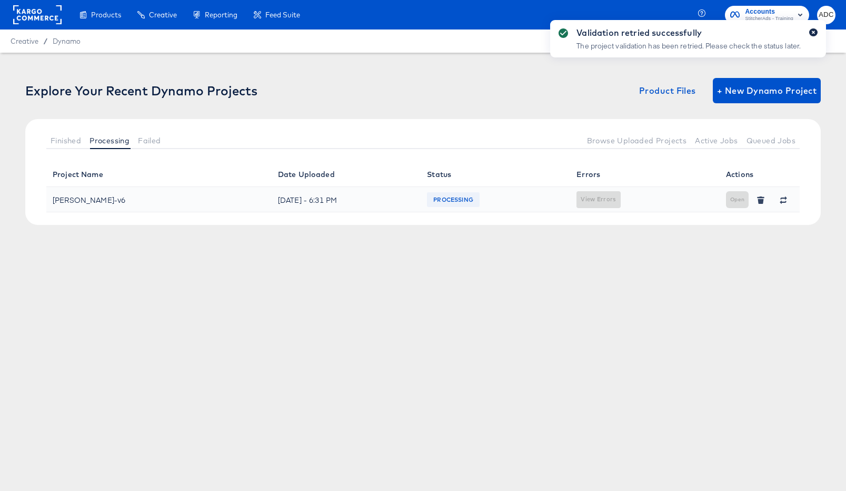
click at [815, 35] on icon "button" at bounding box center [813, 32] width 4 height 6
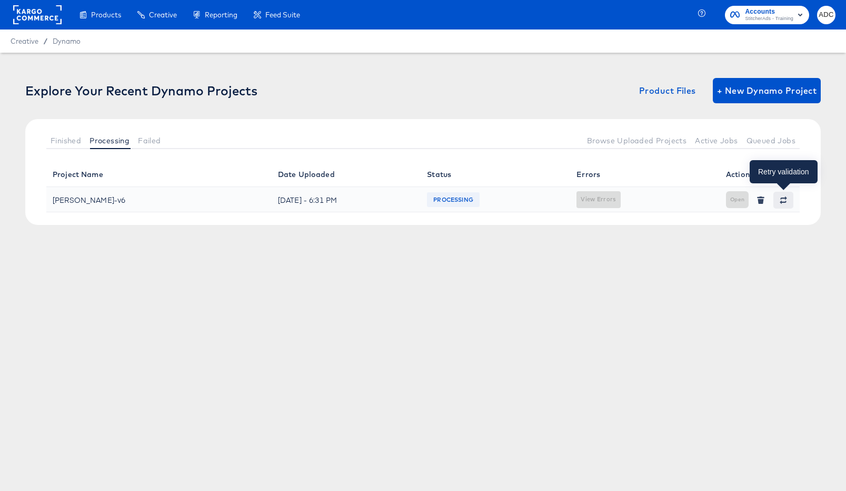
click at [780, 204] on button "button" at bounding box center [784, 200] width 20 height 17
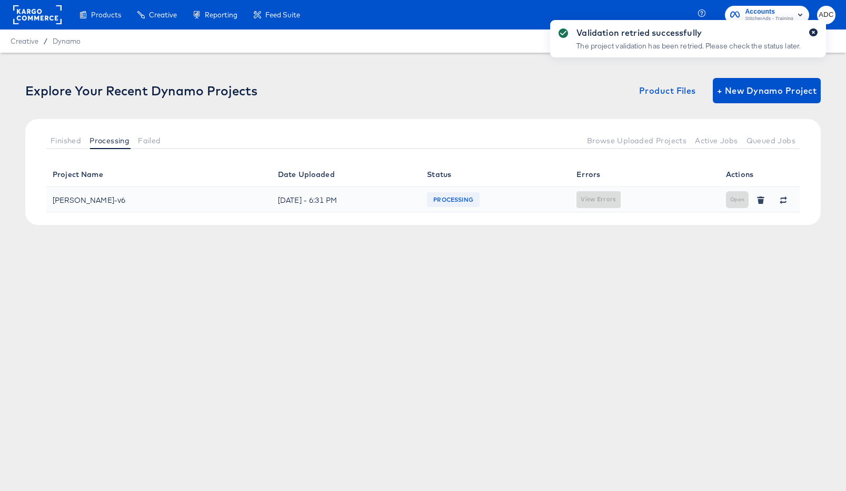
click at [811, 32] on icon "button" at bounding box center [813, 32] width 4 height 6
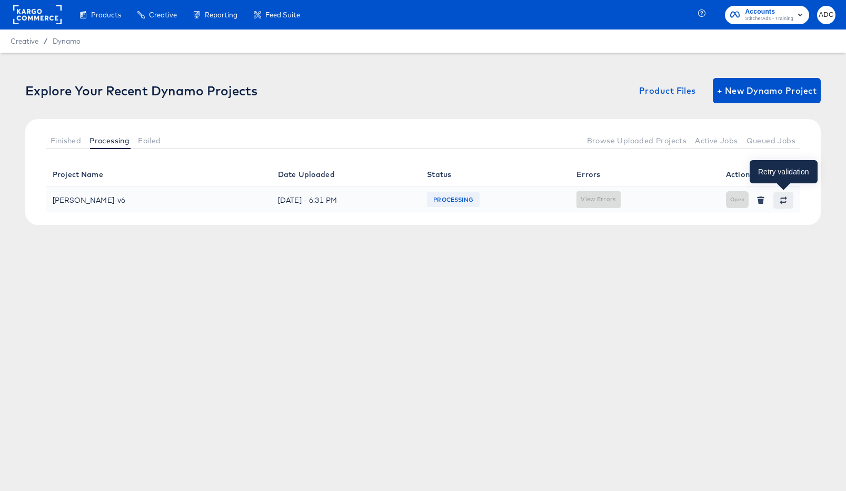
click at [783, 201] on icon "button" at bounding box center [783, 199] width 7 height 7
click at [778, 193] on button "button" at bounding box center [784, 200] width 20 height 17
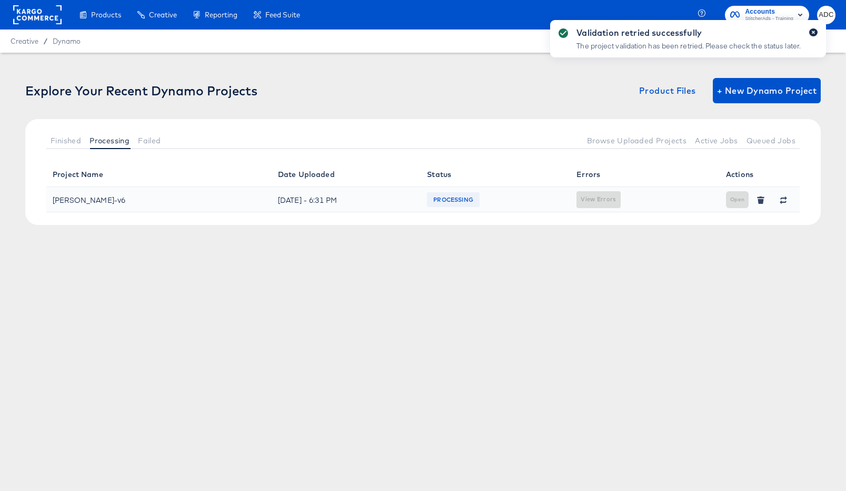
click at [814, 30] on icon "button" at bounding box center [813, 32] width 4 height 6
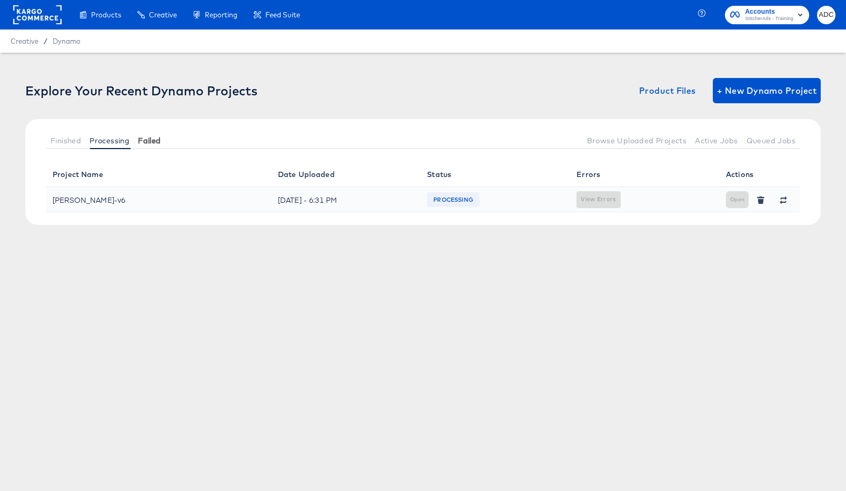
click at [149, 133] on button "Failed" at bounding box center [149, 140] width 31 height 17
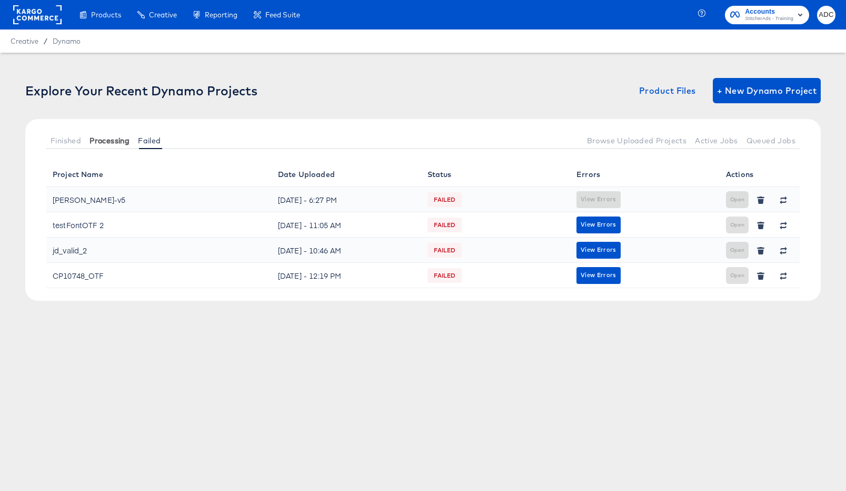
click at [108, 143] on span "Processing" at bounding box center [110, 140] width 40 height 8
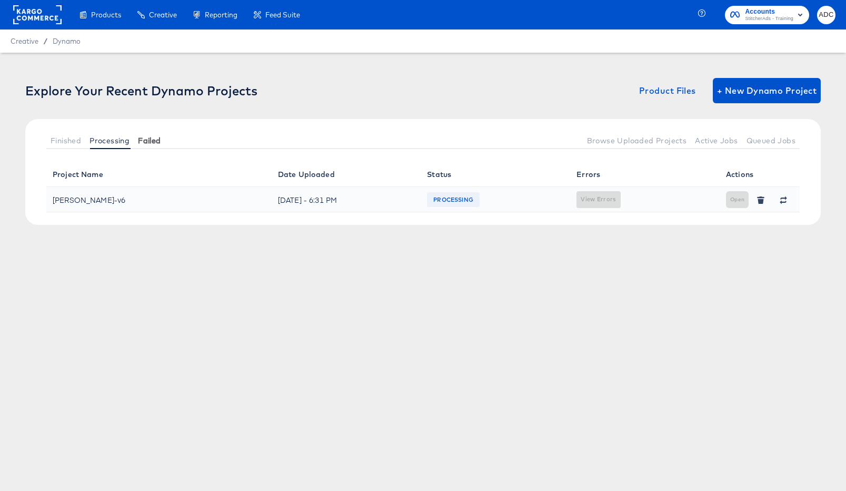
click at [144, 140] on span "Failed" at bounding box center [149, 140] width 23 height 8
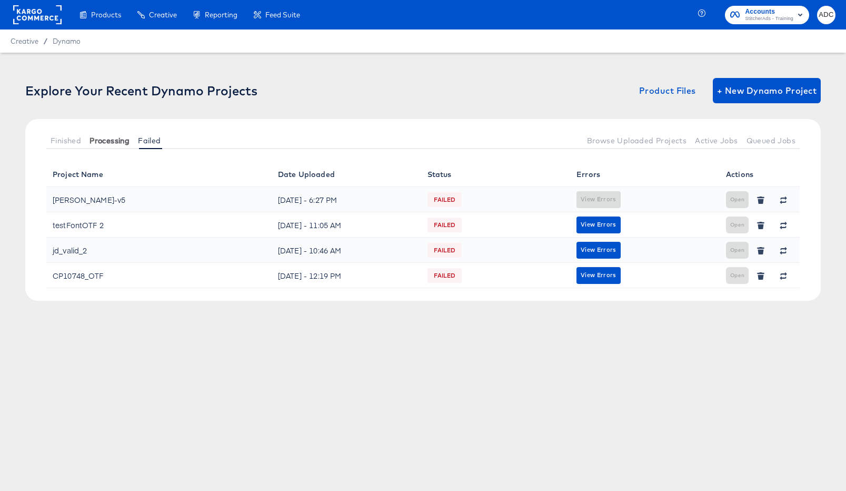
click at [106, 143] on span "Processing" at bounding box center [110, 140] width 40 height 8
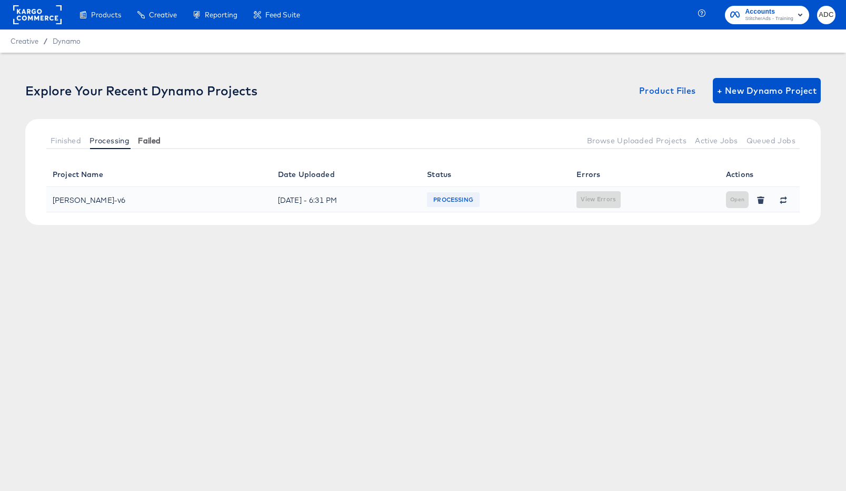
click at [140, 140] on span "Failed" at bounding box center [149, 140] width 23 height 8
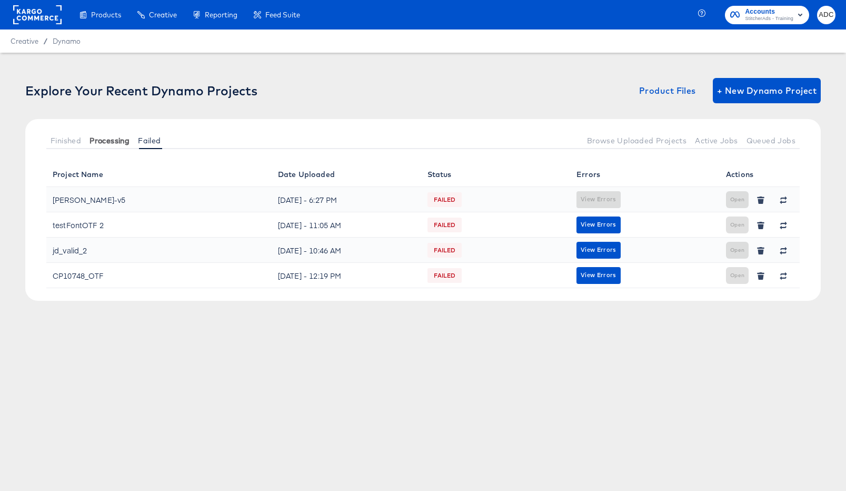
click at [105, 138] on span "Processing" at bounding box center [110, 140] width 40 height 8
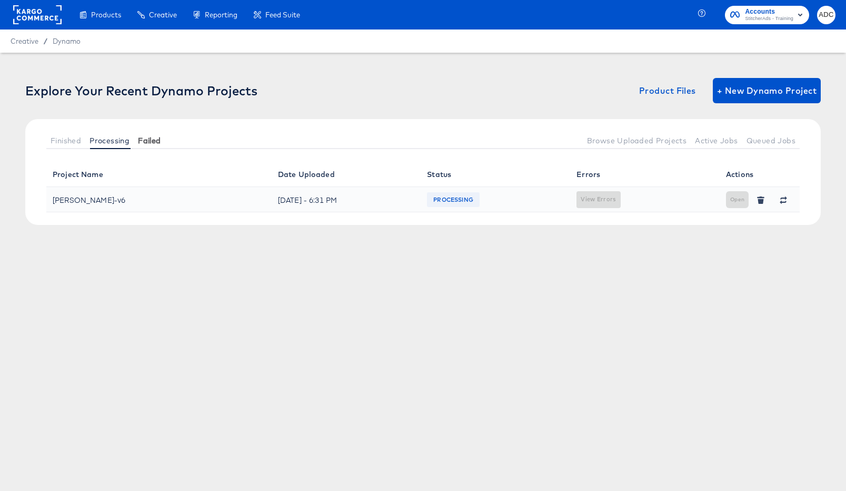
click at [155, 137] on span "Failed" at bounding box center [149, 140] width 23 height 8
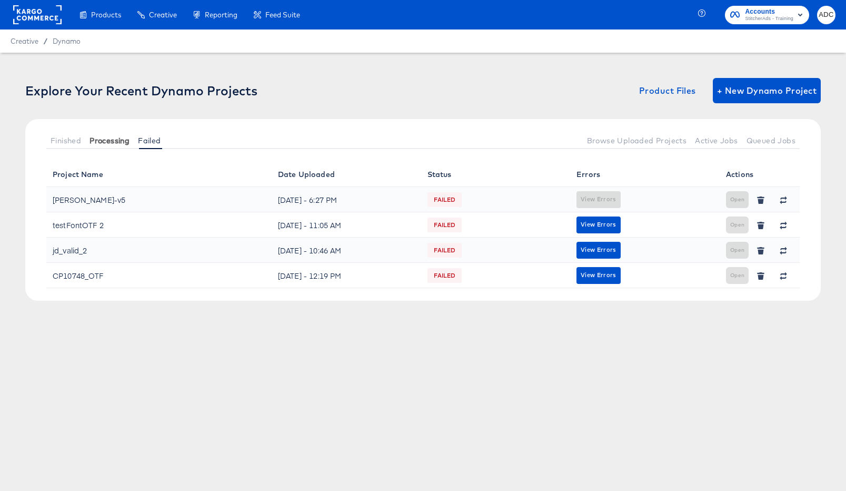
drag, startPoint x: 102, startPoint y: 138, endPoint x: 131, endPoint y: 140, distance: 29.6
click at [103, 138] on span "Processing" at bounding box center [110, 140] width 40 height 8
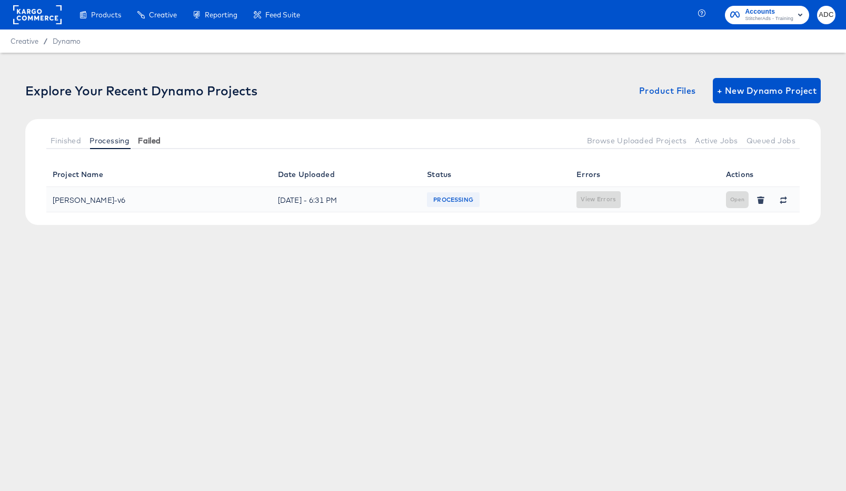
click at [146, 140] on span "Failed" at bounding box center [149, 140] width 23 height 8
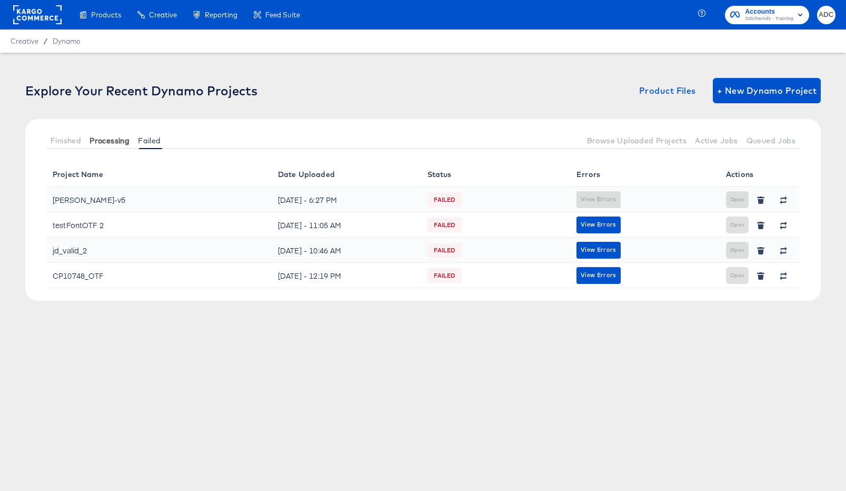
click at [105, 140] on span "Processing" at bounding box center [110, 140] width 40 height 8
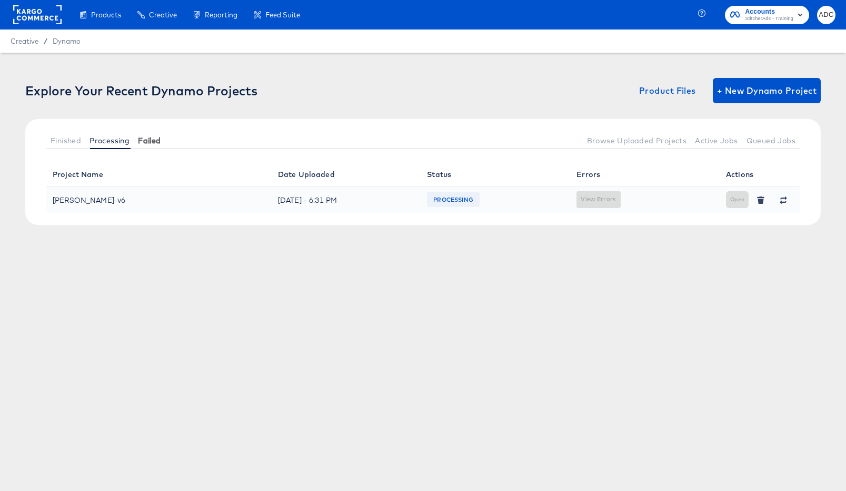
click at [154, 137] on span "Failed" at bounding box center [149, 140] width 23 height 8
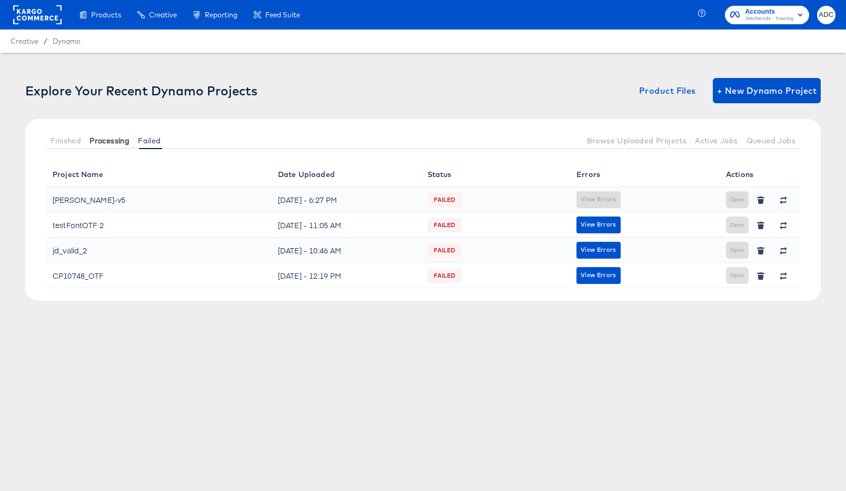
click at [118, 137] on span "Processing" at bounding box center [110, 140] width 40 height 8
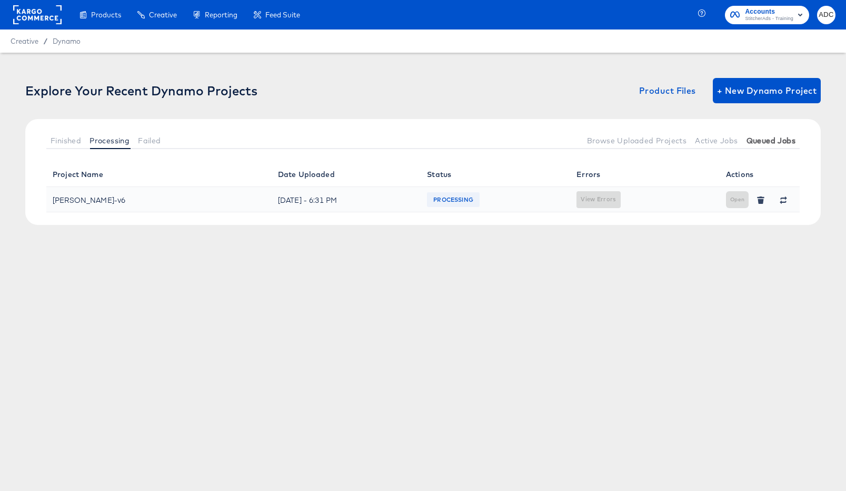
click at [761, 136] on span "Queued Jobs" at bounding box center [771, 140] width 49 height 8
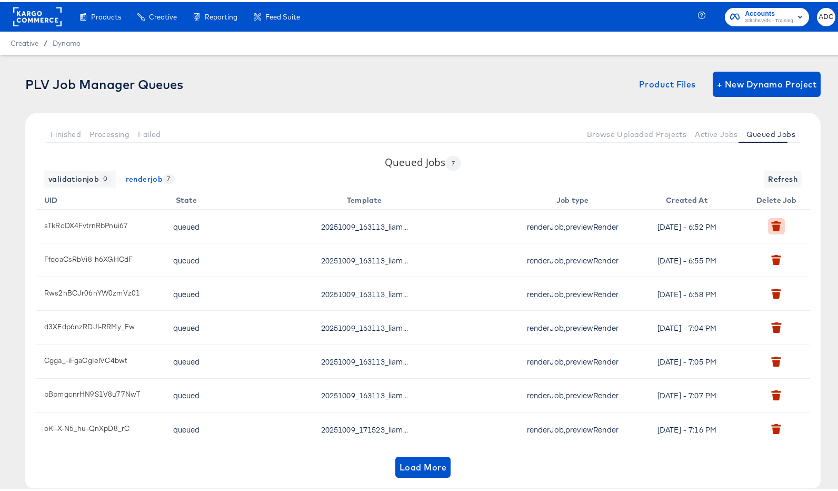
click at [768, 230] on button "button" at bounding box center [776, 224] width 16 height 16
click at [764, 226] on td at bounding box center [778, 224] width 63 height 34
drag, startPoint x: 770, startPoint y: 260, endPoint x: 769, endPoint y: 270, distance: 10.1
click at [773, 261] on icon "button" at bounding box center [777, 259] width 8 height 7
drag, startPoint x: 770, startPoint y: 295, endPoint x: 768, endPoint y: 303, distance: 8.1
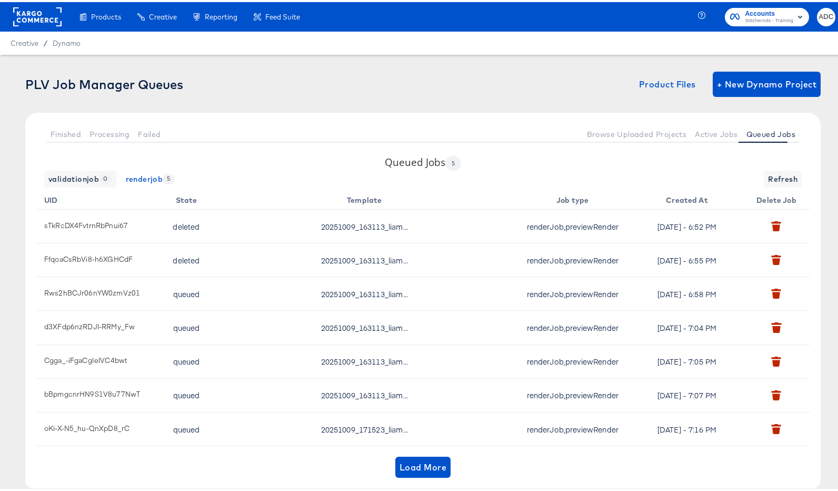
click at [773, 294] on icon "button" at bounding box center [777, 293] width 8 height 7
click at [773, 322] on icon "button" at bounding box center [776, 321] width 9 height 2
click at [773, 361] on icon "button" at bounding box center [777, 361] width 8 height 7
click at [771, 391] on icon "button" at bounding box center [776, 393] width 10 height 10
click at [773, 427] on icon "button" at bounding box center [777, 428] width 8 height 7
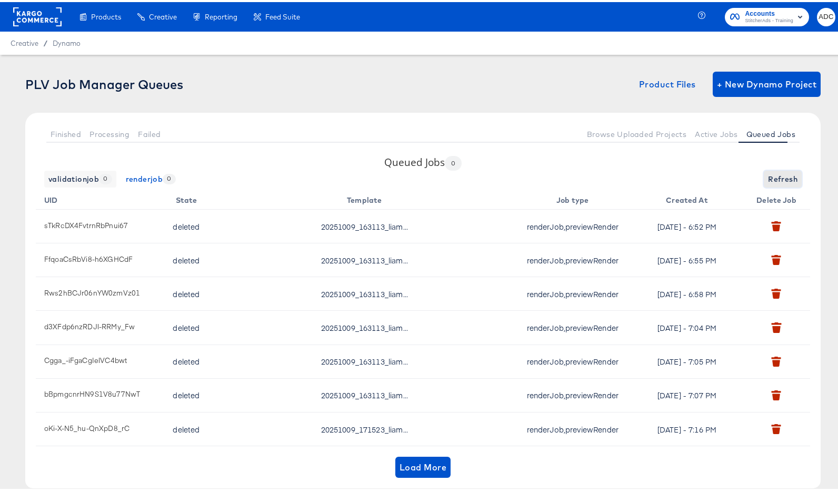
click at [768, 172] on span "Refresh" at bounding box center [782, 177] width 29 height 13
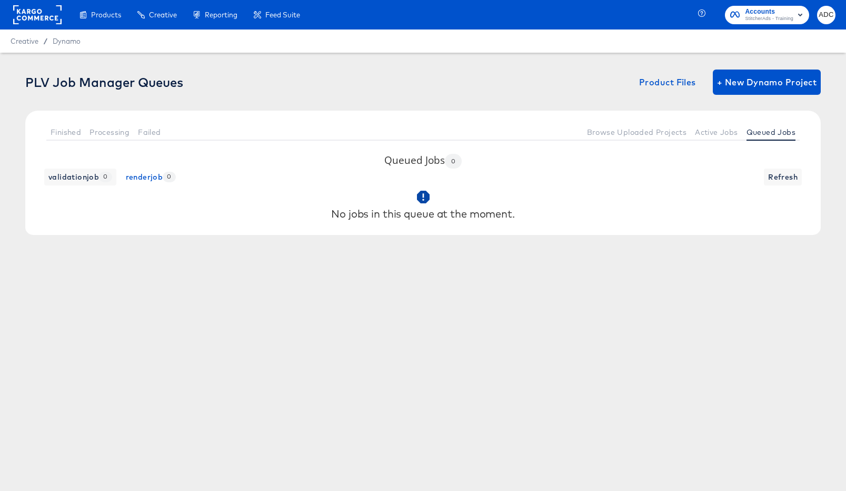
click at [704, 122] on div "Finished Processing Failed Browse Uploaded Projects Active Jobs Queued Jobs" at bounding box center [423, 132] width 796 height 43
click at [774, 134] on span "Queued Jobs" at bounding box center [771, 132] width 49 height 8
click at [694, 134] on button "Active Jobs" at bounding box center [716, 131] width 51 height 17
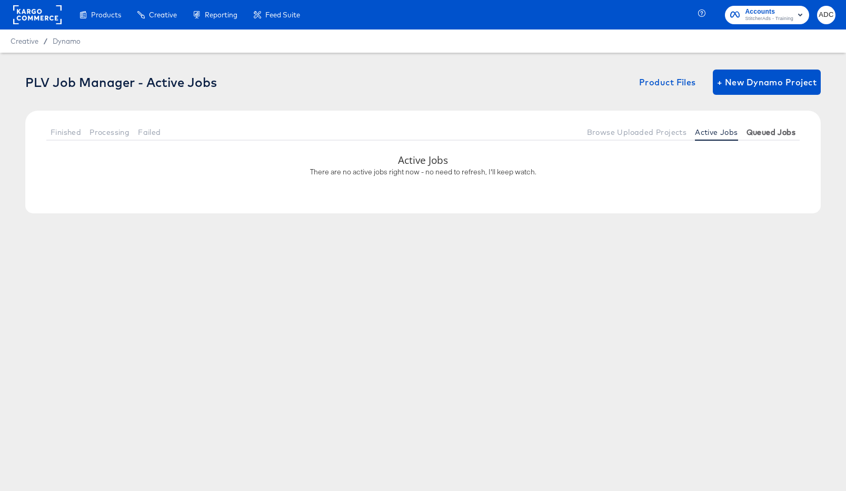
click at [775, 135] on span "Queued Jobs" at bounding box center [771, 132] width 49 height 8
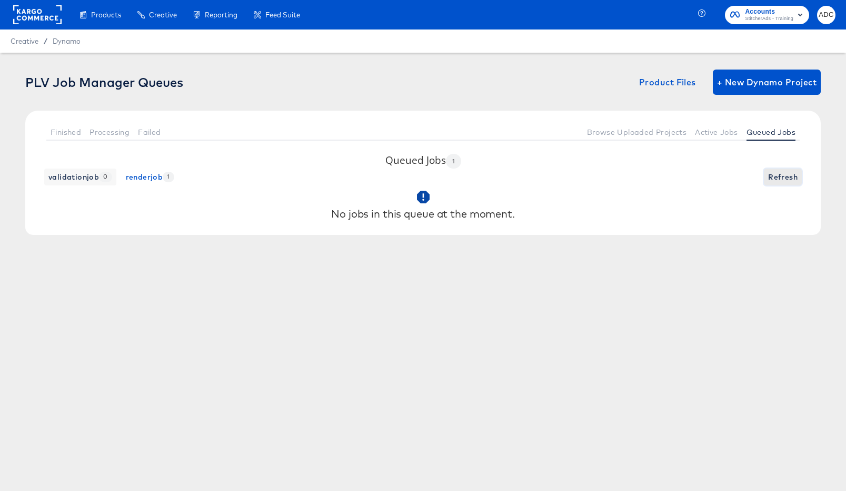
click at [786, 175] on span "Refresh" at bounding box center [782, 177] width 29 height 13
click at [774, 84] on span "+ New Dynamo Project" at bounding box center [767, 82] width 100 height 15
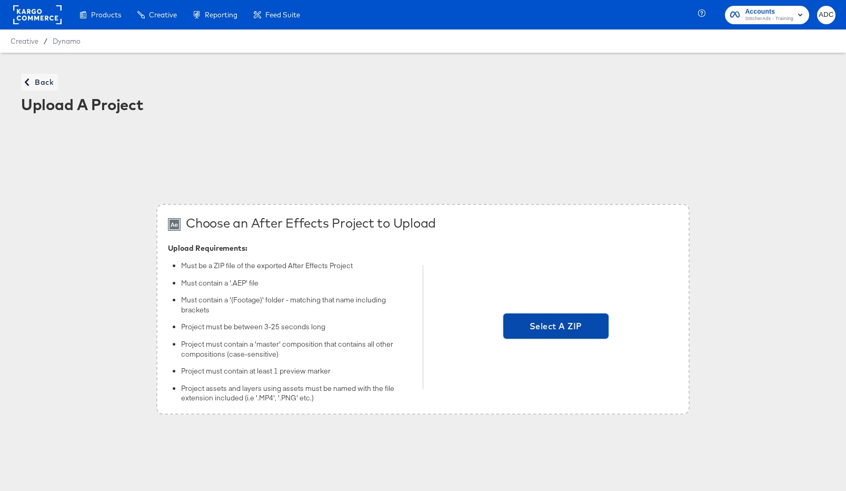
click at [569, 334] on span "Select A ZIP" at bounding box center [555, 325] width 105 height 25
click at [556, 327] on input "Select A ZIP" at bounding box center [556, 327] width 0 height 0
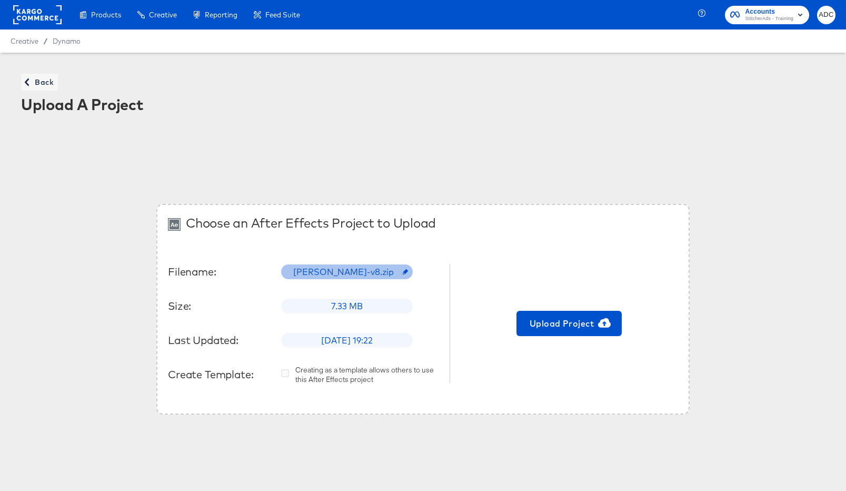
click at [346, 265] on div "Liam_otf_testing-v8.zip" at bounding box center [347, 271] width 132 height 15
click at [347, 270] on input "text" at bounding box center [365, 267] width 167 height 29
type input "OTFtesting8"
click at [570, 320] on span "Upload Project" at bounding box center [569, 323] width 97 height 15
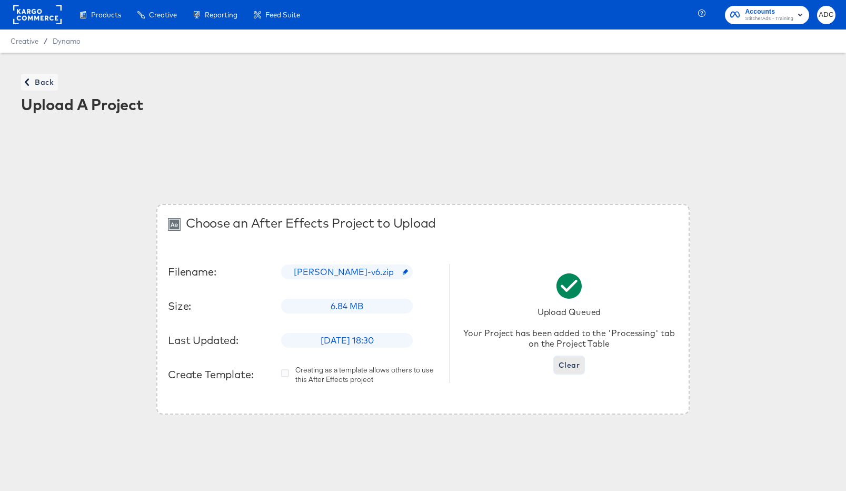
click at [562, 364] on span "Clear" at bounding box center [569, 365] width 21 height 13
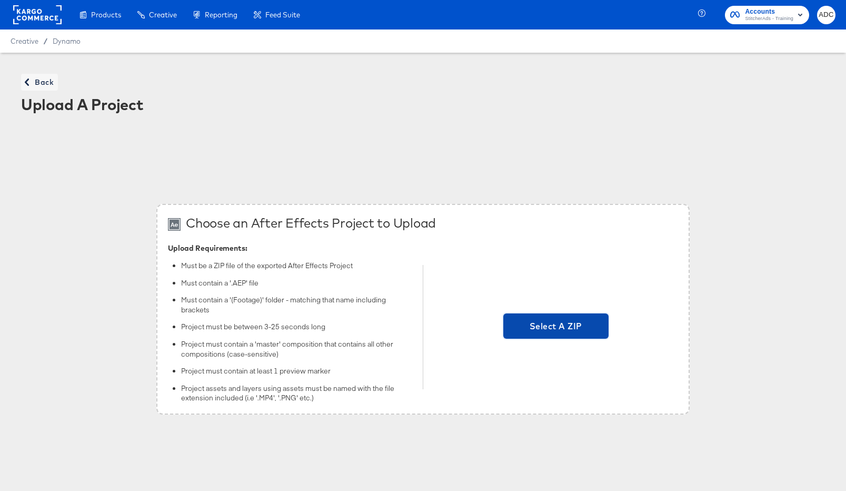
click at [591, 319] on span "Select A ZIP" at bounding box center [556, 326] width 97 height 15
click at [556, 327] on input "Select A ZIP" at bounding box center [556, 327] width 0 height 0
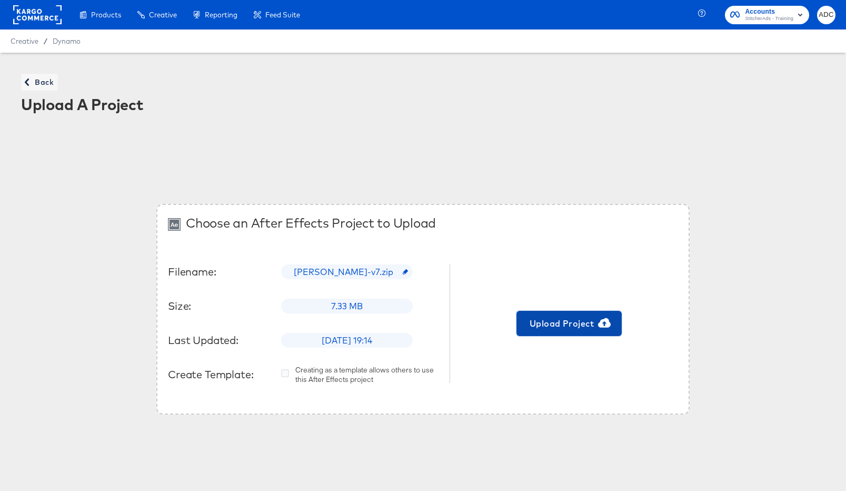
click at [572, 329] on span "Upload Project" at bounding box center [569, 323] width 97 height 15
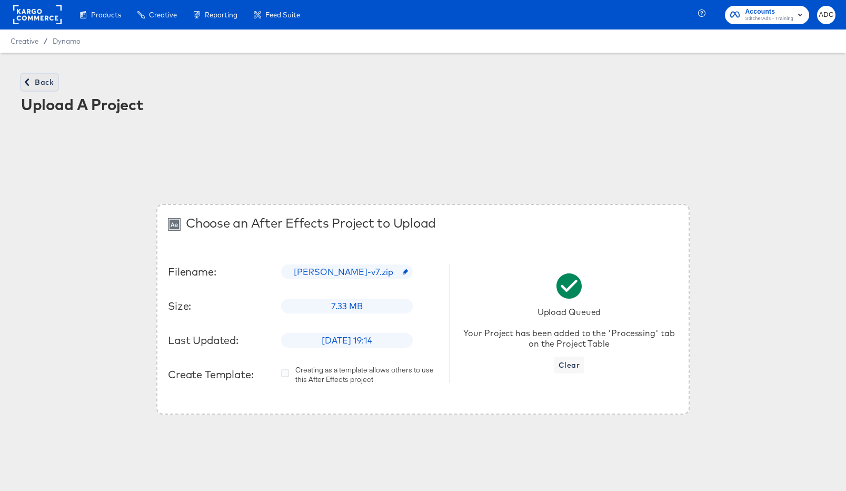
click at [48, 84] on span "Back" at bounding box center [39, 82] width 28 height 13
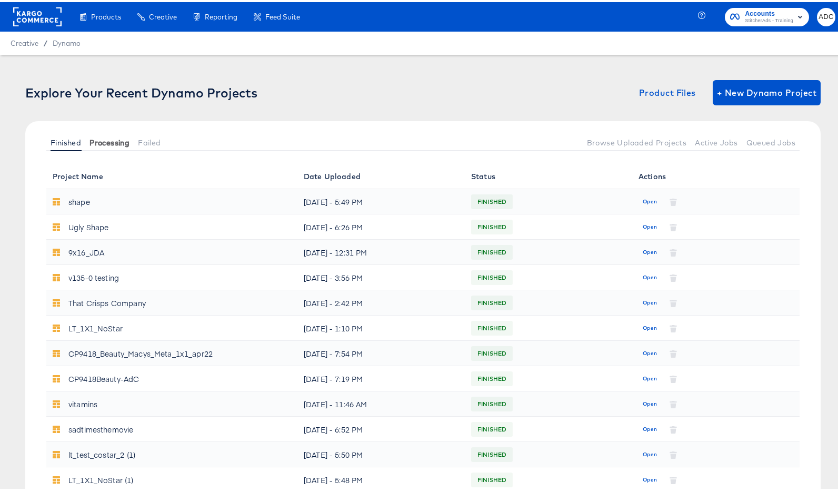
click at [108, 133] on button "Processing" at bounding box center [109, 140] width 48 height 17
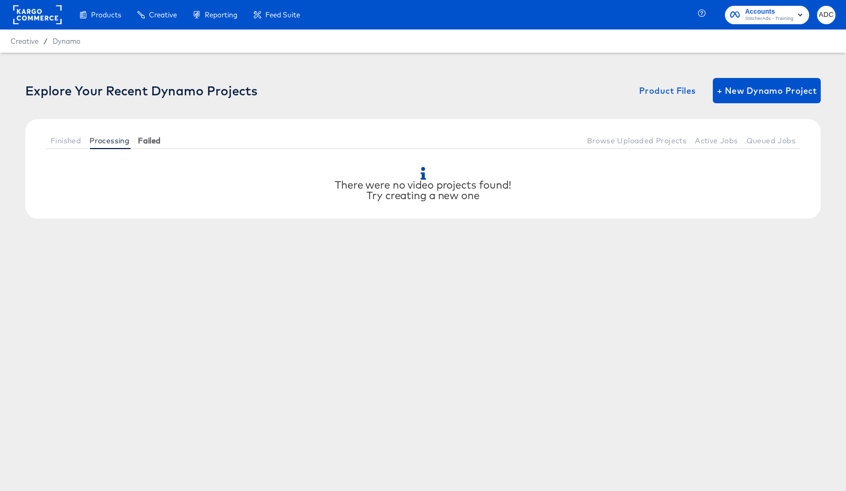
click at [147, 140] on span "Failed" at bounding box center [149, 140] width 23 height 8
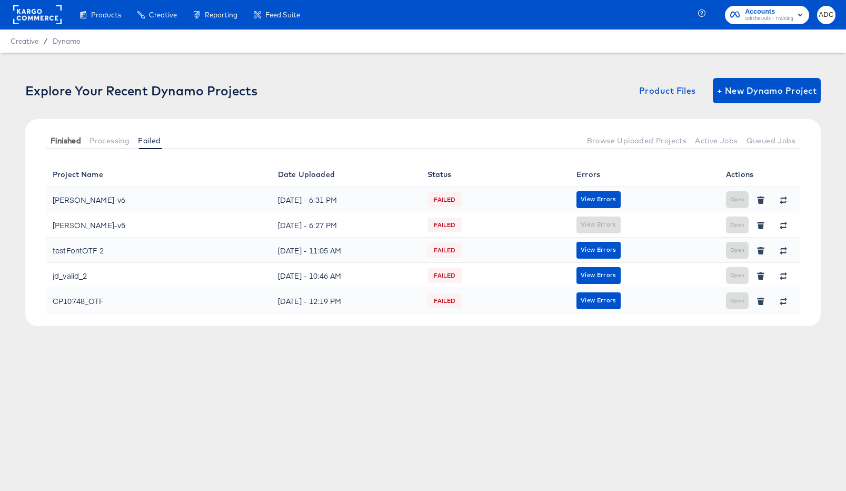
click at [73, 140] on span "Finished" at bounding box center [66, 140] width 31 height 8
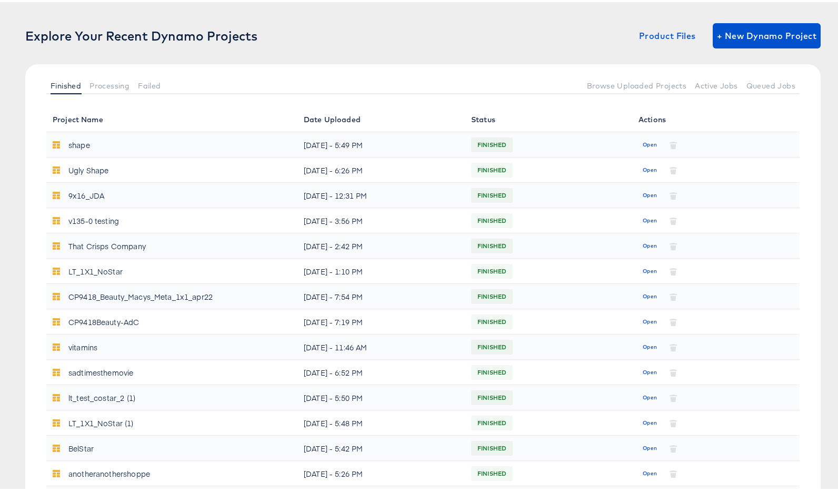
scroll to position [209, 0]
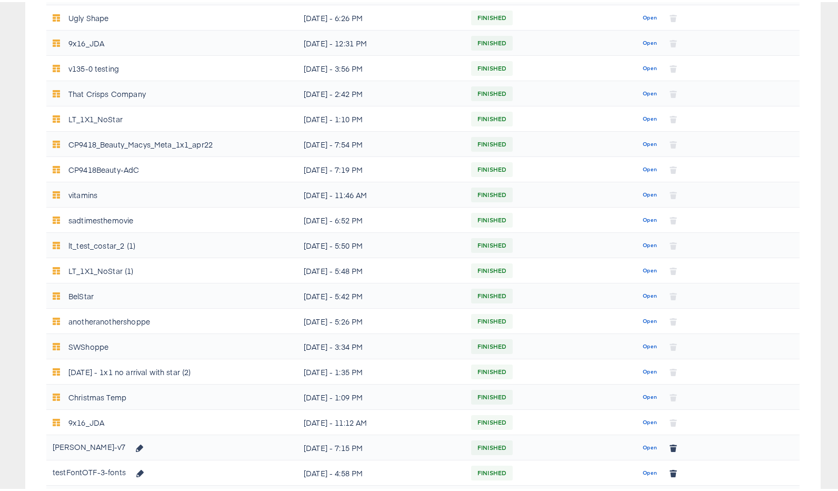
click at [650, 441] on span "Open" at bounding box center [650, 445] width 14 height 9
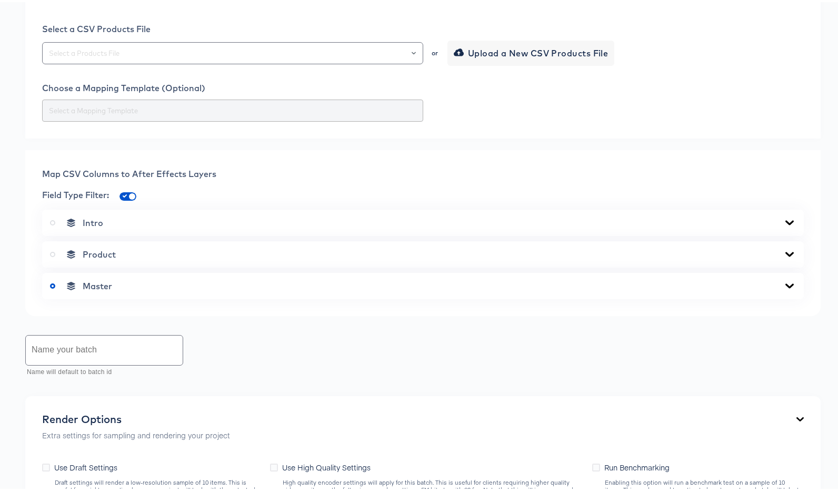
scroll to position [283, 0]
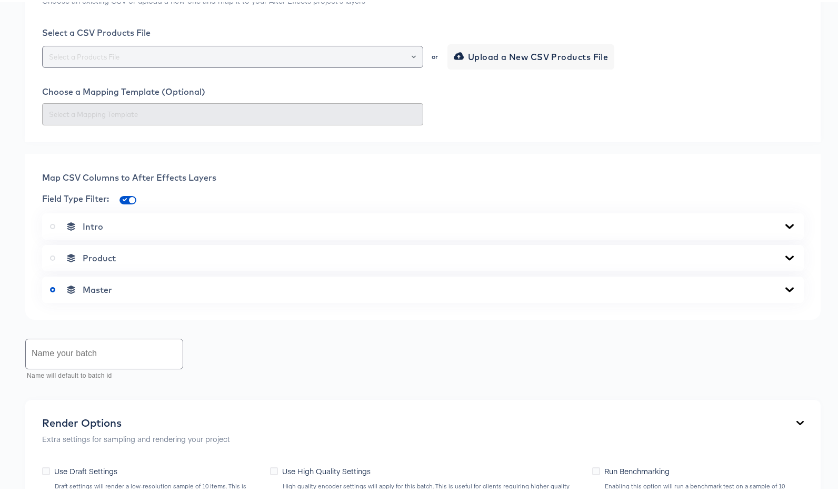
click at [155, 44] on div at bounding box center [232, 55] width 381 height 22
click at [150, 47] on div at bounding box center [232, 55] width 381 height 22
click at [281, 47] on div at bounding box center [232, 55] width 381 height 22
click at [412, 54] on icon "Open" at bounding box center [414, 55] width 4 height 4
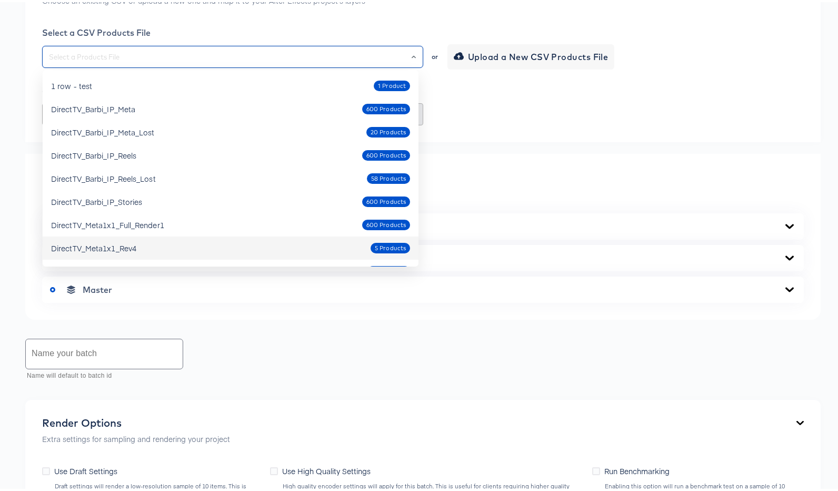
click at [169, 250] on div "DirectTV_Meta1x1_Rev4 5 Products" at bounding box center [230, 245] width 359 height 17
type input "DirectTV_Meta1x1_Rev4"
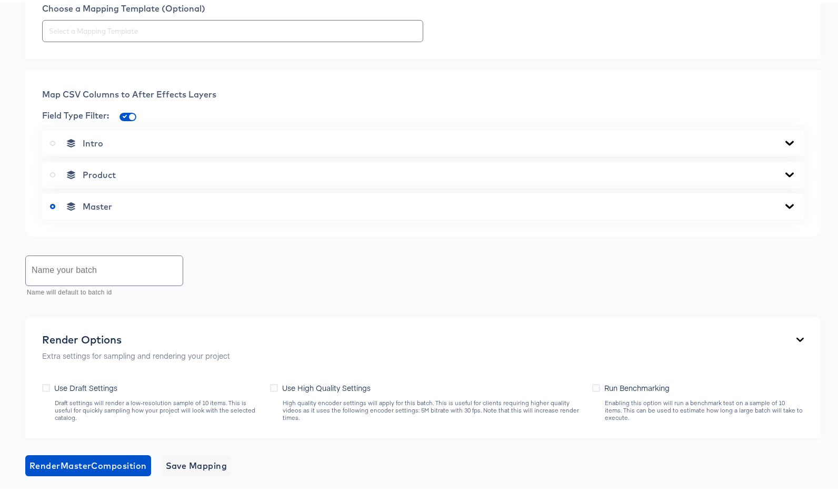
scroll to position [370, 0]
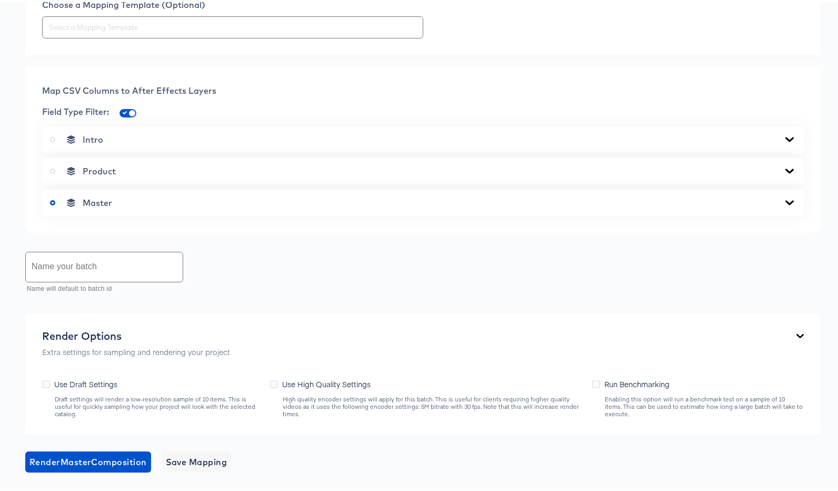
click at [83, 272] on input "text" at bounding box center [104, 264] width 157 height 29
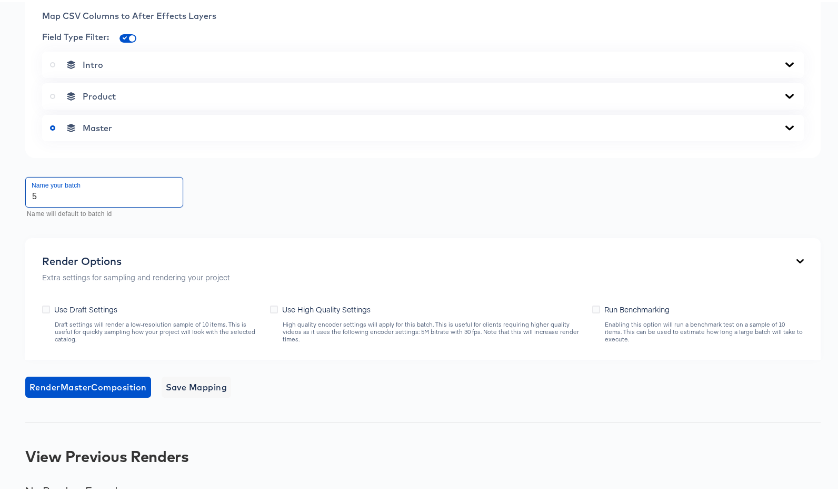
scroll to position [449, 0]
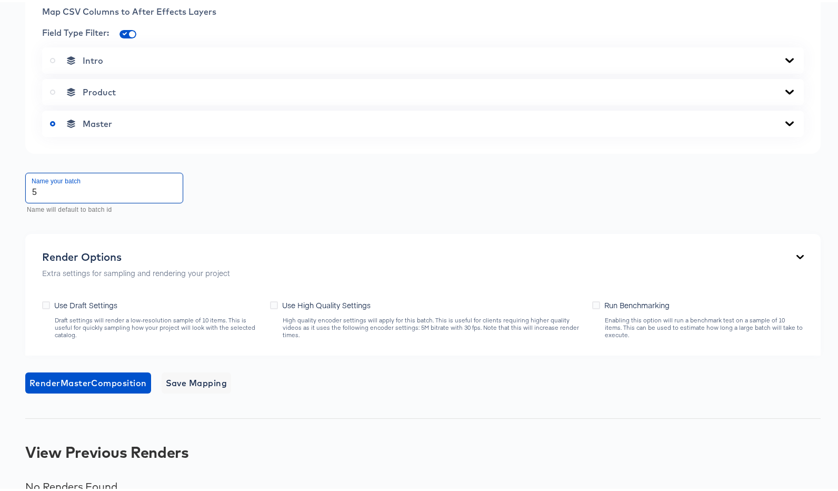
type input "5"
click at [106, 383] on span "Render Master Composition" at bounding box center [87, 380] width 117 height 15
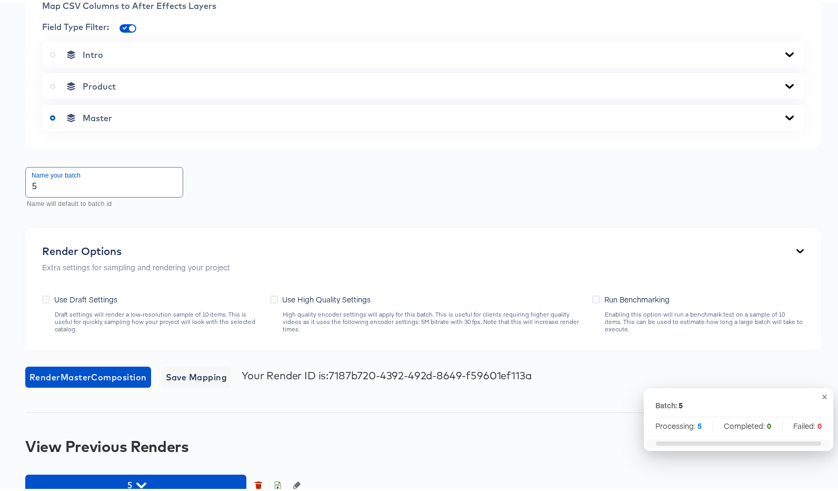
scroll to position [474, 0]
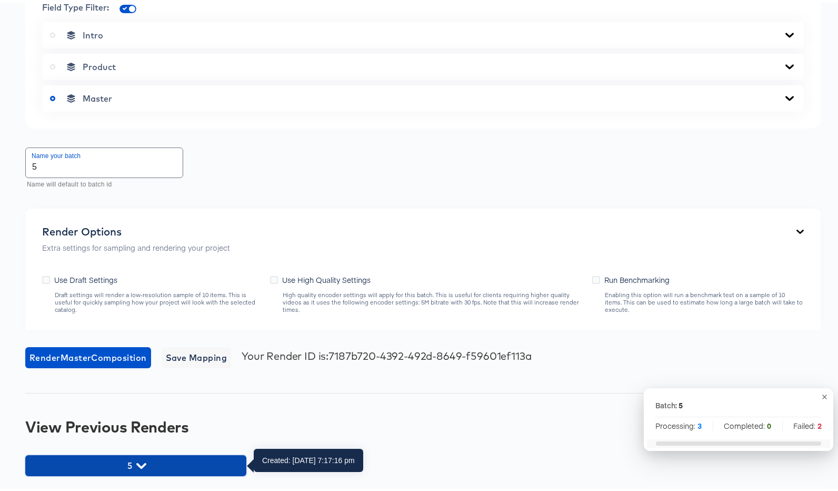
click at [144, 461] on icon "button" at bounding box center [141, 464] width 10 height 10
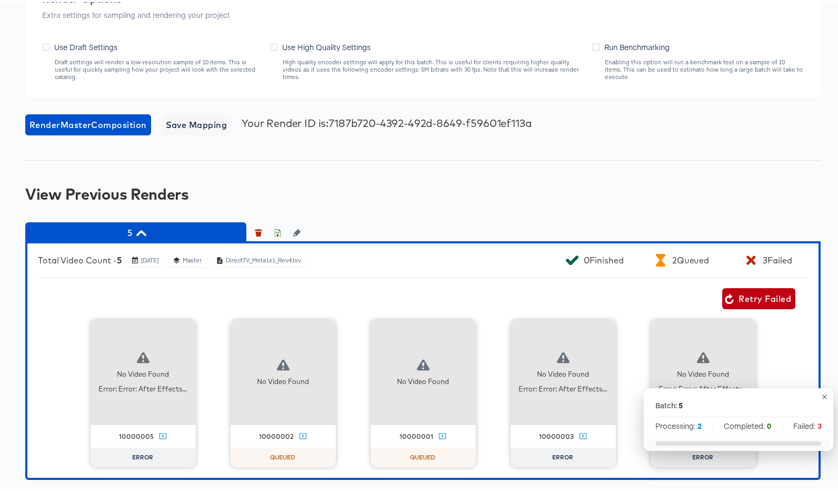
scroll to position [711, 0]
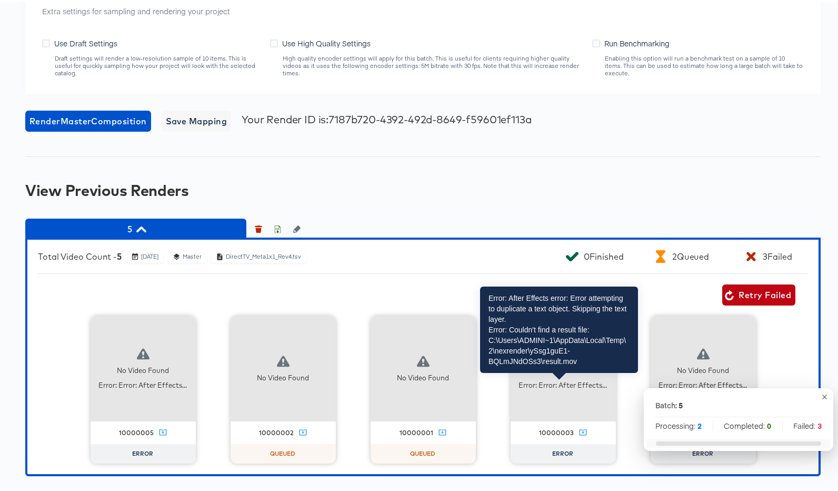
click at [546, 384] on div "Error: Error: After Effects..." at bounding box center [563, 383] width 88 height 10
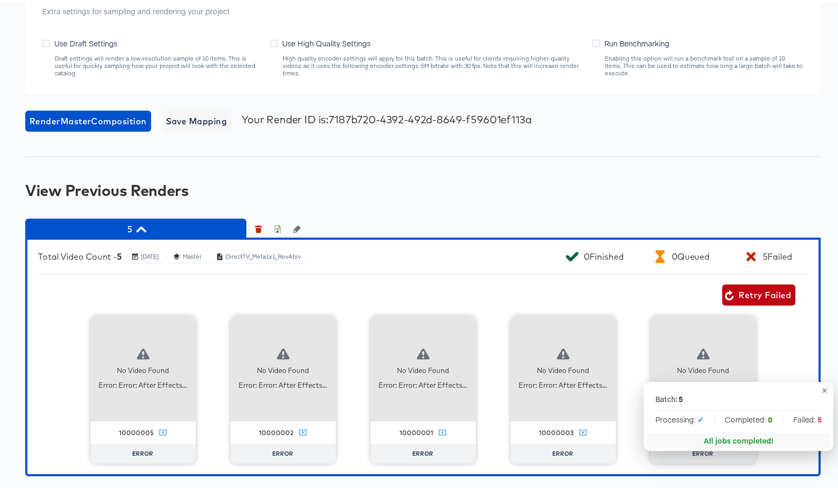
click at [562, 286] on div "Retry Failed" at bounding box center [417, 292] width 758 height 21
click at [821, 387] on icon "button" at bounding box center [825, 388] width 8 height 8
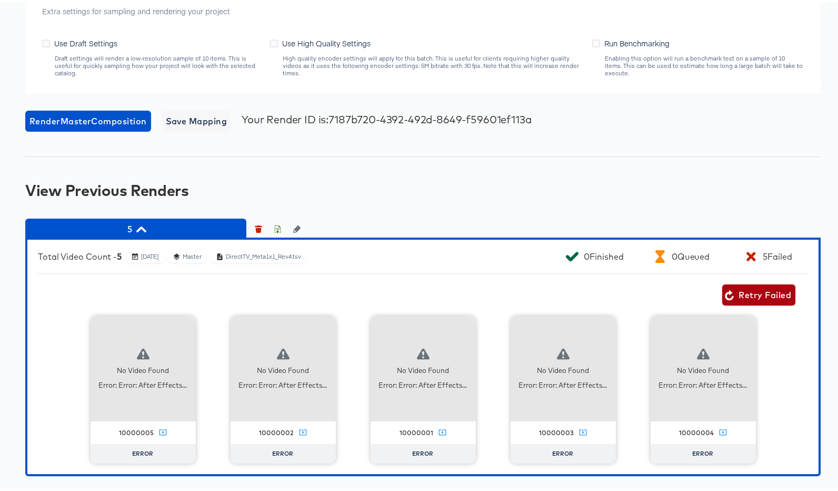
click at [753, 294] on span "Retry Failed" at bounding box center [759, 292] width 65 height 15
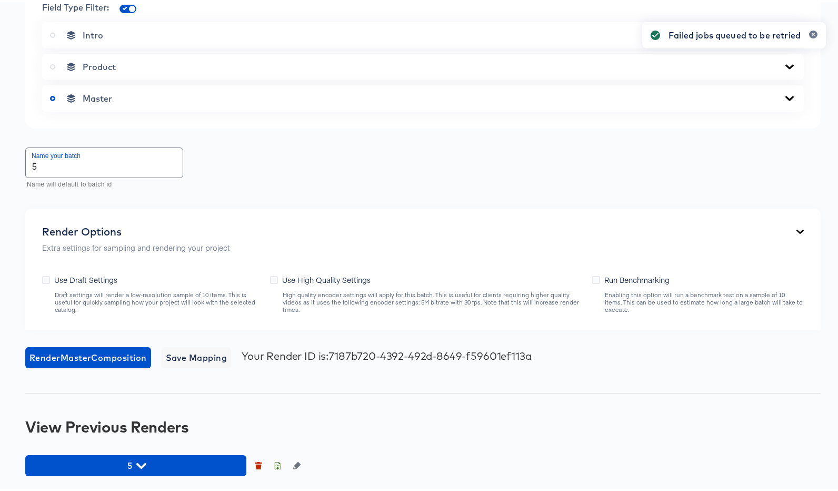
scroll to position [474, 0]
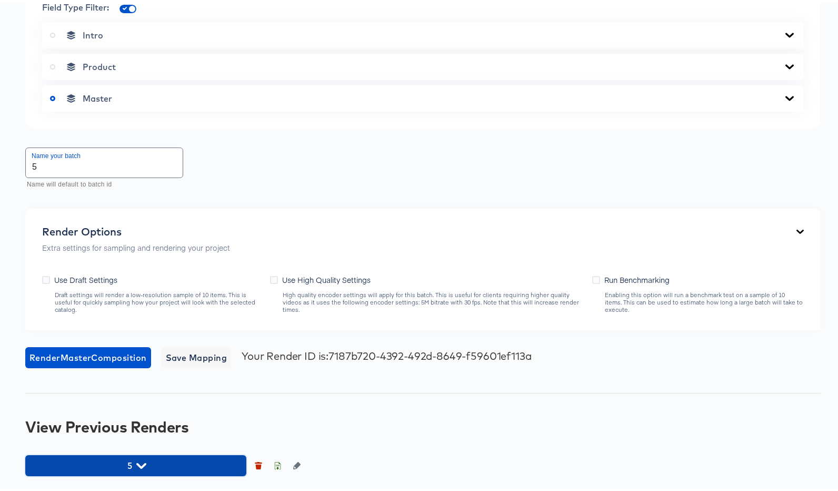
click at [146, 464] on span "5" at bounding box center [136, 463] width 211 height 15
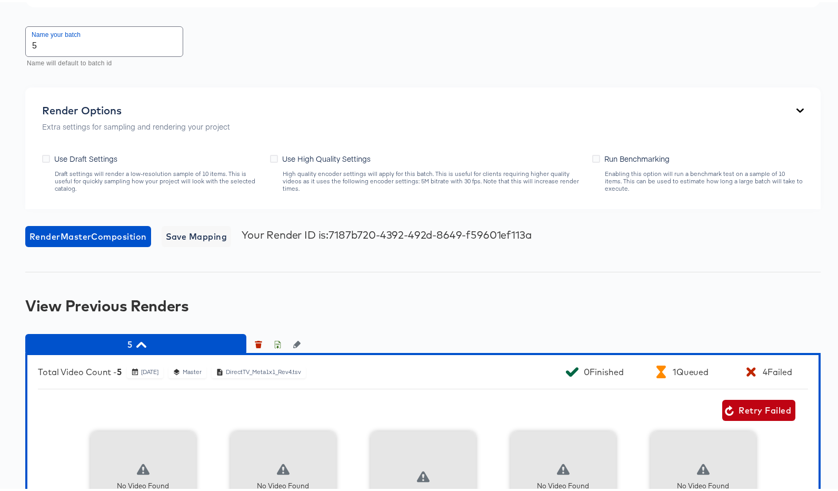
scroll to position [711, 0]
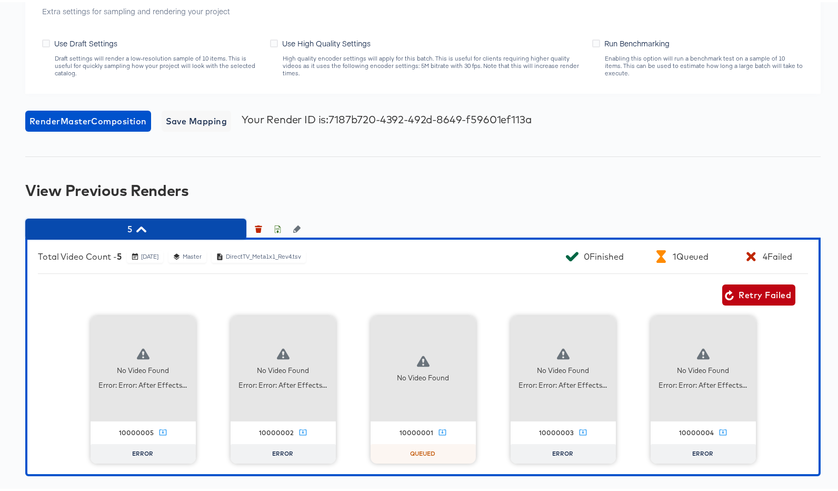
click at [147, 231] on span "5" at bounding box center [136, 227] width 211 height 15
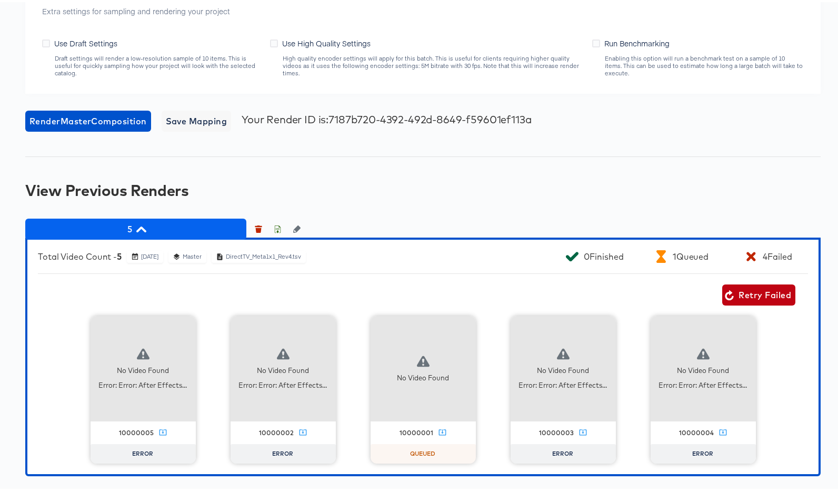
scroll to position [474, 0]
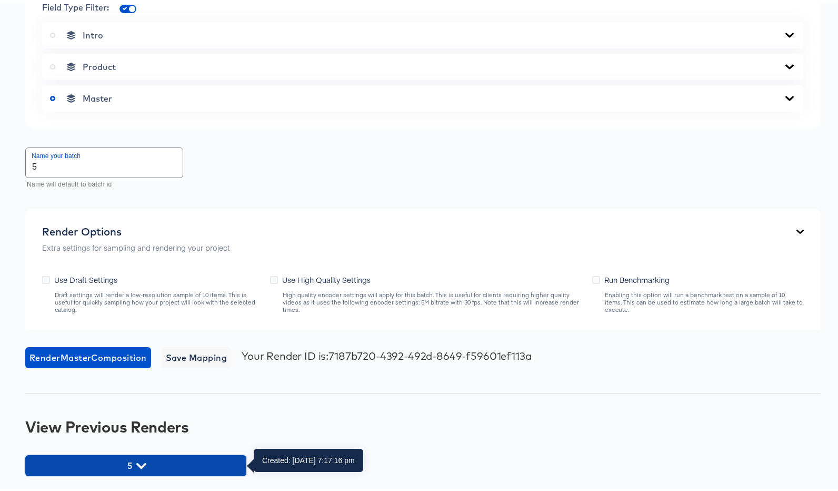
click at [156, 463] on span "5" at bounding box center [136, 463] width 211 height 15
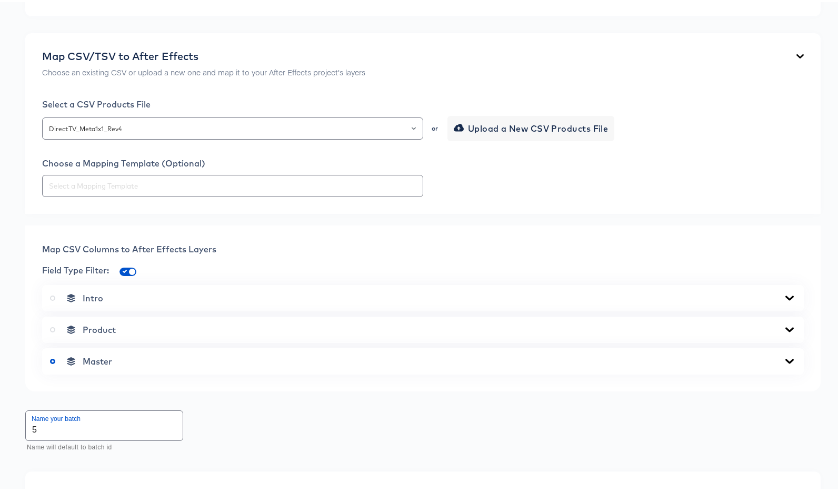
scroll to position [711, 0]
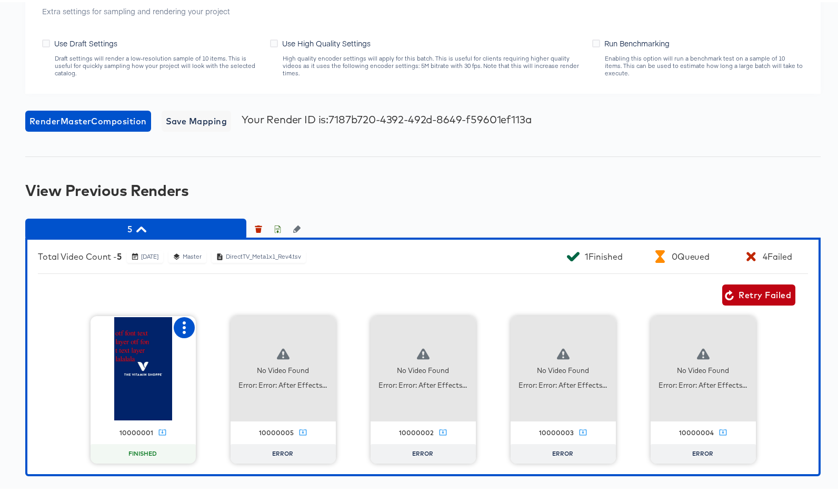
click at [182, 328] on icon "button" at bounding box center [184, 325] width 13 height 13
click at [222, 345] on div "Set as failed" at bounding box center [227, 345] width 45 height 8
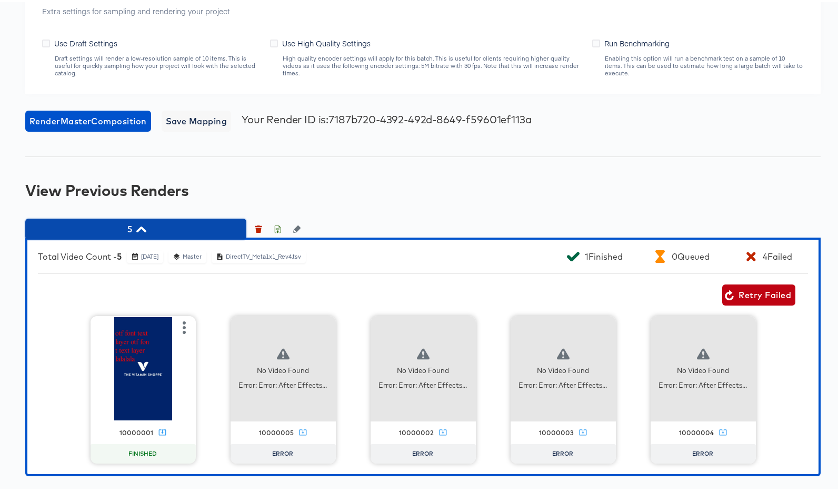
click at [148, 230] on span "5" at bounding box center [136, 227] width 211 height 15
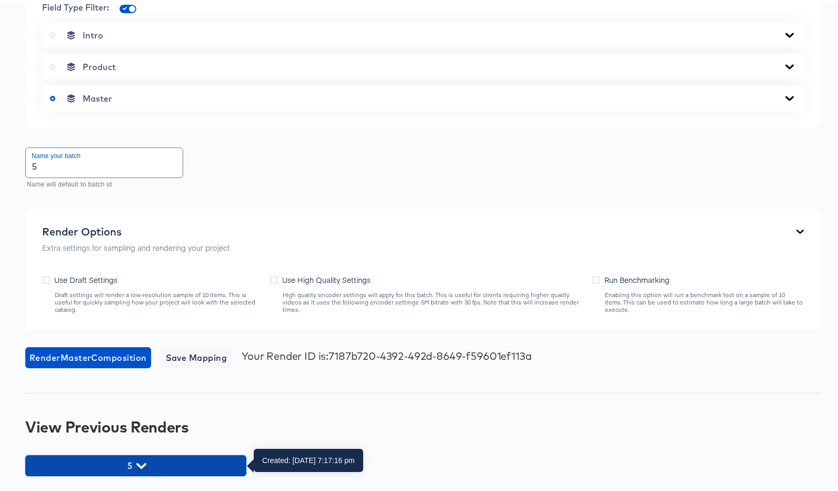
drag, startPoint x: 168, startPoint y: 458, endPoint x: 199, endPoint y: 381, distance: 82.4
click at [169, 458] on span "5" at bounding box center [136, 463] width 211 height 15
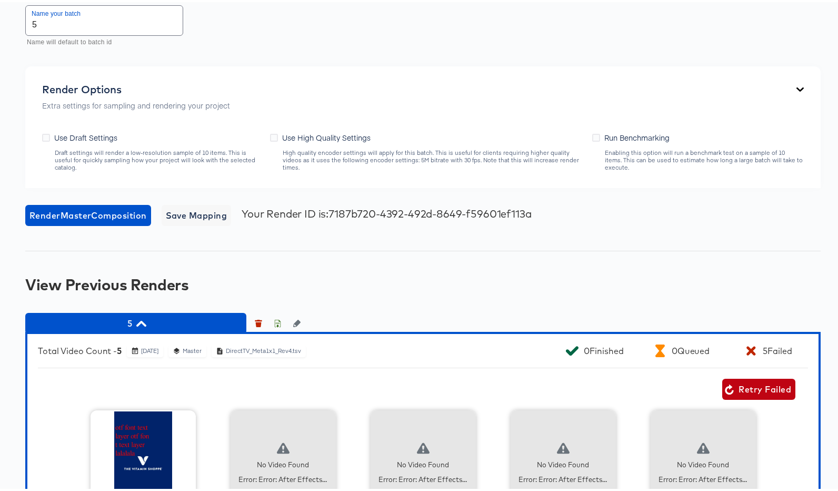
scroll to position [711, 0]
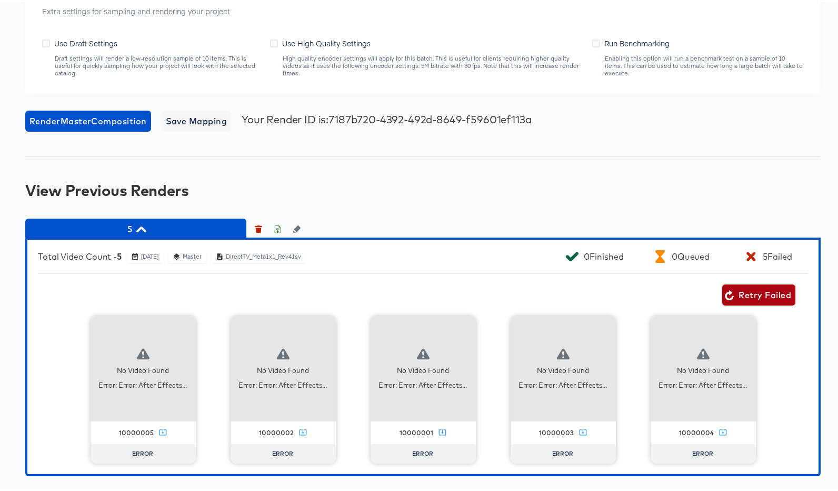
click at [740, 291] on span "Retry Failed" at bounding box center [759, 292] width 65 height 15
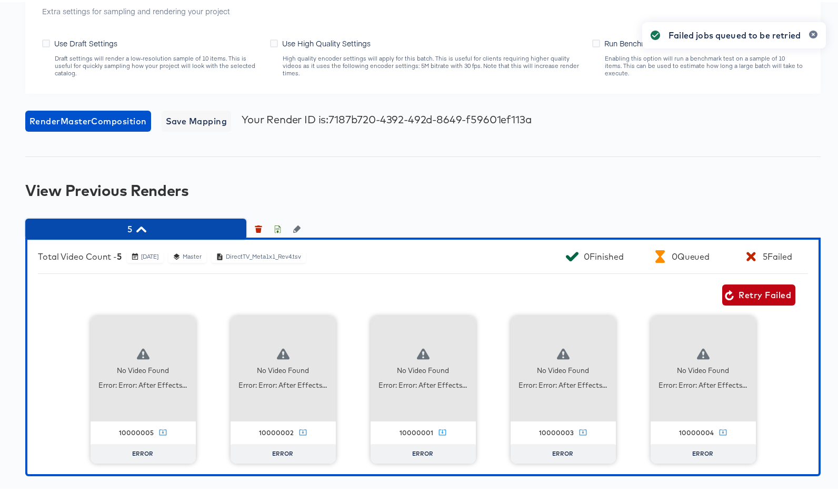
click at [151, 229] on span "5" at bounding box center [136, 227] width 211 height 15
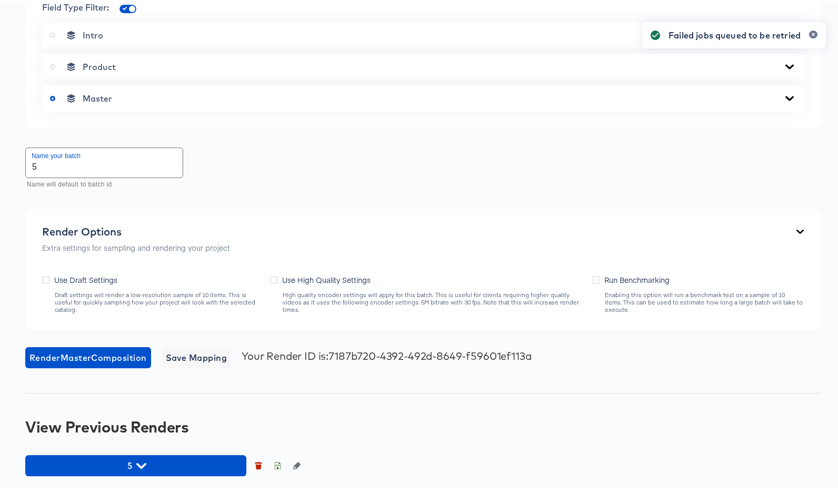
scroll to position [474, 0]
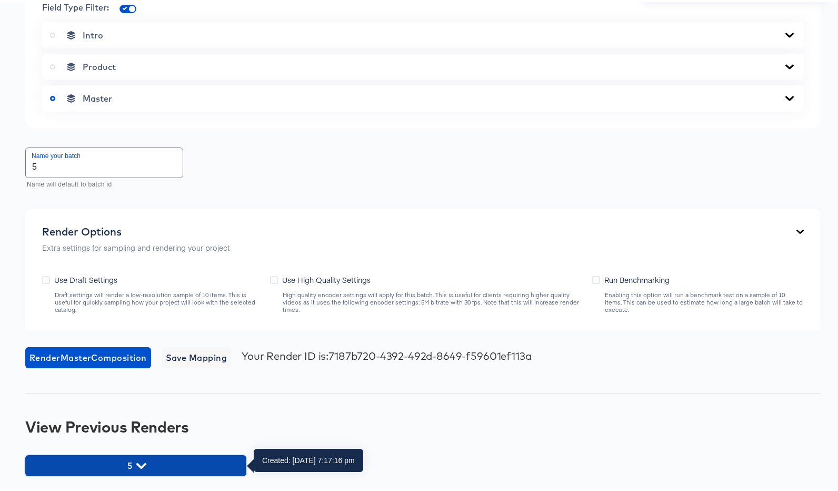
click at [149, 461] on span "5" at bounding box center [136, 463] width 211 height 15
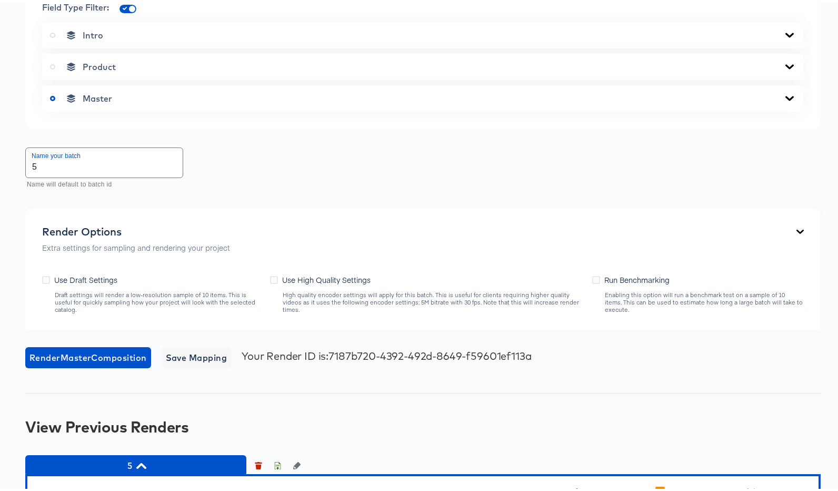
scroll to position [711, 0]
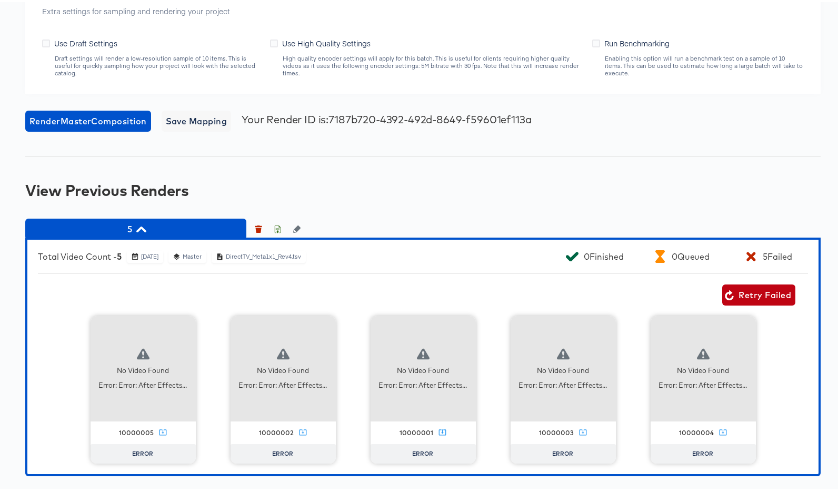
click at [170, 222] on span "5" at bounding box center [136, 227] width 211 height 15
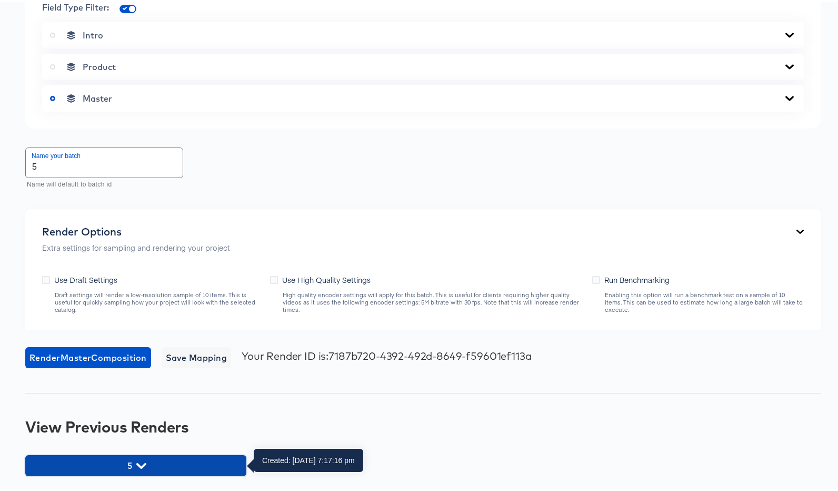
click at [165, 462] on span "5" at bounding box center [136, 463] width 211 height 15
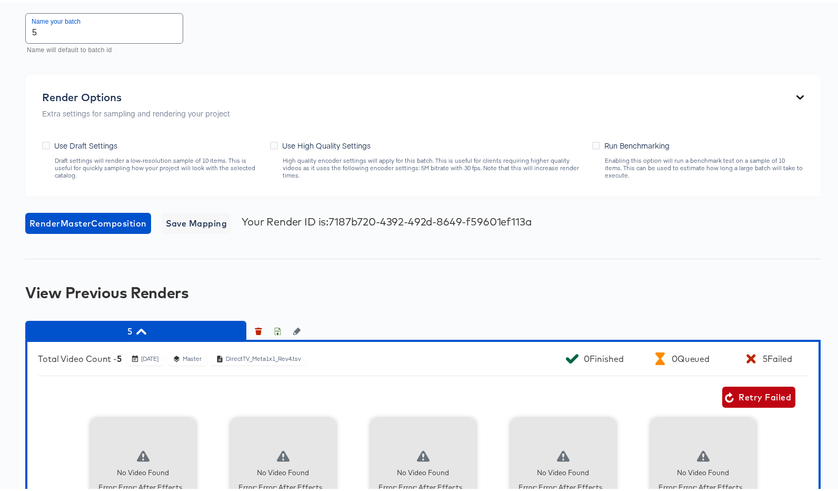
scroll to position [711, 0]
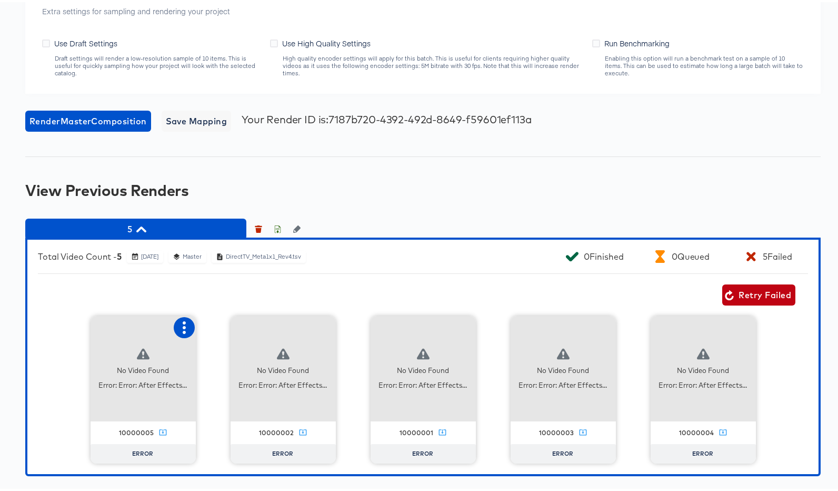
click at [174, 323] on button "button" at bounding box center [184, 325] width 21 height 21
click at [221, 321] on div "Retry" at bounding box center [223, 324] width 21 height 8
click at [318, 324] on icon "button" at bounding box center [324, 325] width 13 height 13
click at [348, 323] on div "Retry" at bounding box center [376, 324] width 79 height 21
click at [763, 289] on span "Retry Failed" at bounding box center [759, 292] width 65 height 15
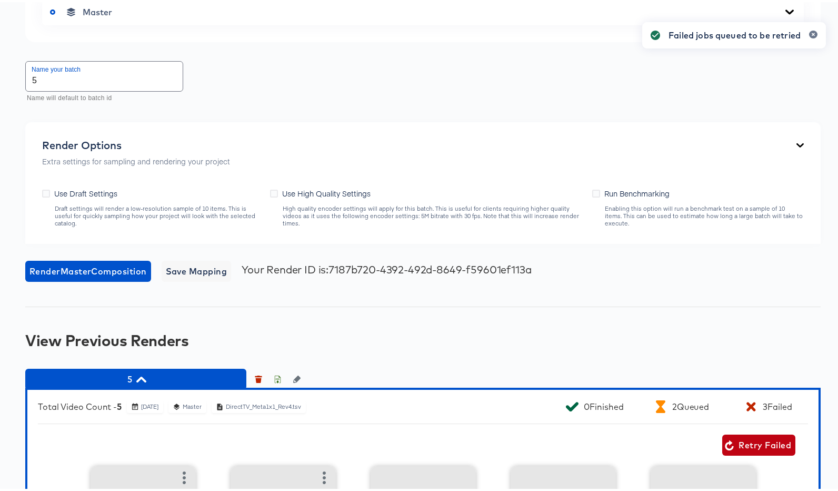
scroll to position [53, 0]
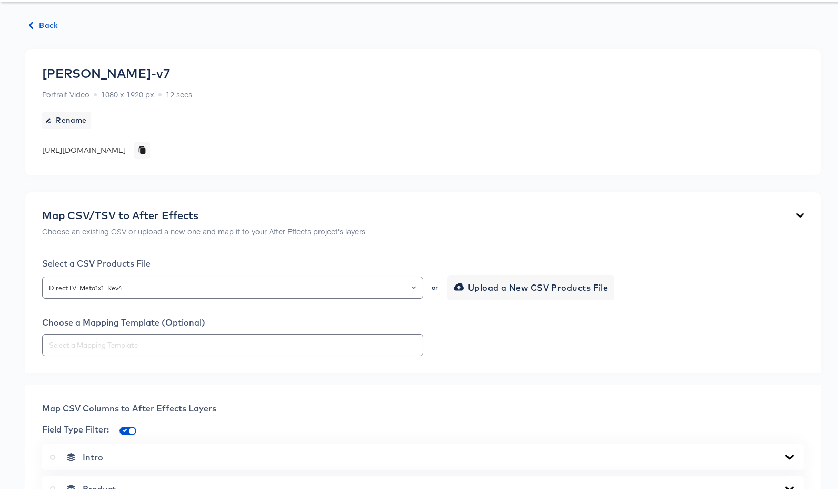
click at [52, 24] on span "Back" at bounding box center [43, 23] width 28 height 13
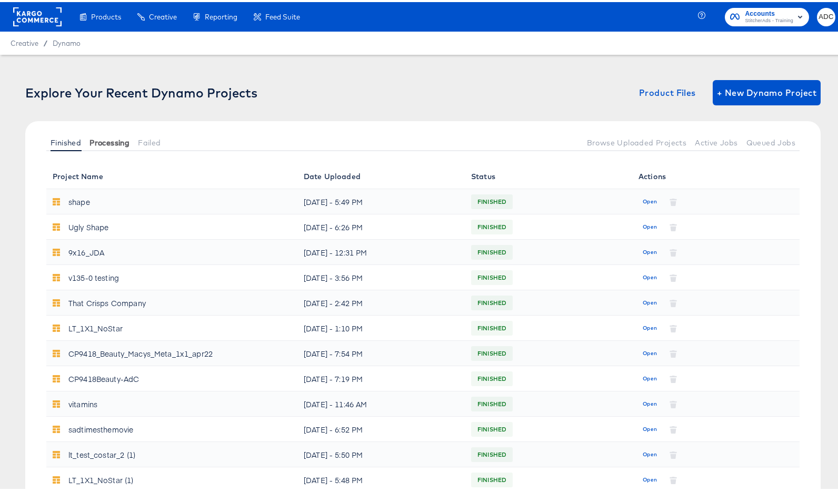
click at [106, 144] on span "Processing" at bounding box center [110, 140] width 40 height 8
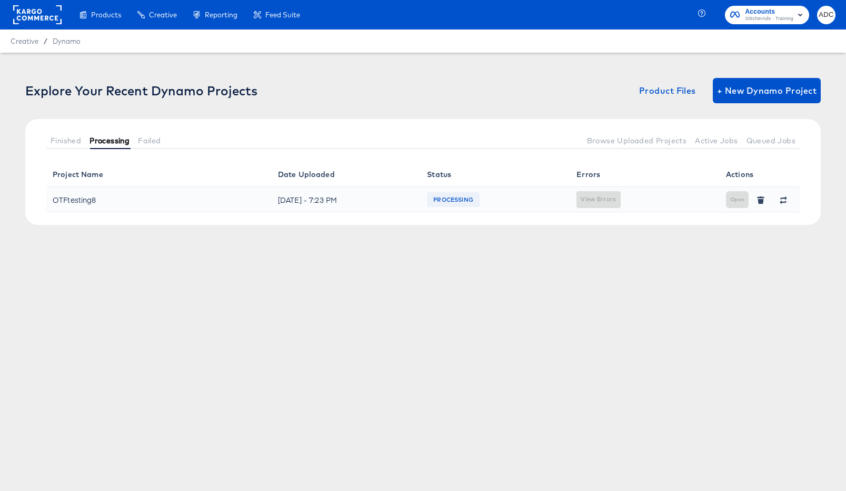
click at [106, 144] on span "Processing" at bounding box center [110, 140] width 40 height 8
click at [147, 139] on span "Failed" at bounding box center [149, 140] width 23 height 8
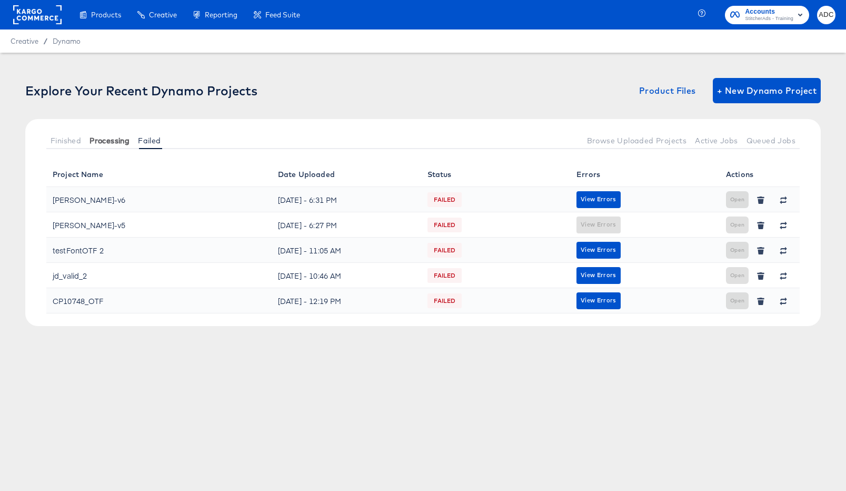
click at [114, 140] on span "Processing" at bounding box center [110, 140] width 40 height 8
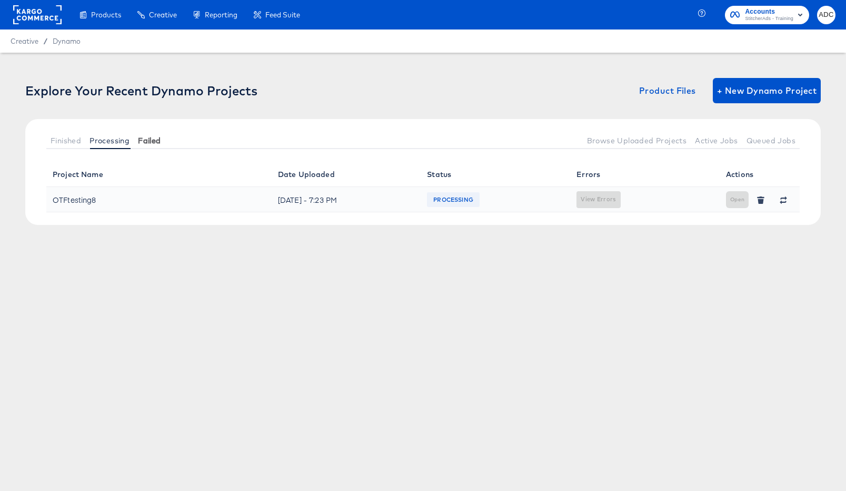
click at [157, 138] on span "Failed" at bounding box center [149, 140] width 23 height 8
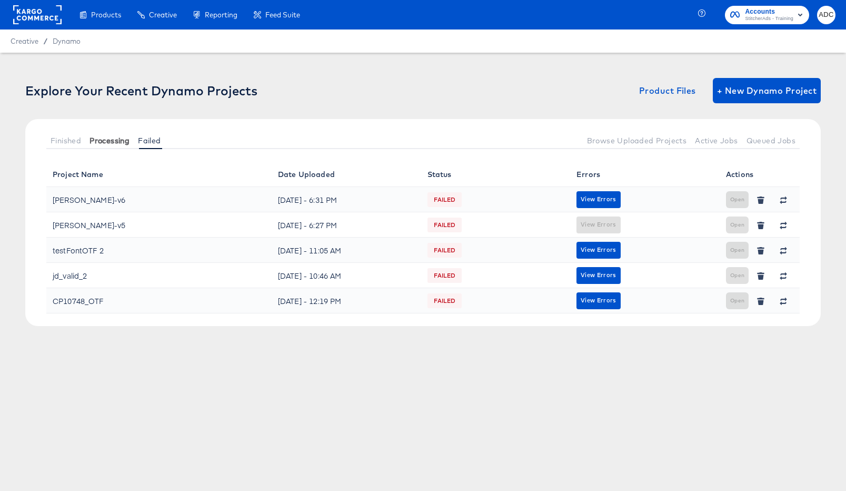
click at [120, 141] on span "Processing" at bounding box center [110, 140] width 40 height 8
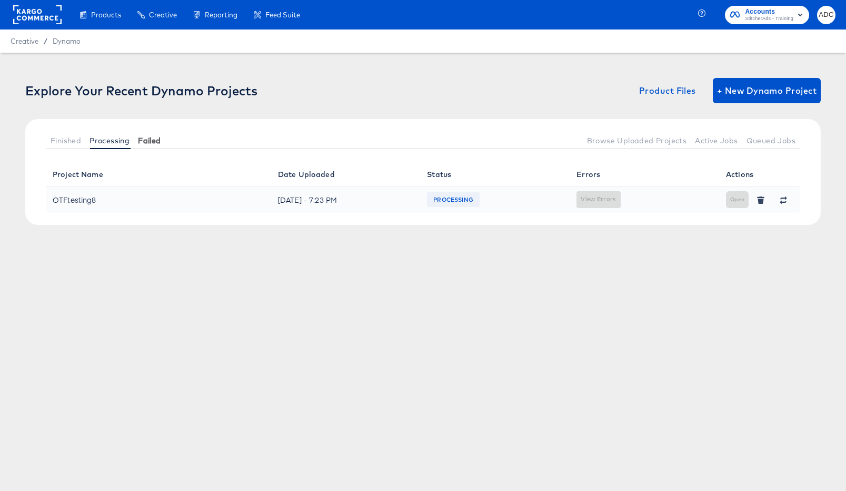
click at [159, 133] on button "Failed" at bounding box center [149, 140] width 31 height 17
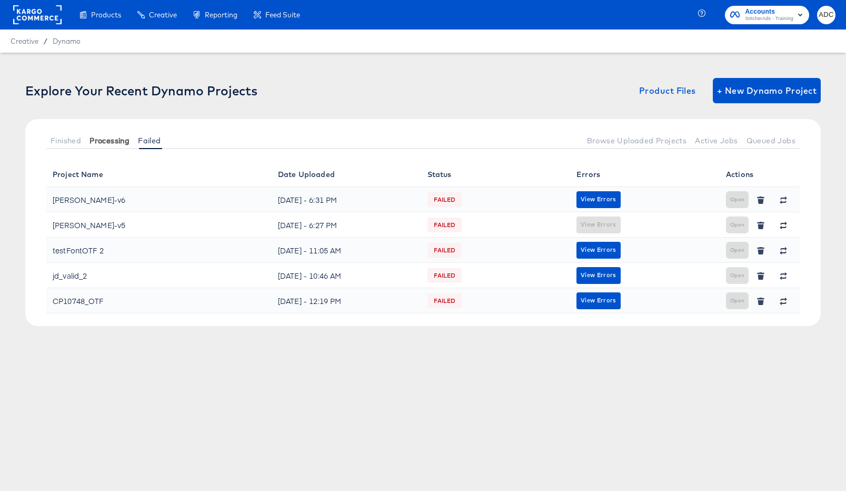
click at [105, 143] on span "Processing" at bounding box center [110, 140] width 40 height 8
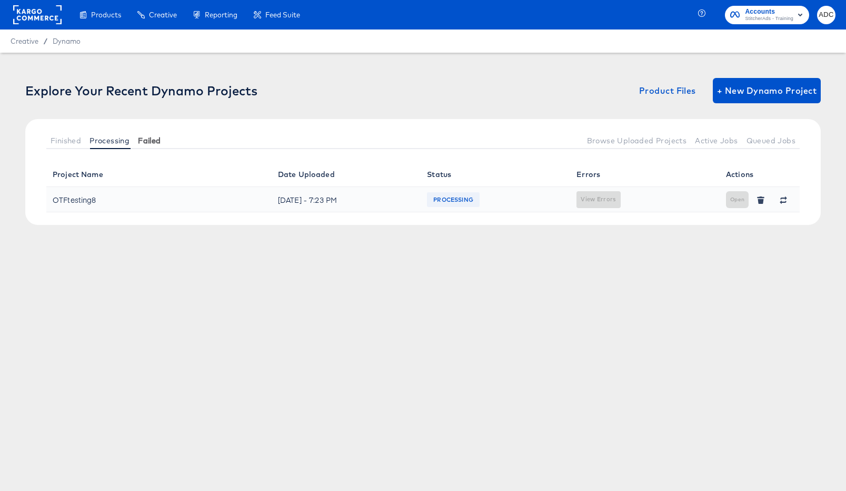
click at [144, 138] on span "Failed" at bounding box center [149, 140] width 23 height 8
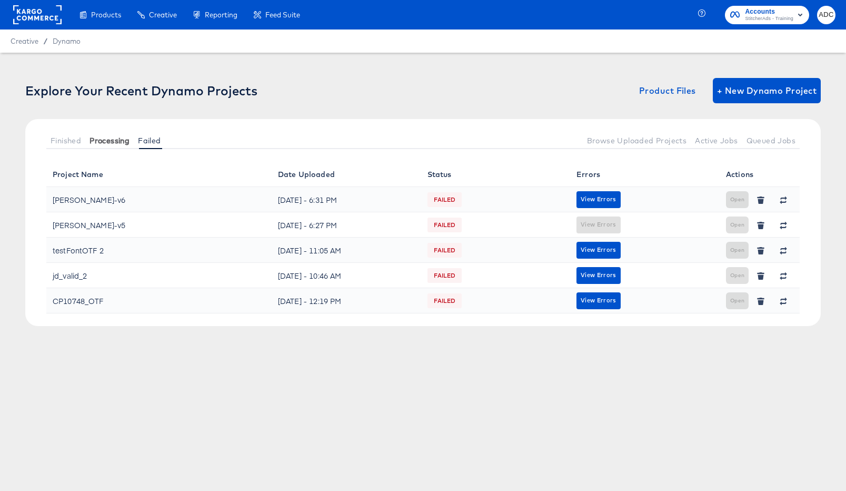
click at [105, 139] on span "Processing" at bounding box center [110, 140] width 40 height 8
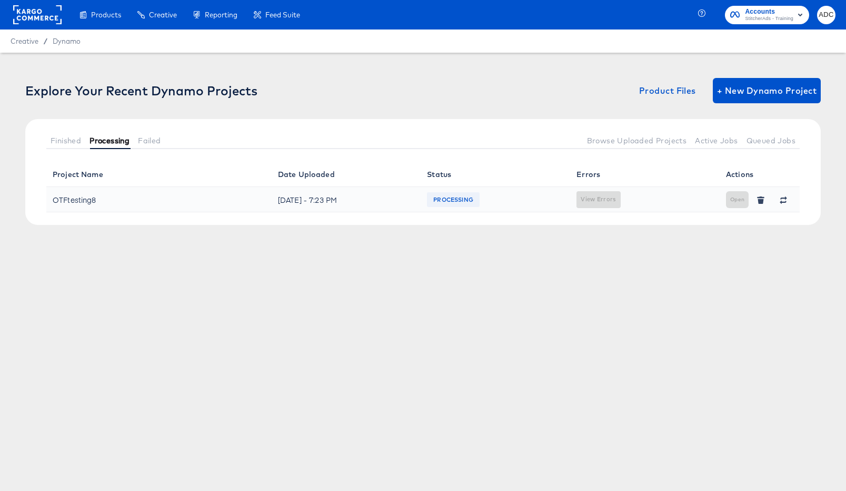
drag, startPoint x: 141, startPoint y: 137, endPoint x: 134, endPoint y: 137, distance: 6.9
click at [141, 137] on span "Failed" at bounding box center [149, 140] width 23 height 8
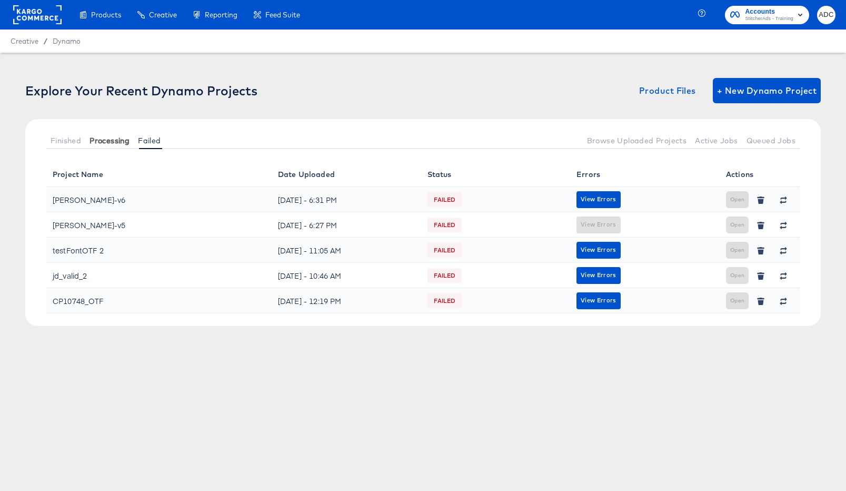
click at [90, 138] on button "Processing" at bounding box center [109, 140] width 48 height 17
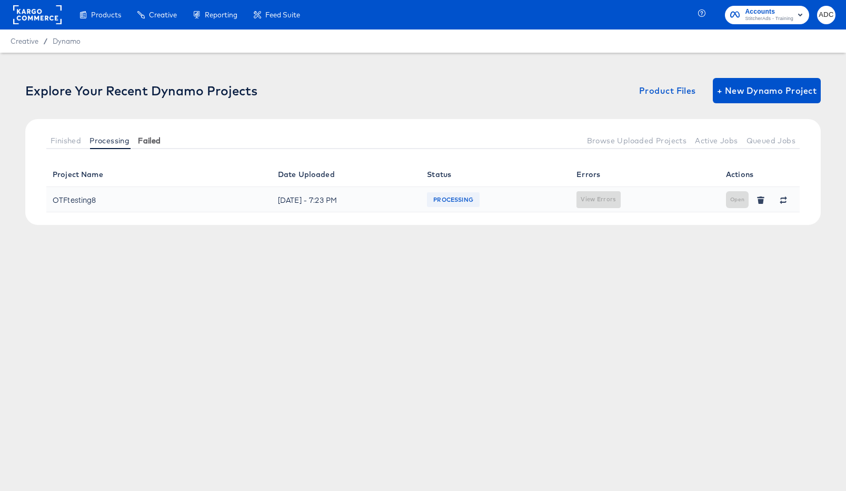
click at [136, 139] on button "Failed" at bounding box center [149, 140] width 31 height 17
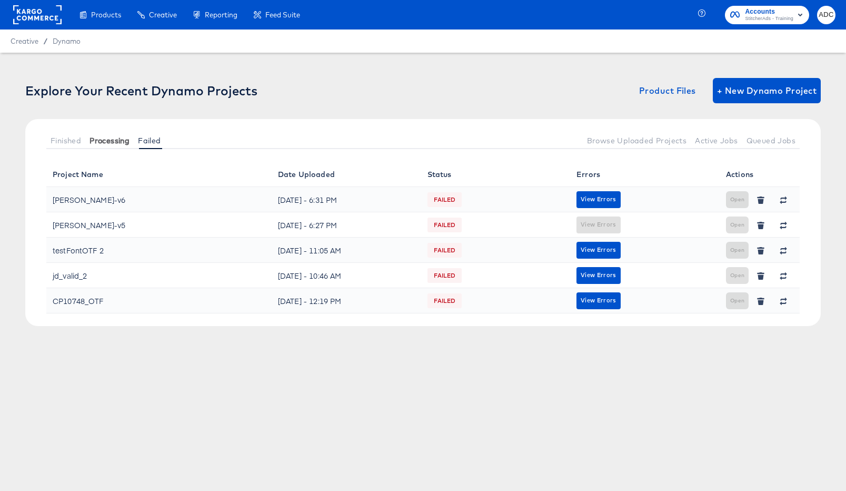
click at [92, 143] on span "Processing" at bounding box center [110, 140] width 40 height 8
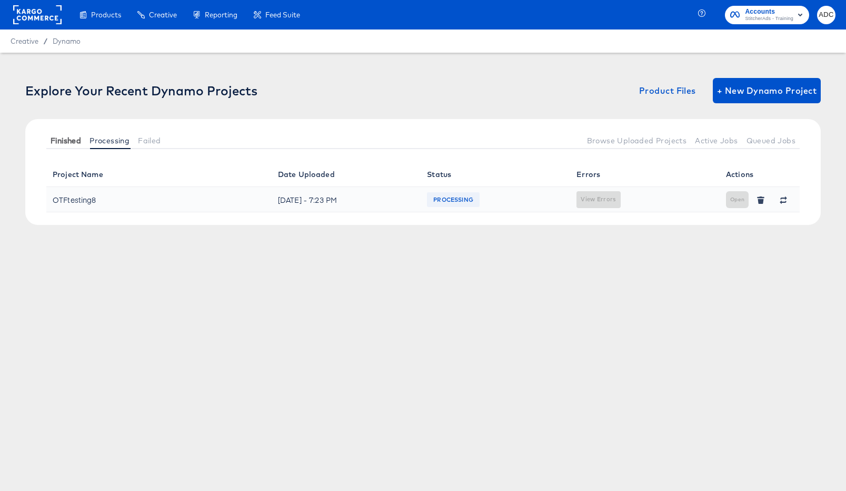
click at [56, 143] on span "Finished" at bounding box center [66, 140] width 31 height 8
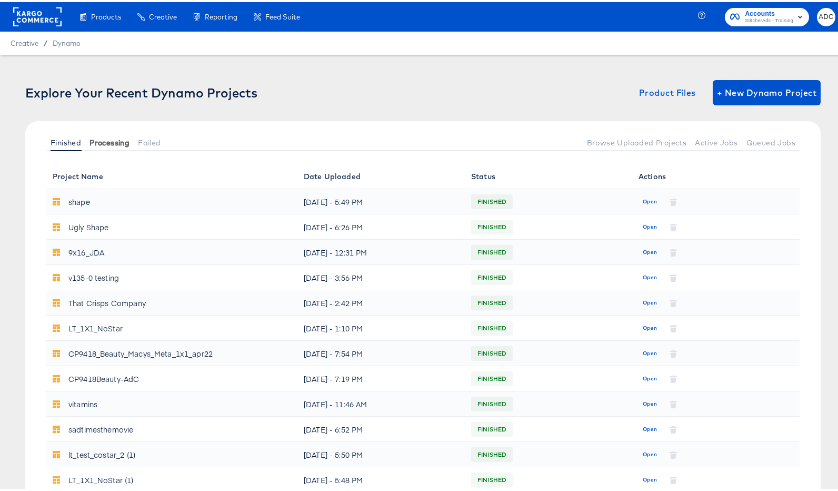
click at [113, 142] on span "Processing" at bounding box center [110, 140] width 40 height 8
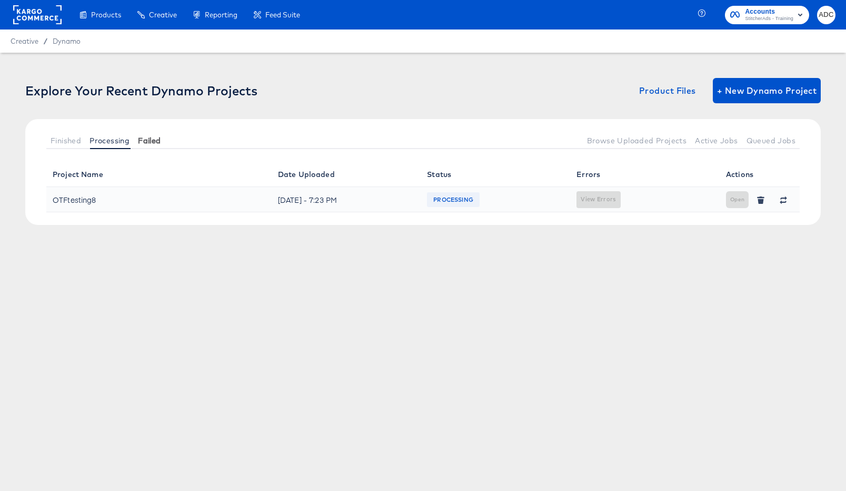
click at [136, 140] on button "Failed" at bounding box center [149, 140] width 31 height 17
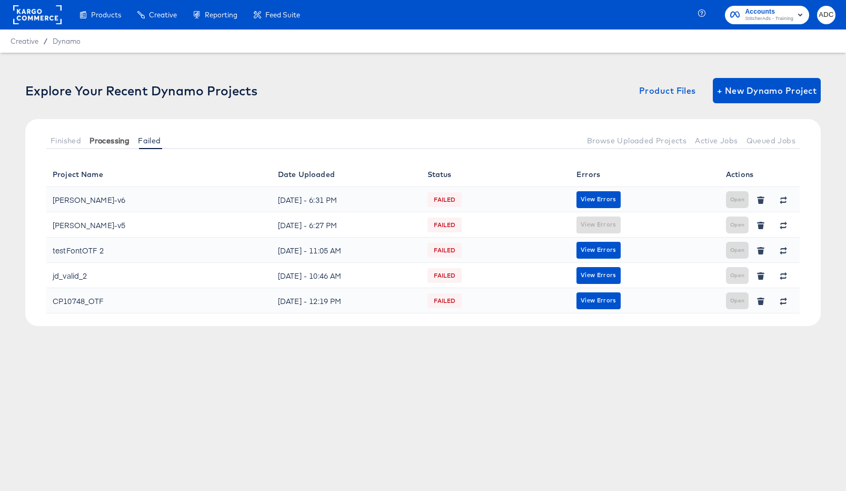
click at [100, 143] on span "Processing" at bounding box center [110, 140] width 40 height 8
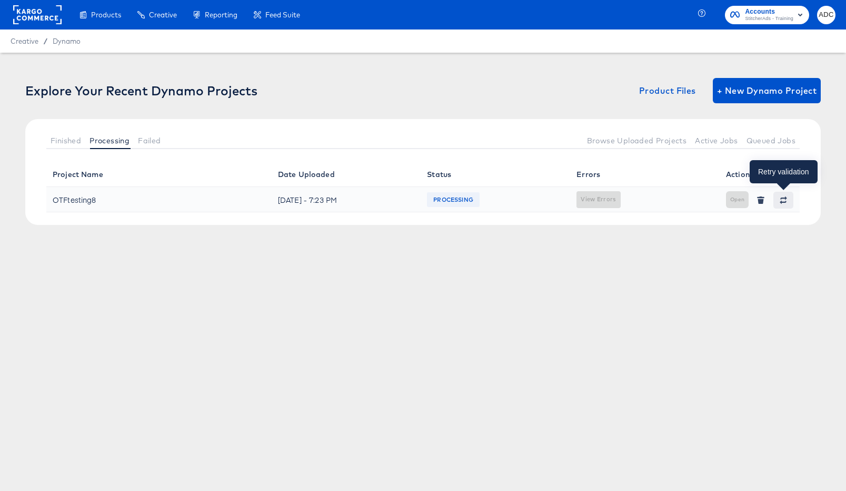
click at [780, 198] on icon "button" at bounding box center [783, 199] width 7 height 7
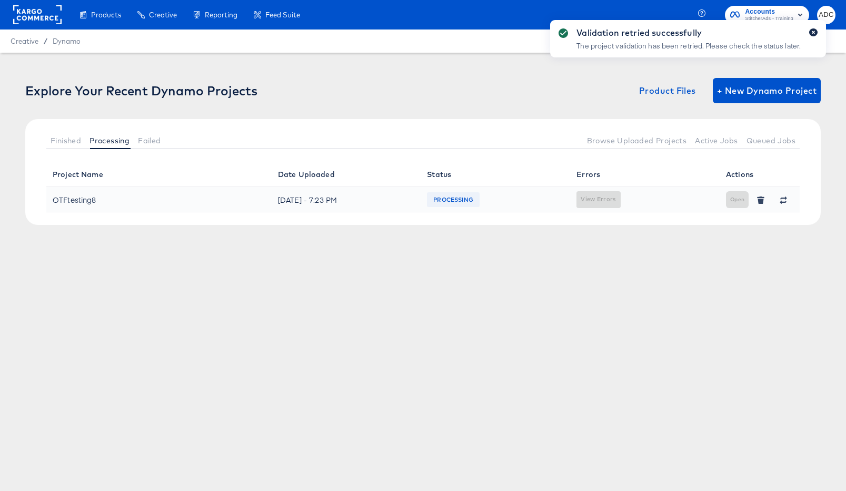
click at [811, 34] on icon "button" at bounding box center [813, 32] width 4 height 6
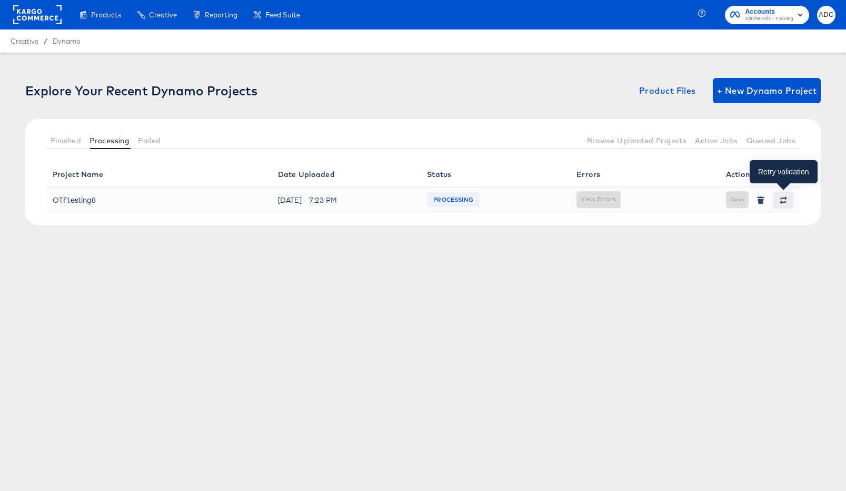
click at [781, 197] on icon "button" at bounding box center [783, 199] width 7 height 7
